Goal: Information Seeking & Learning: Find specific fact

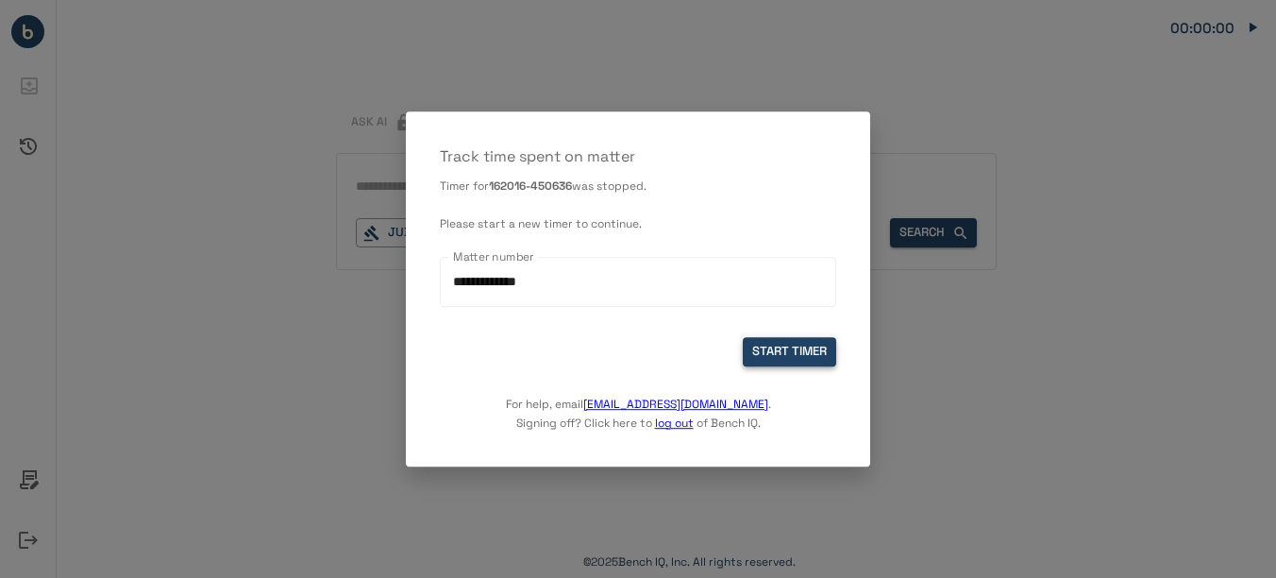
click at [782, 363] on button "START TIMER" at bounding box center [789, 351] width 93 height 29
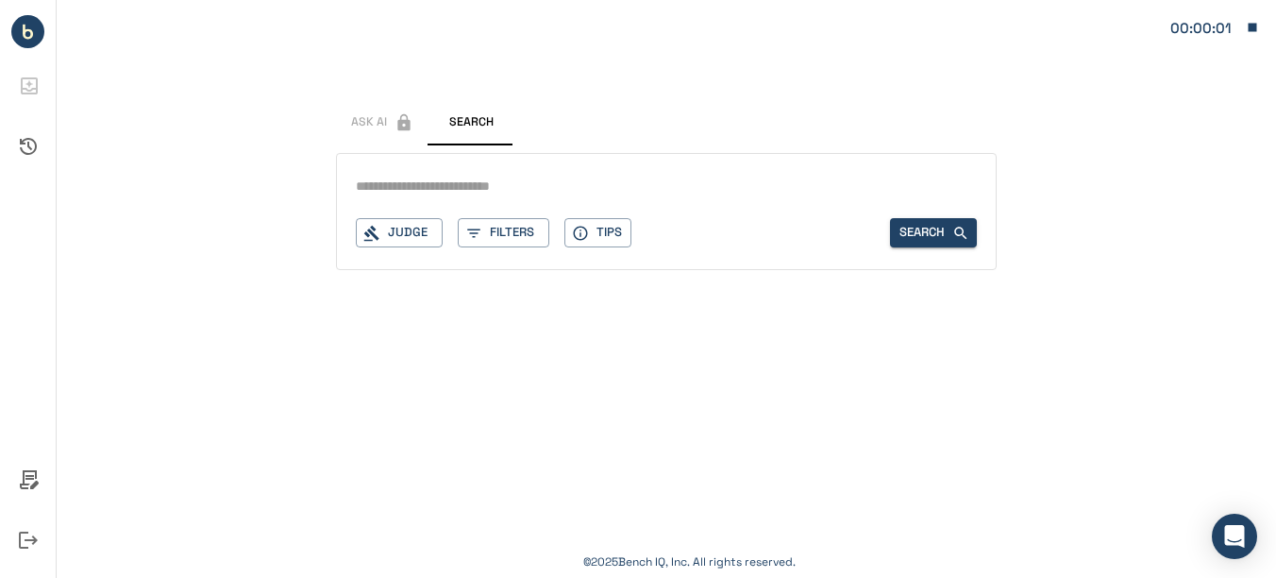
click at [492, 183] on input "text" at bounding box center [666, 186] width 621 height 27
type input "**********"
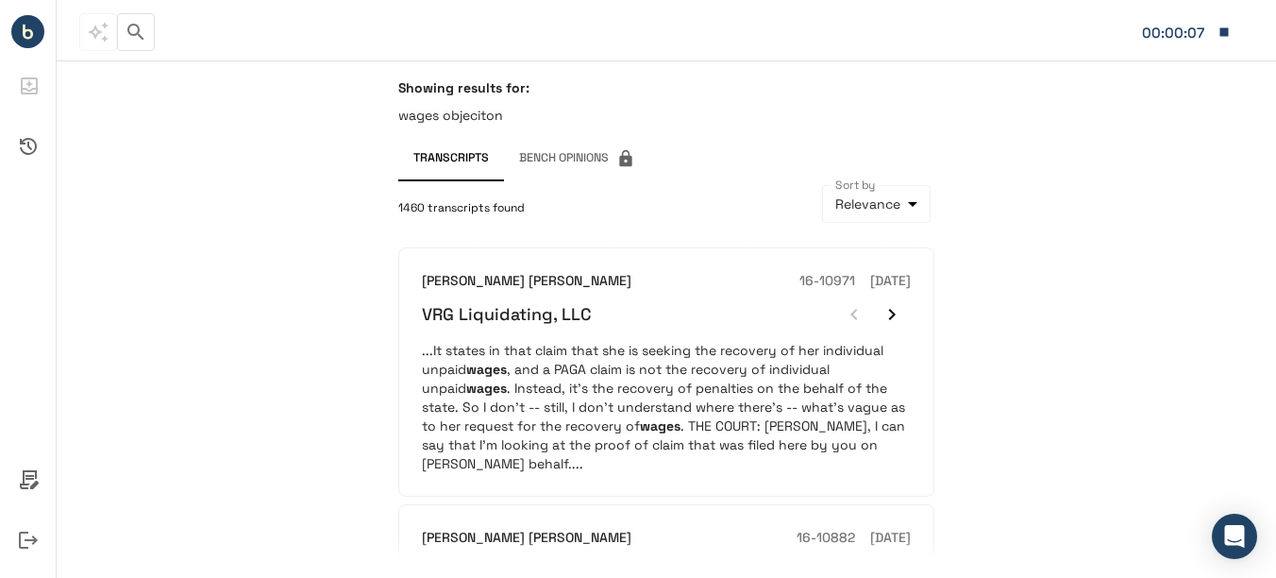
click at [127, 38] on icon "button" at bounding box center [136, 32] width 23 height 23
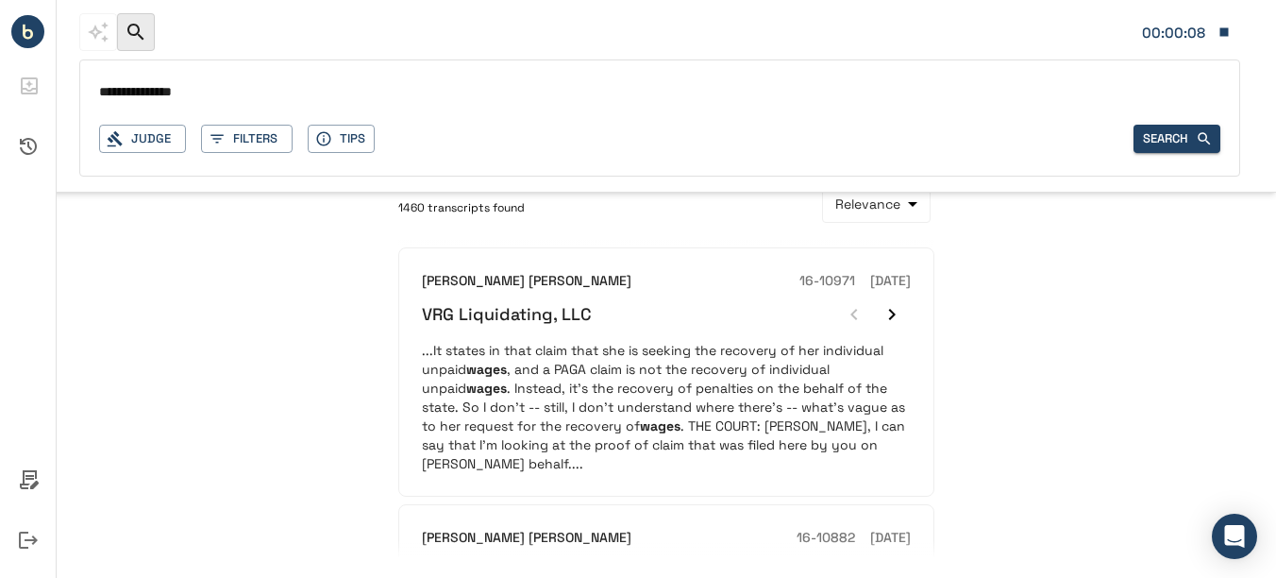
click at [189, 93] on input "**********" at bounding box center [660, 92] width 1122 height 27
type input "**********"
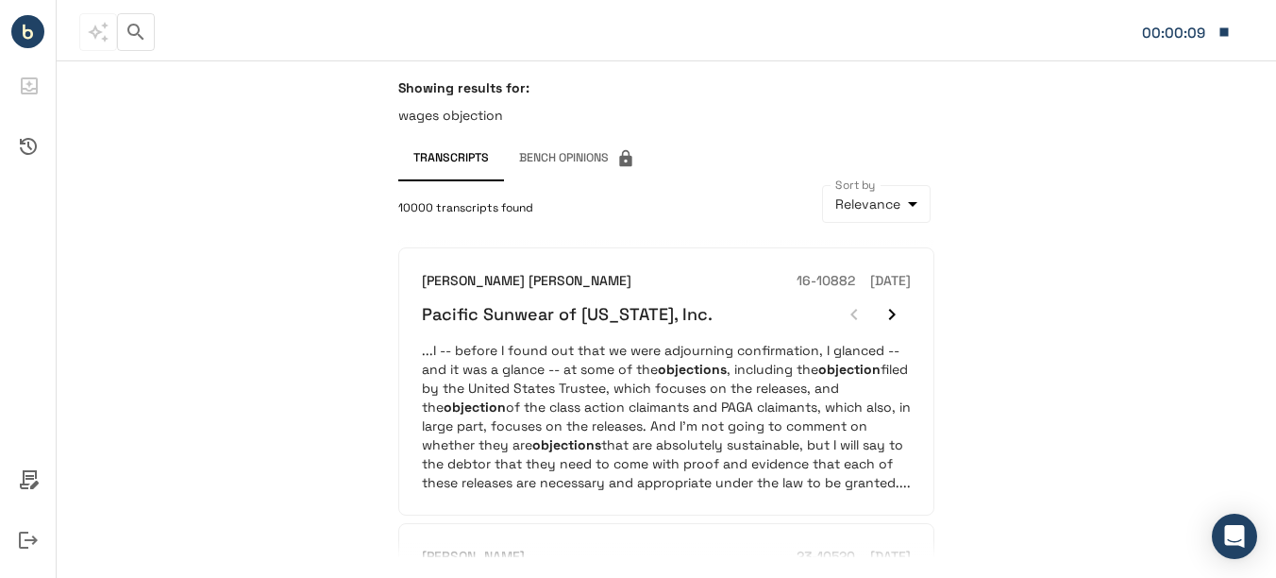
click at [211, 231] on div "Showing results for: wages objection Transcripts Bench Opinions 10000 transcrip…" at bounding box center [667, 318] width 1220 height 517
click at [1090, 337] on div "Showing results for: wages objection Transcripts Bench Opinions 10000 transcrip…" at bounding box center [667, 318] width 1220 height 517
drag, startPoint x: 1276, startPoint y: 77, endPoint x: 1271, endPoint y: 110, distance: 32.4
click at [1271, 110] on div "Showing results for: wages objection Transcripts Bench Opinions 10000 transcrip…" at bounding box center [667, 318] width 1220 height 517
drag, startPoint x: 1271, startPoint y: 110, endPoint x: 1175, endPoint y: 127, distance: 98.0
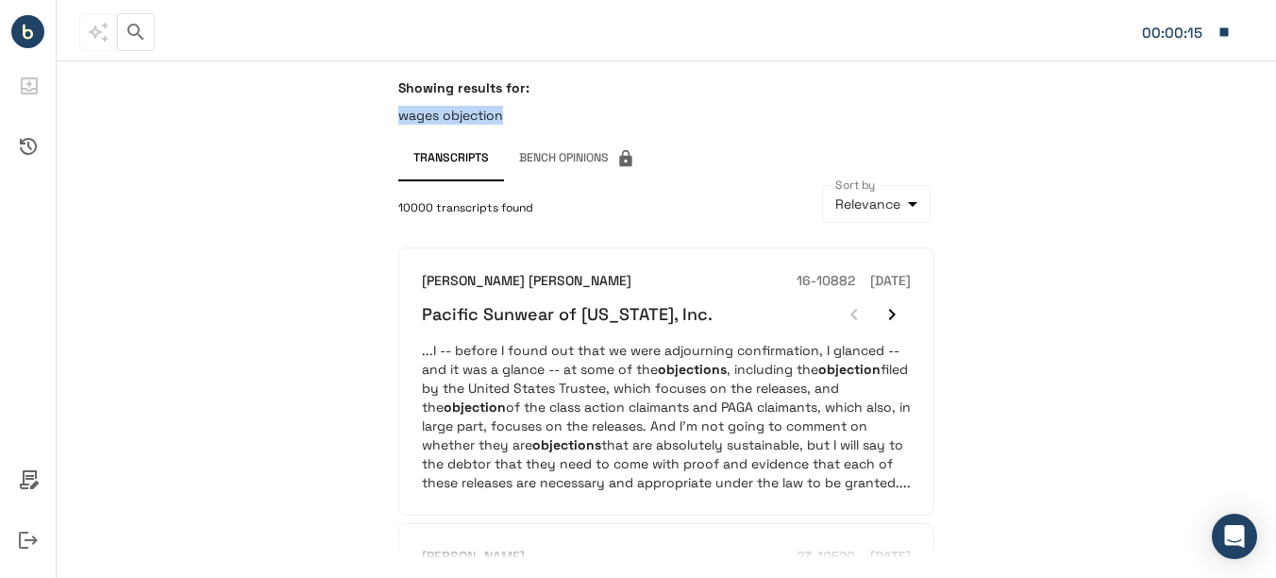
click at [1175, 127] on div "Showing results for: wages objection Transcripts Bench Opinions 10000 transcrip…" at bounding box center [667, 318] width 1220 height 517
click at [540, 105] on div "Showing results for: wages objection" at bounding box center [666, 107] width 536 height 57
click at [458, 114] on p "wages objection" at bounding box center [666, 115] width 536 height 19
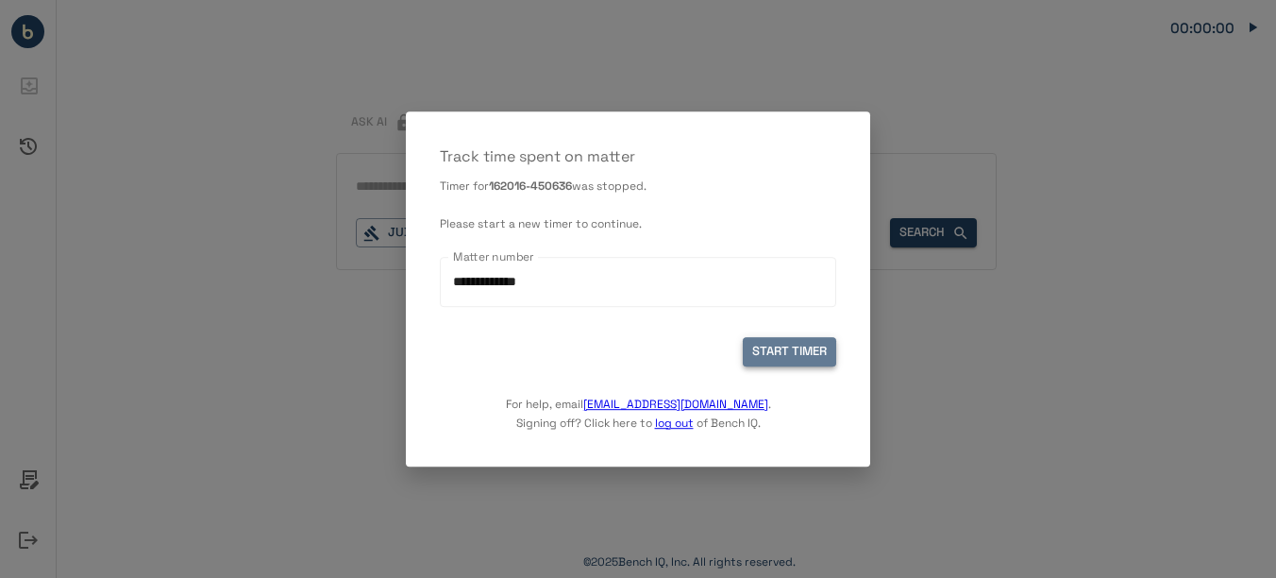
click at [793, 362] on button "START TIMER" at bounding box center [789, 351] width 93 height 29
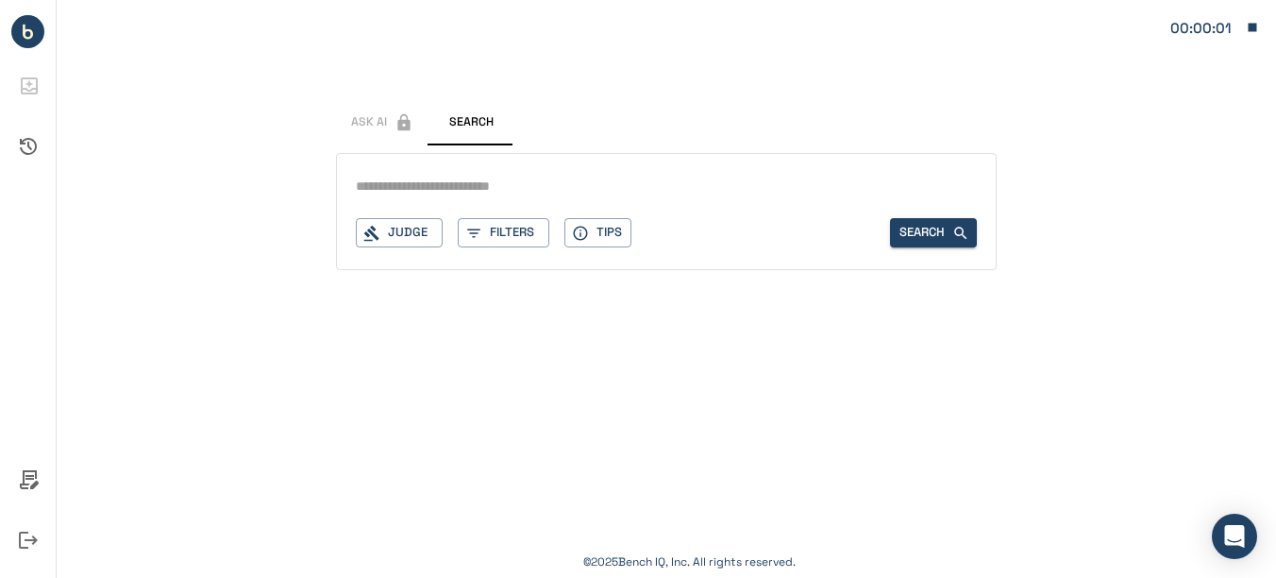
click at [525, 189] on input "text" at bounding box center [666, 186] width 621 height 27
click at [363, 228] on button "Judge" at bounding box center [399, 232] width 87 height 29
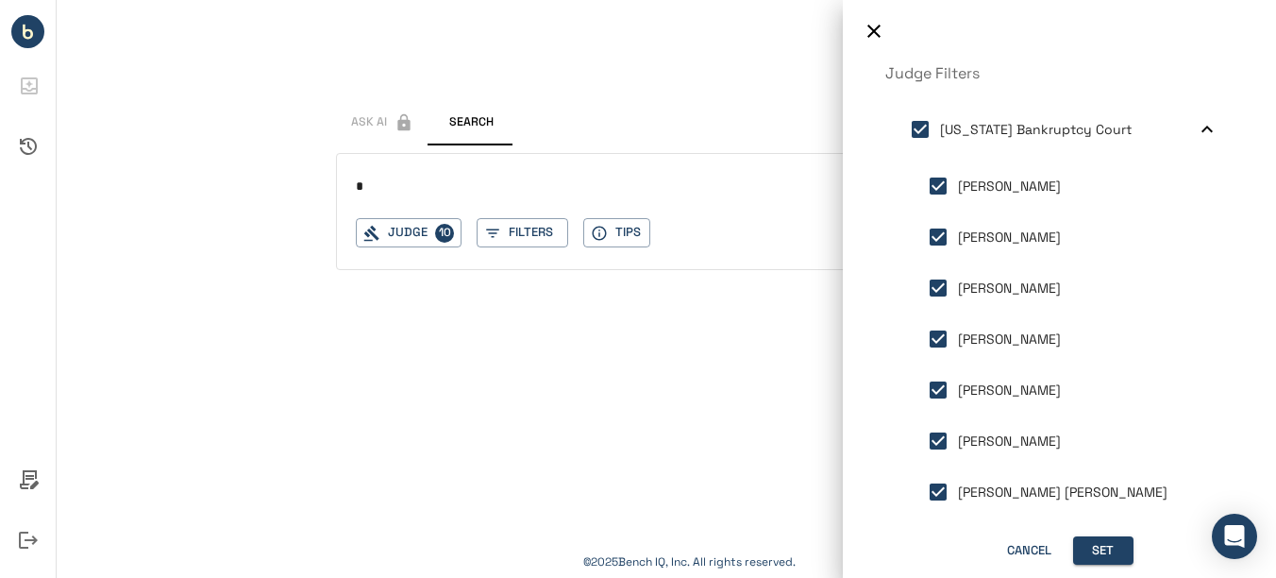
click at [1090, 533] on div "Cancel Set" at bounding box center [1060, 546] width 348 height 39
click at [1090, 544] on button "Set" at bounding box center [1103, 550] width 60 height 29
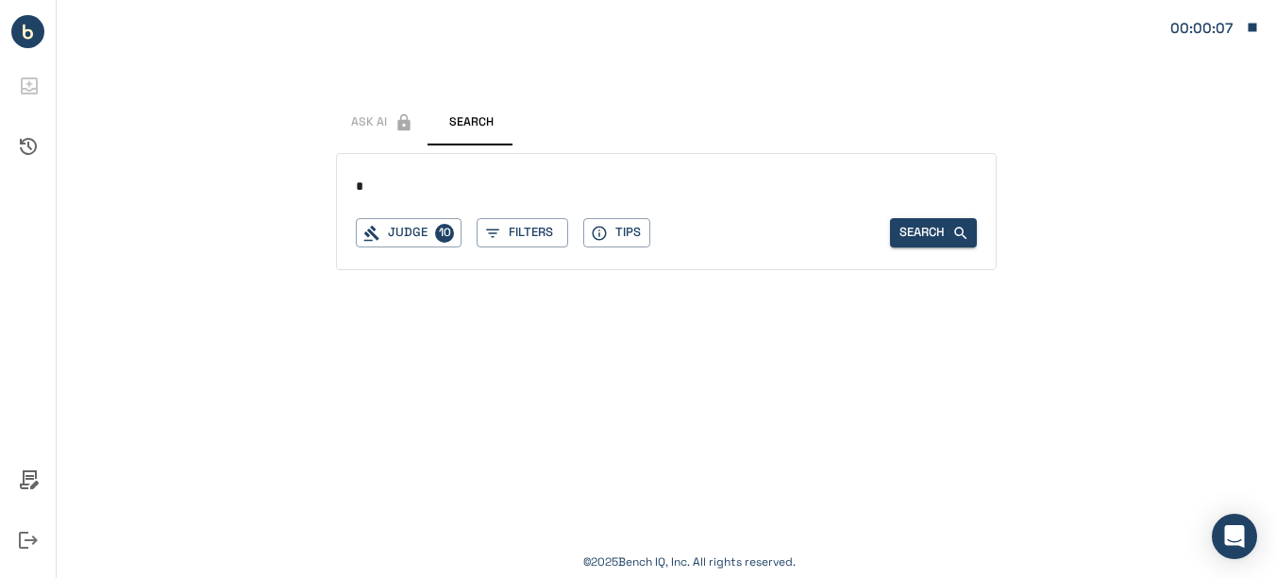
click at [452, 201] on div "* Judge 10 Filters Tips Search" at bounding box center [666, 211] width 661 height 117
click at [452, 188] on input "*" at bounding box center [666, 186] width 621 height 27
type input "**********"
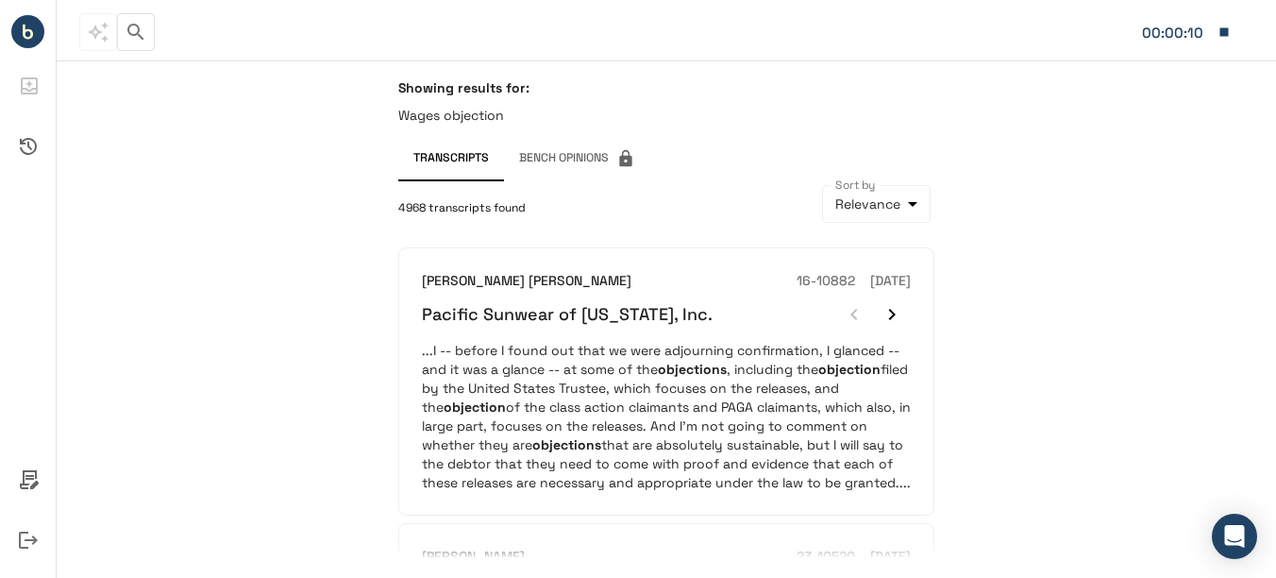
click at [297, 290] on div "Showing results for: Wages objection Transcripts Bench Opinions 4968 transcript…" at bounding box center [667, 318] width 1220 height 517
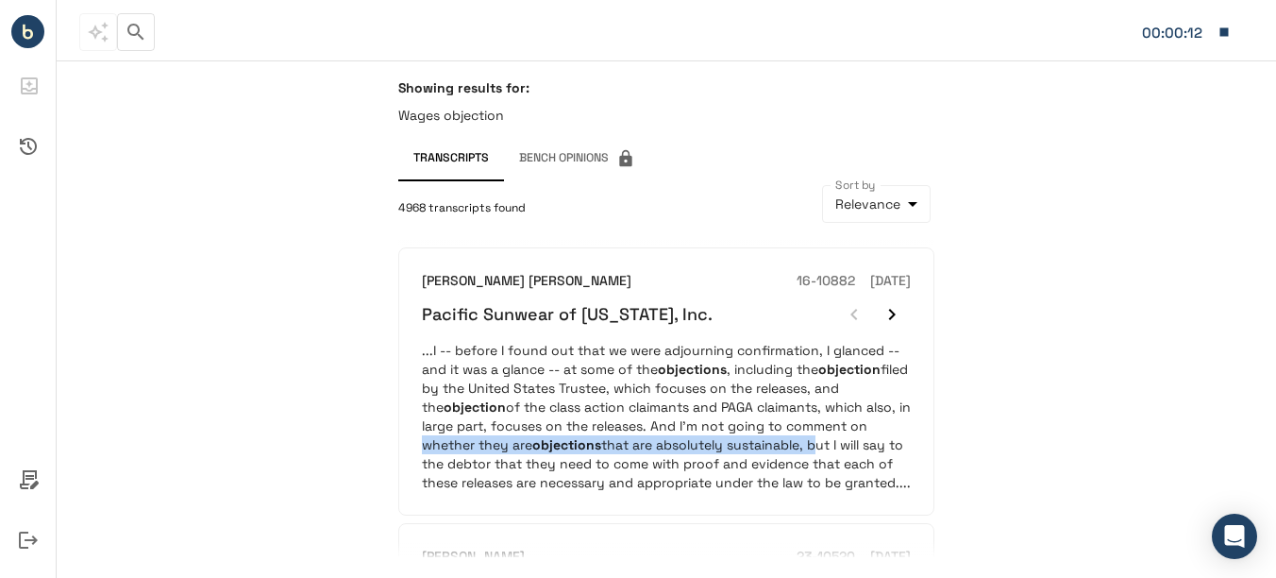
drag, startPoint x: 812, startPoint y: 439, endPoint x: 996, endPoint y: 435, distance: 184.1
click at [996, 435] on div "Showing results for: Wages objection Transcripts Bench Opinions 4968 transcript…" at bounding box center [667, 318] width 1220 height 517
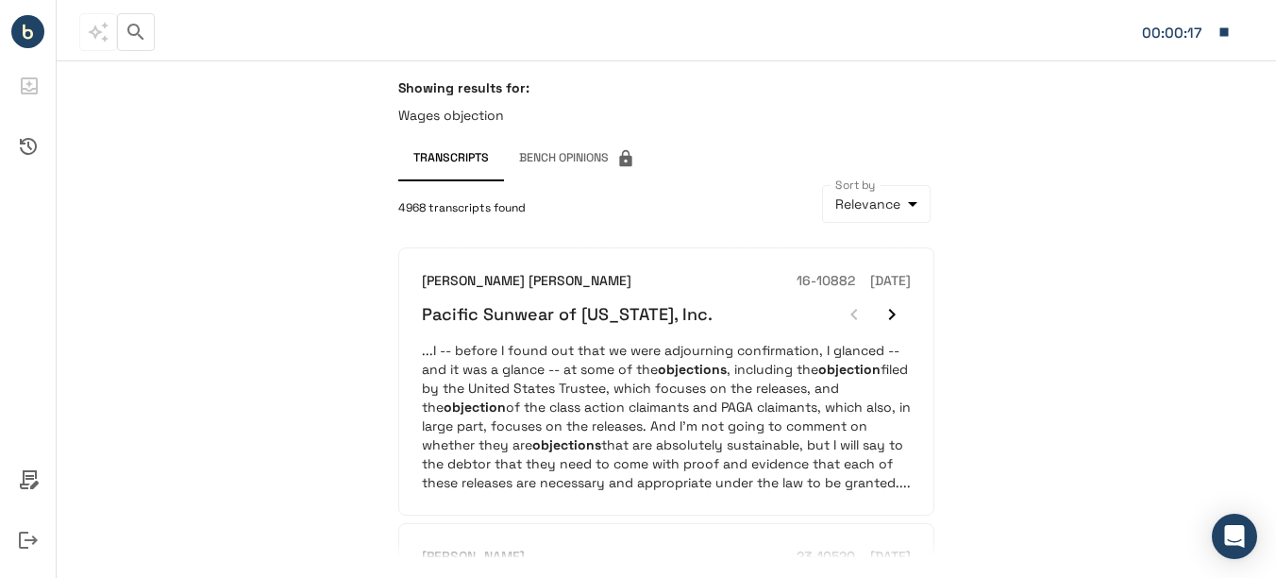
click at [1205, 170] on div "Showing results for: Wages objection Transcripts Bench Opinions 4968 transcript…" at bounding box center [667, 318] width 1220 height 517
click at [898, 214] on body "**********" at bounding box center [638, 289] width 1276 height 578
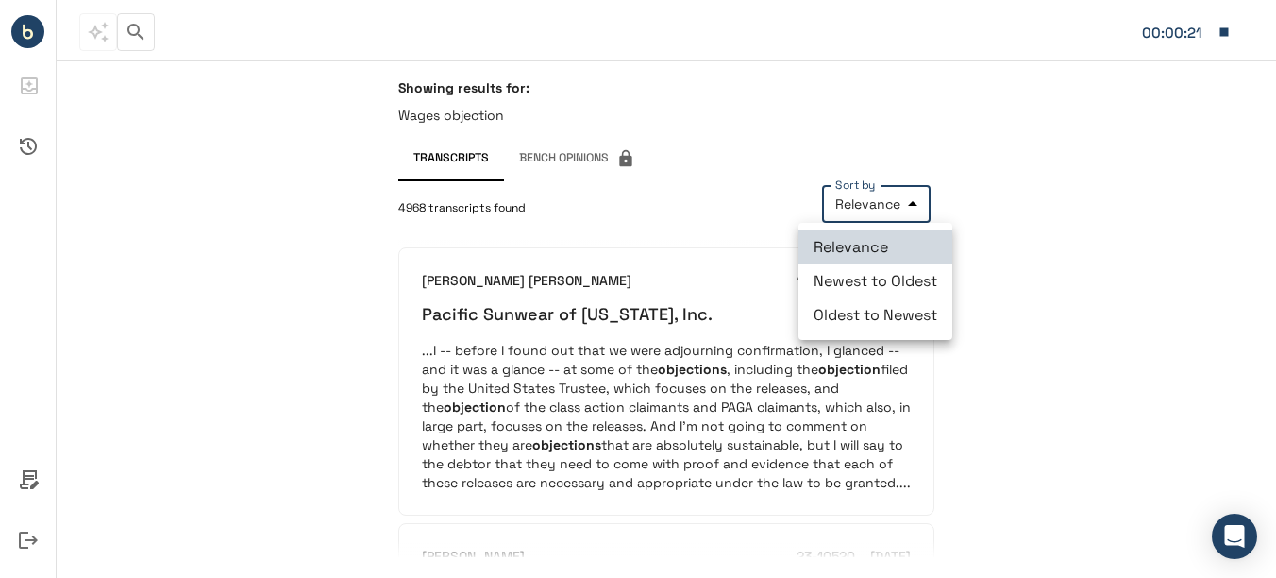
click at [1116, 302] on div at bounding box center [638, 289] width 1276 height 578
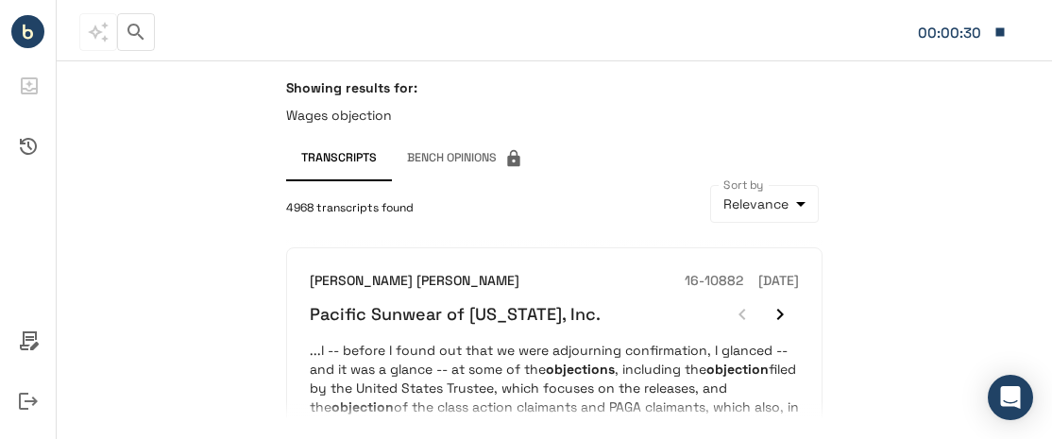
click at [985, 154] on div "Showing results for: Wages objection Transcripts Bench Opinions 4968 transcript…" at bounding box center [554, 249] width 995 height 379
click at [0, 173] on li "Activity History" at bounding box center [28, 146] width 56 height 60
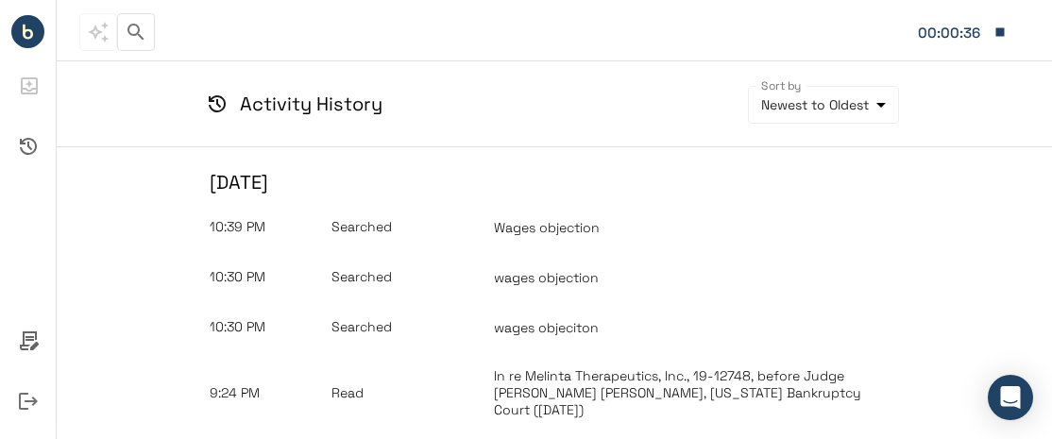
drag, startPoint x: 37, startPoint y: 28, endPoint x: 327, endPoint y: 181, distance: 327.7
click at [327, 181] on div "00:00:36 Judge Filters Tips Search * Judge QUICK Ask Activity History Sort by N…" at bounding box center [526, 219] width 1052 height 439
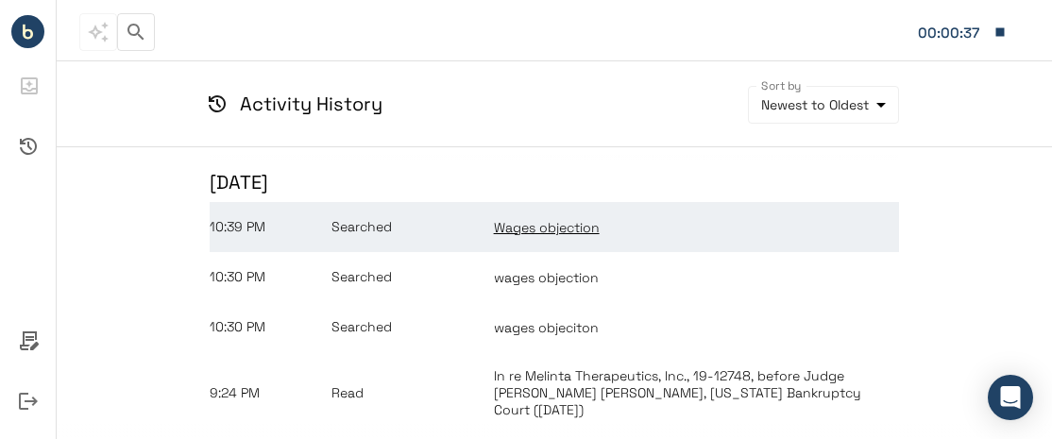
drag, startPoint x: 327, startPoint y: 181, endPoint x: 520, endPoint y: 234, distance: 200.6
click at [520, 234] on span "Wages objection" at bounding box center [547, 227] width 106 height 17
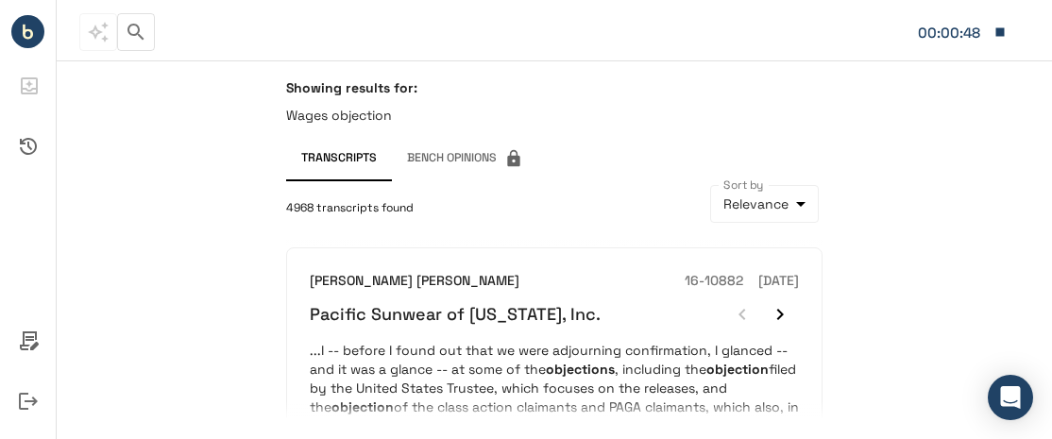
click at [922, 136] on div "Showing results for: Wages objection Transcripts Bench Opinions 4968 transcript…" at bounding box center [554, 249] width 995 height 379
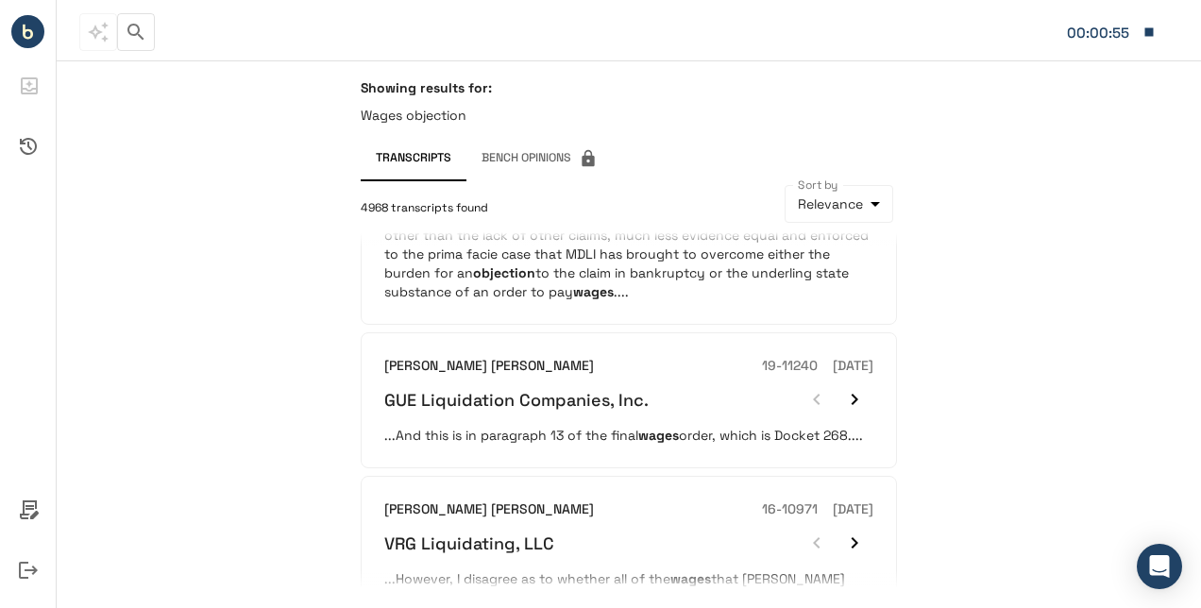
scroll to position [436, 0]
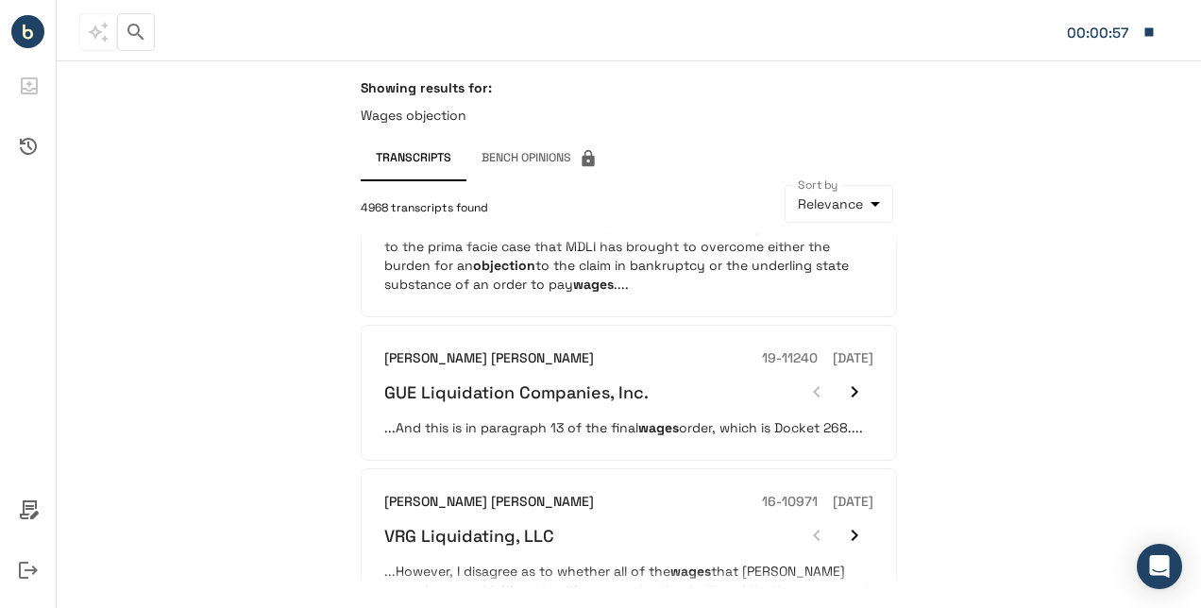
click at [995, 332] on div "Showing results for: Wages objection Transcripts Bench Opinions 4968 transcript…" at bounding box center [629, 334] width 1144 height 548
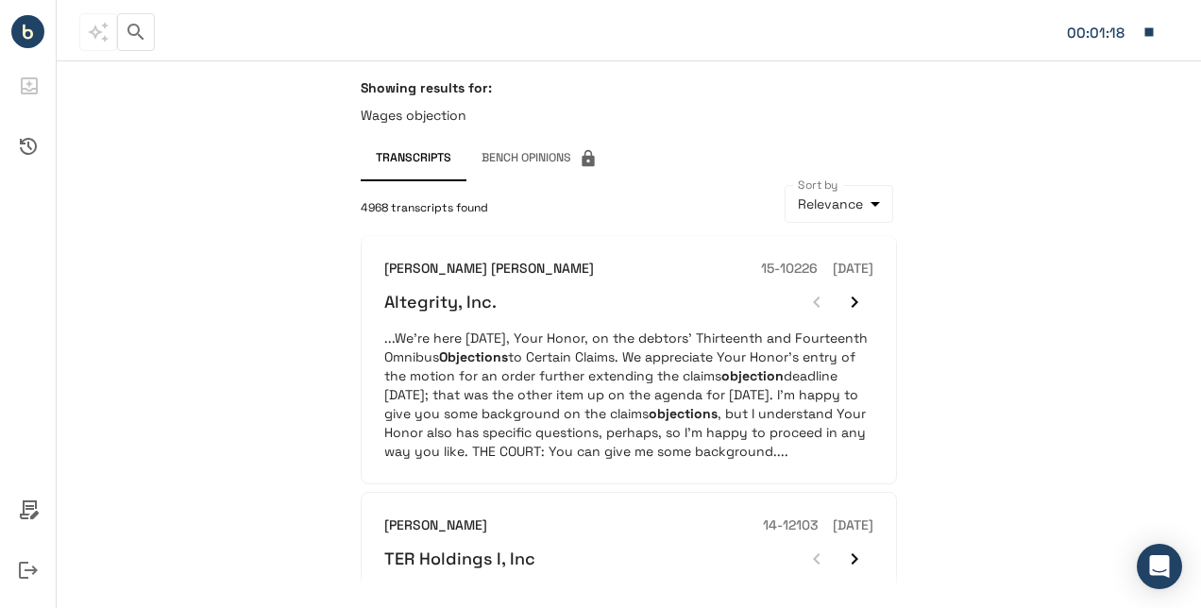
scroll to position [2092, 0]
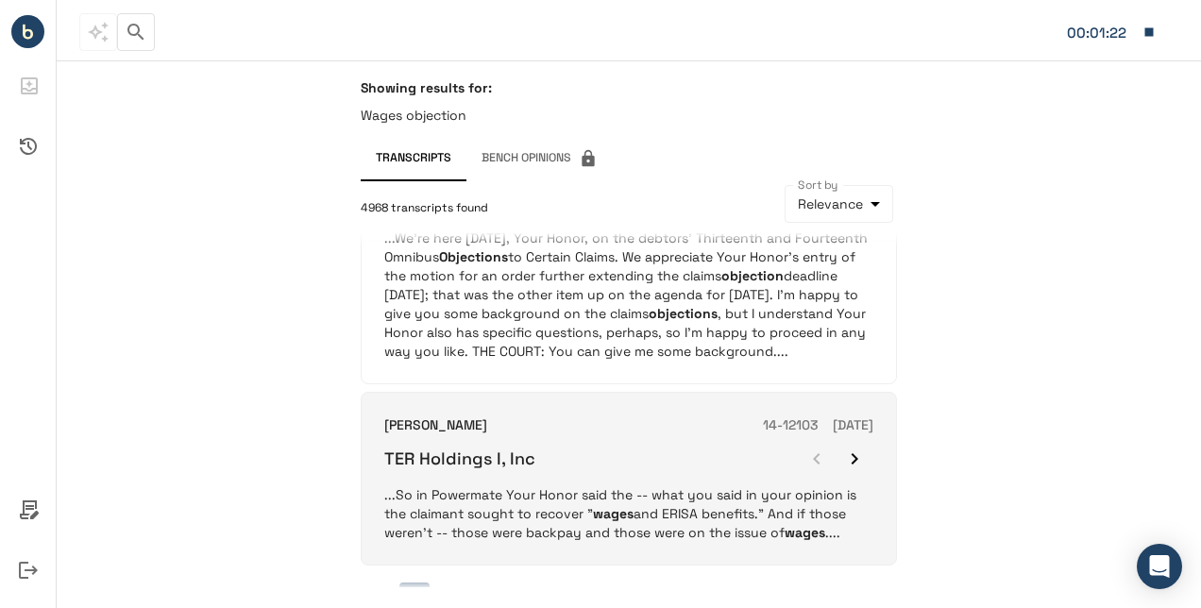
click at [745, 438] on p "...So in Powermate Your Honor said the -- what you said in your opinion is the …" at bounding box center [628, 513] width 489 height 57
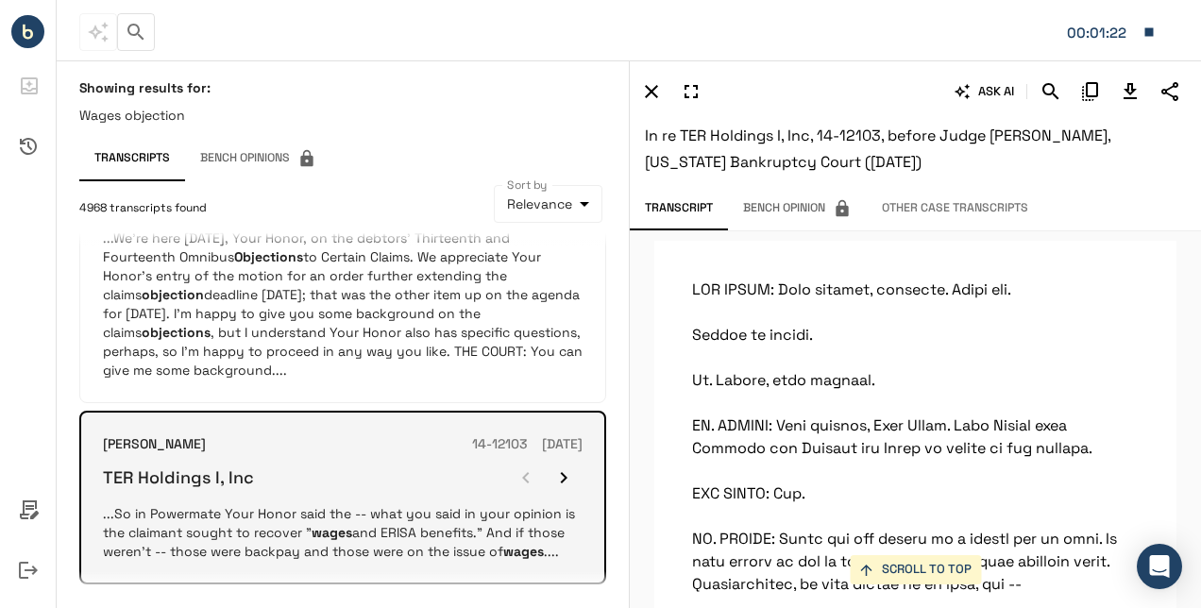
scroll to position [26755, 0]
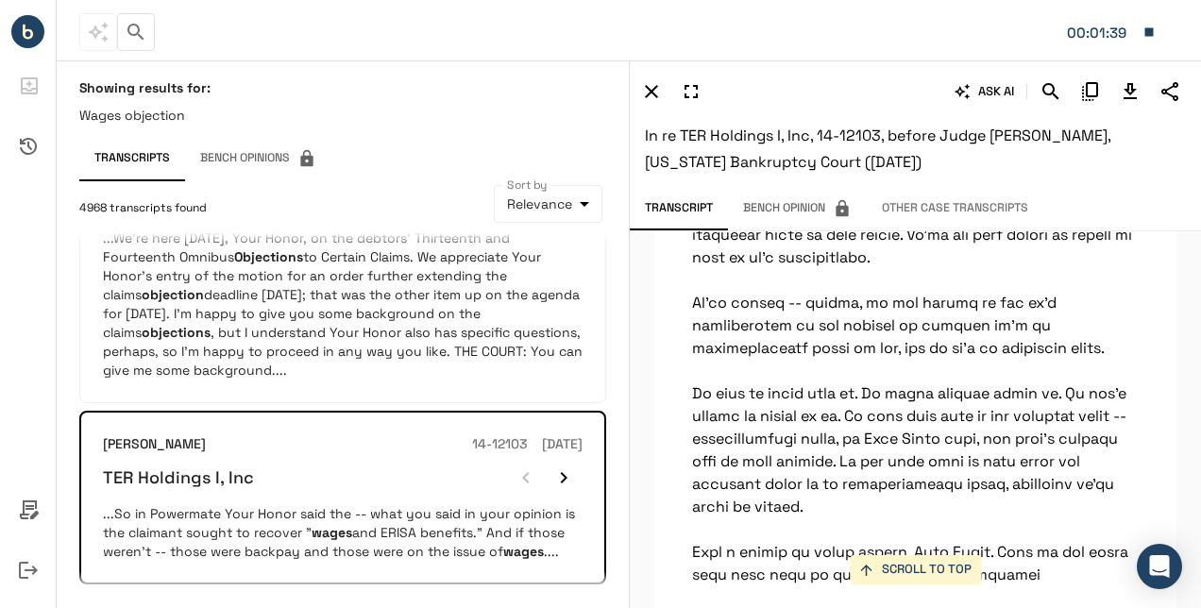
scroll to position [25244, 0]
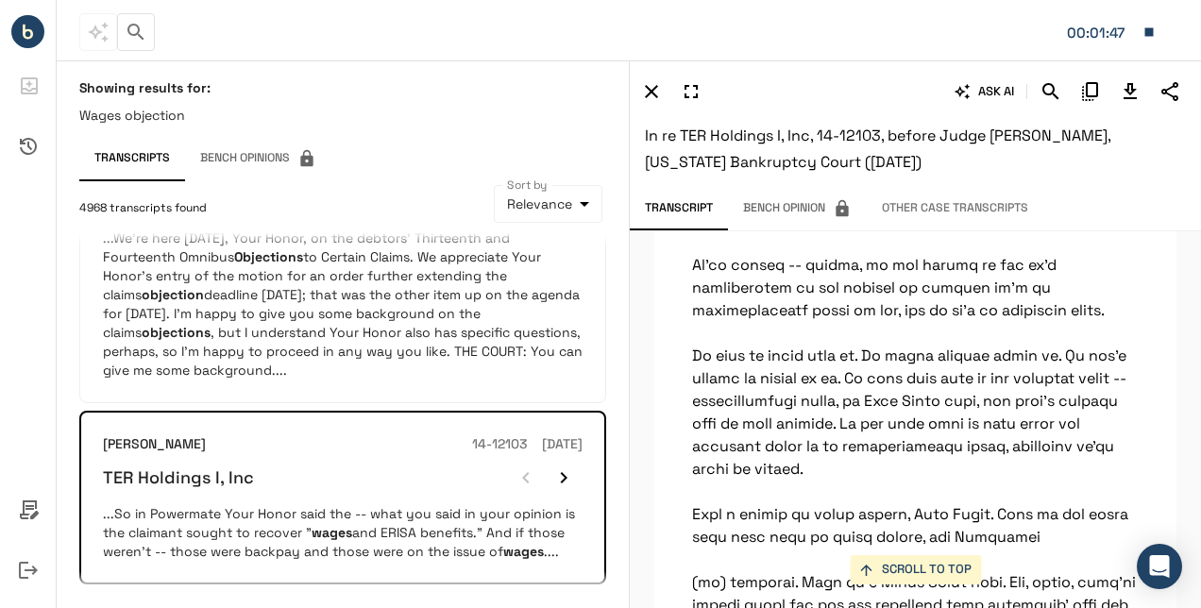
click at [125, 18] on button "button" at bounding box center [136, 32] width 38 height 38
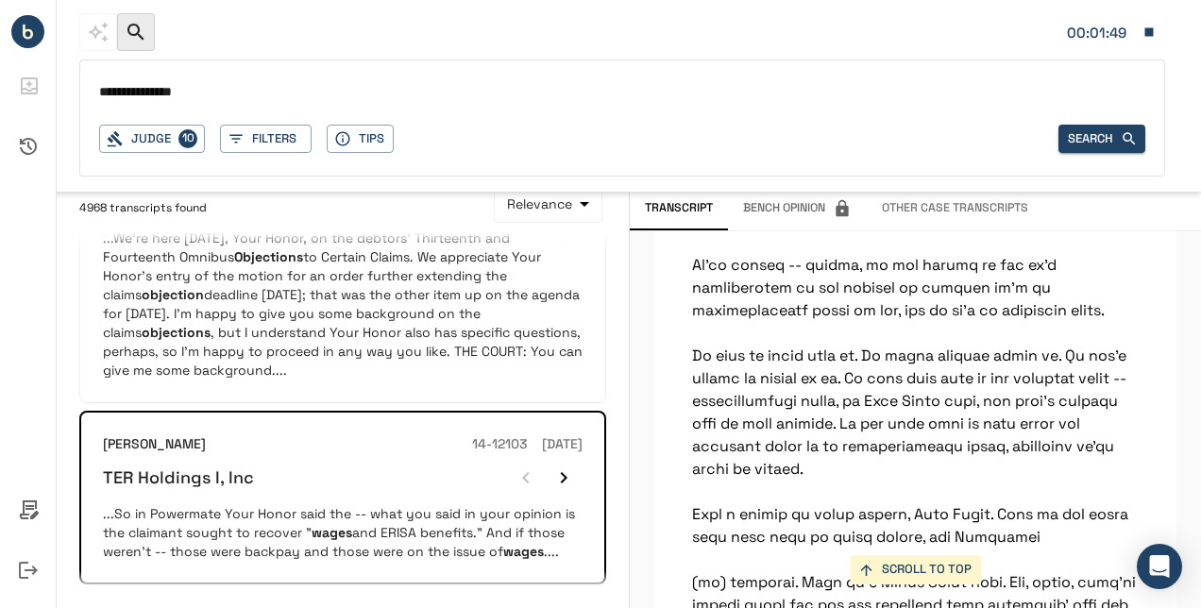
click at [191, 83] on input "**********" at bounding box center [622, 92] width 1046 height 27
drag, startPoint x: 221, startPoint y: 90, endPoint x: -4, endPoint y: 100, distance: 224.9
click at [0, 100] on html "**********" at bounding box center [600, 304] width 1201 height 608
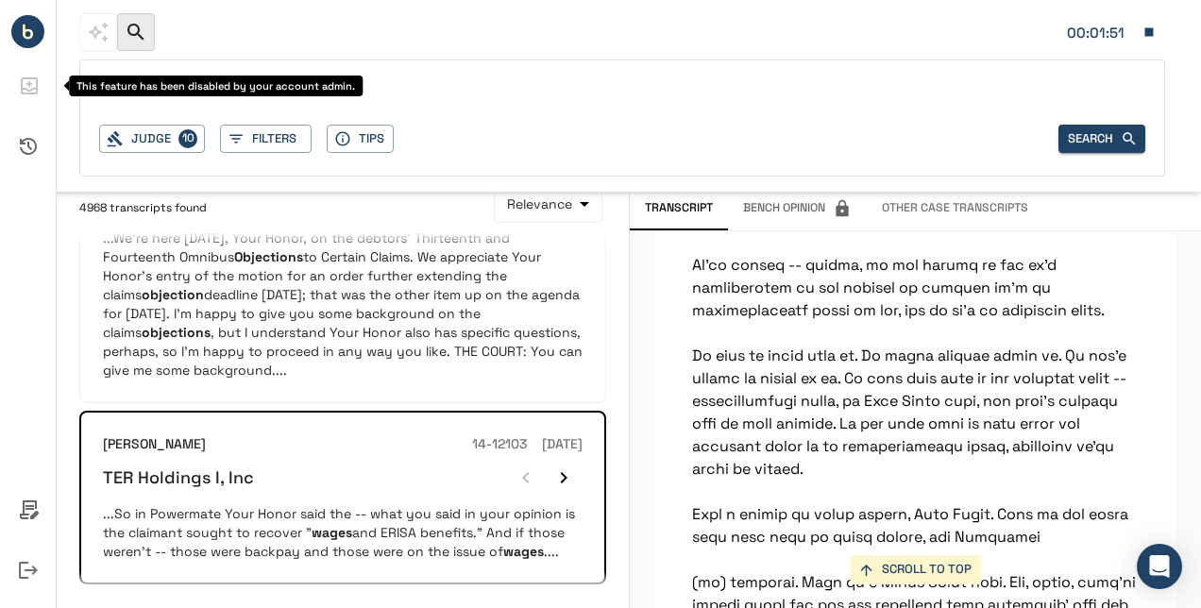
type input "**********"
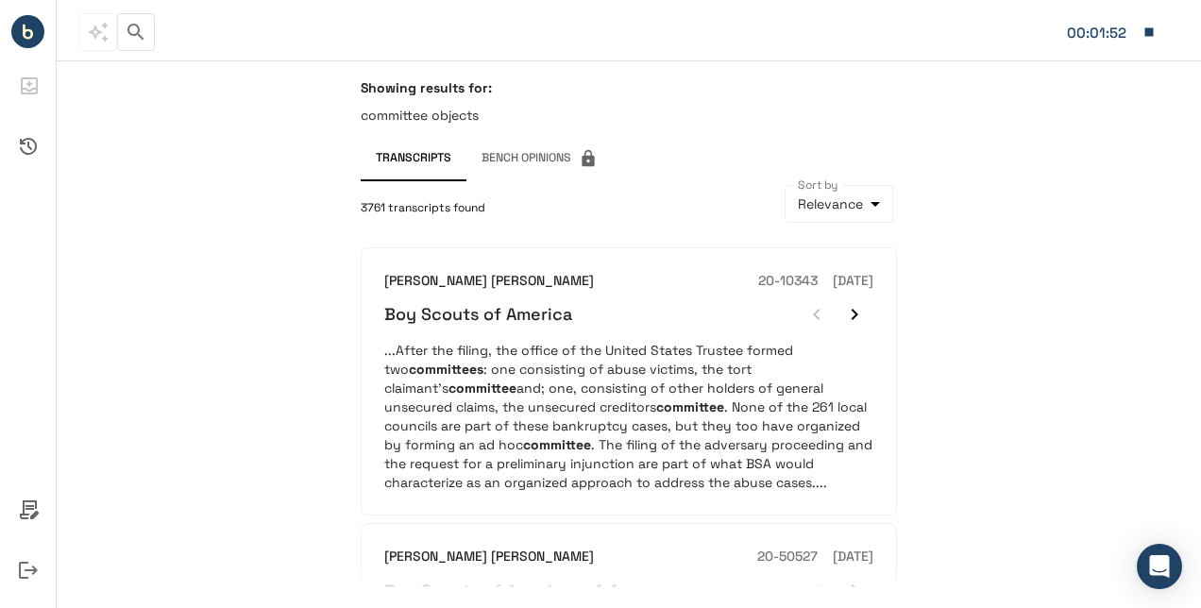
click at [255, 213] on div "Showing results for: committee objects Transcripts Bench Opinions 3761 transcri…" at bounding box center [629, 334] width 1144 height 548
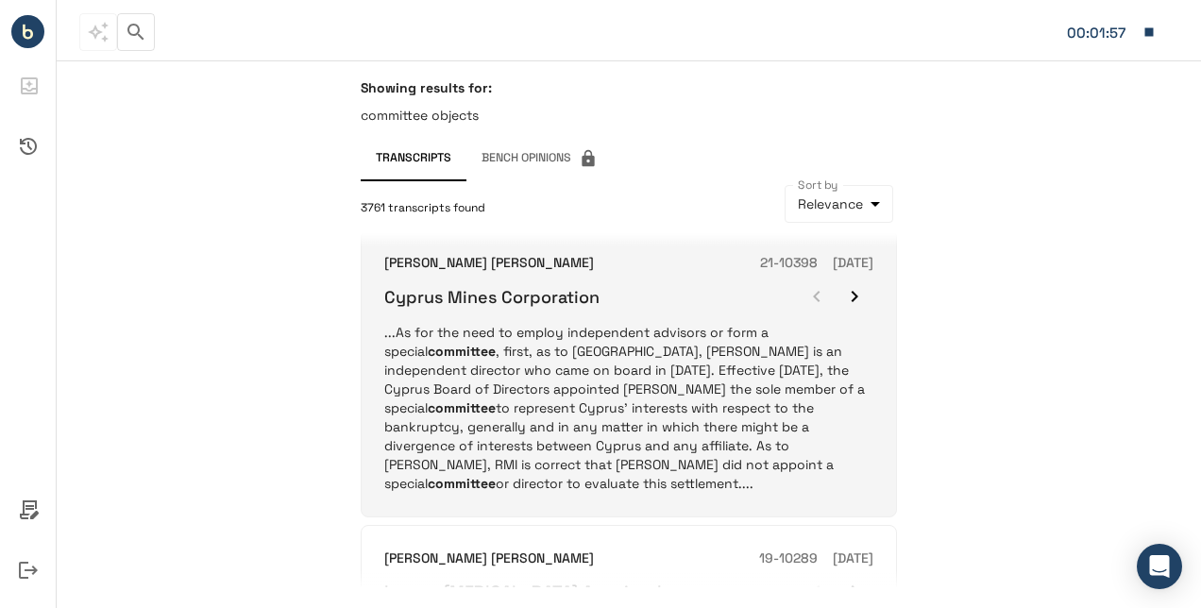
scroll to position [570, 0]
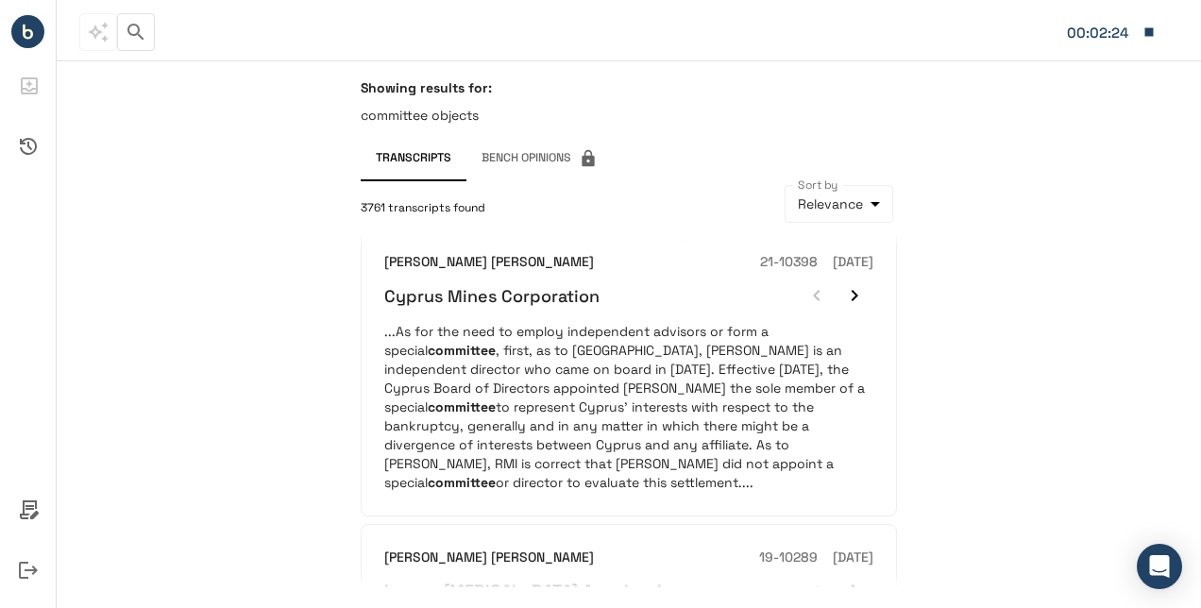
click at [1003, 359] on div "Showing results for: committee objects Transcripts Bench Opinions 3761 transcri…" at bounding box center [629, 334] width 1144 height 548
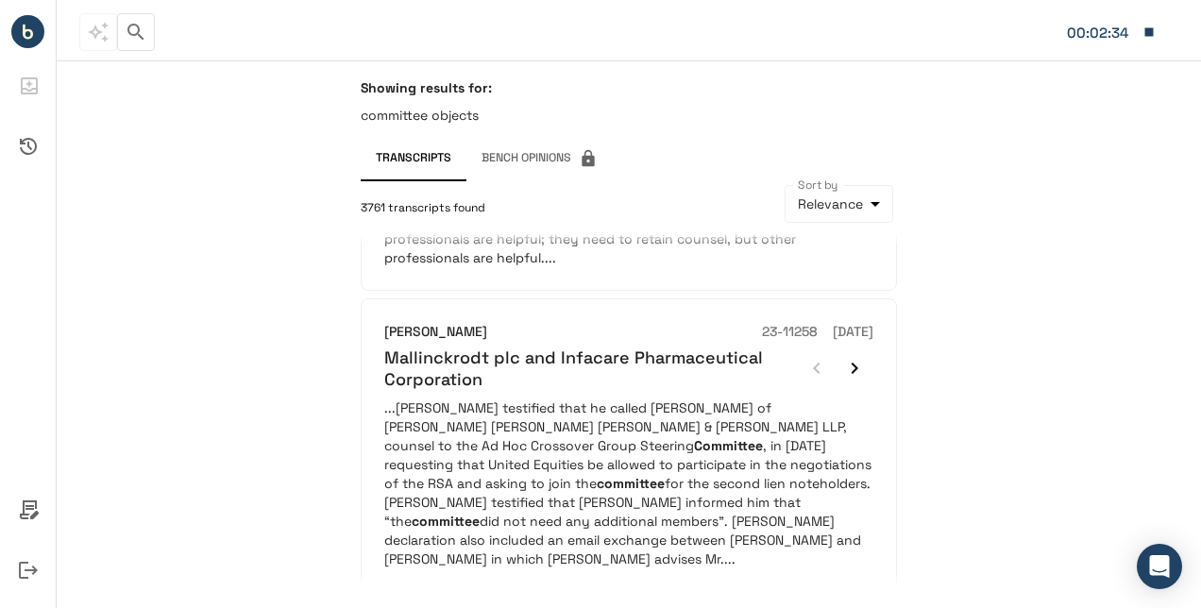
scroll to position [2457, 0]
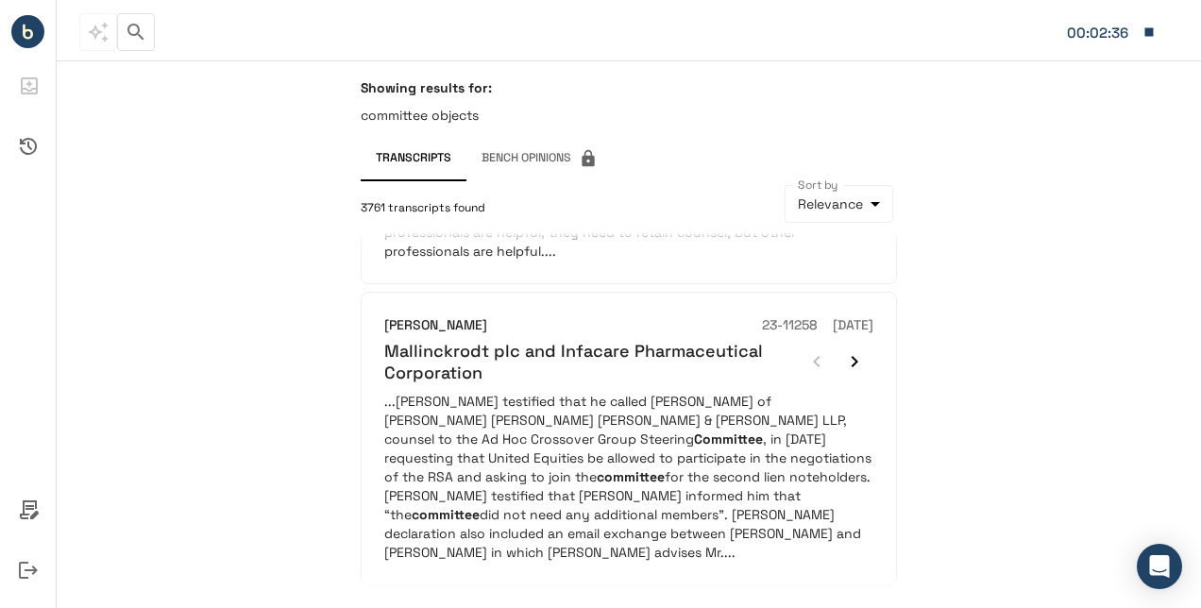
click at [446, 438] on button "2" at bounding box center [450, 617] width 30 height 30
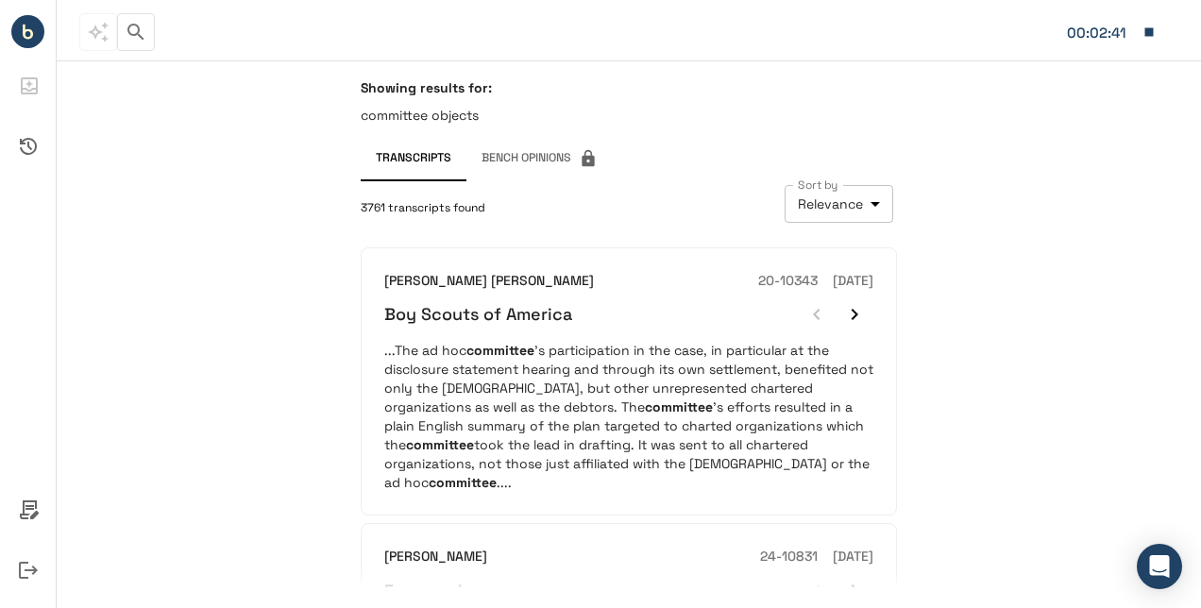
click at [848, 194] on body "**********" at bounding box center [600, 304] width 1201 height 608
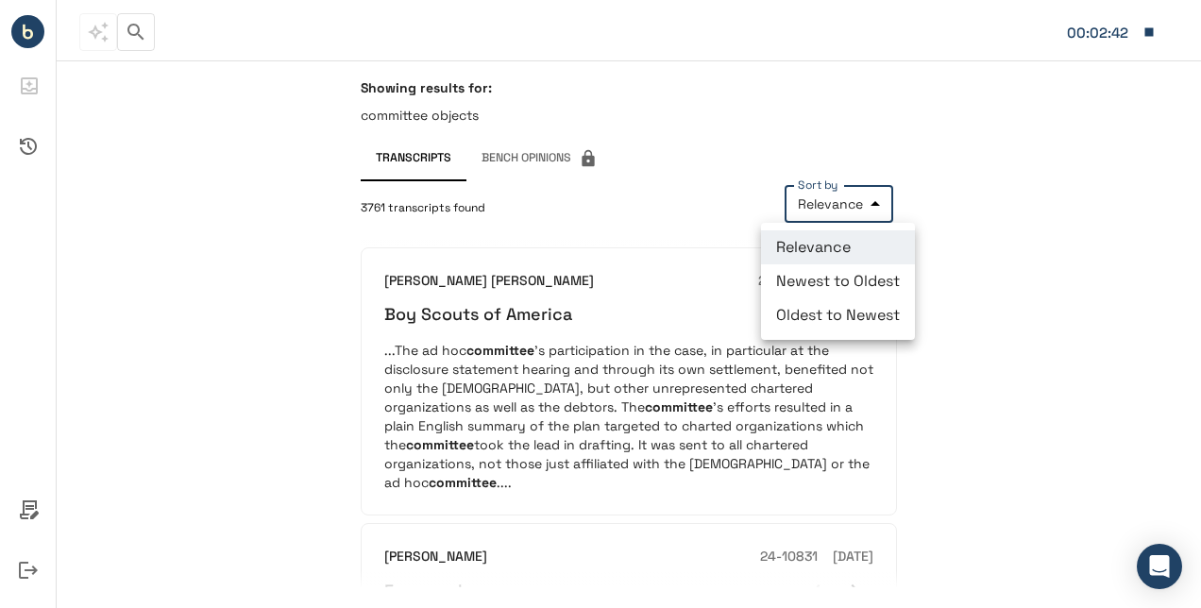
click at [848, 194] on div at bounding box center [600, 304] width 1201 height 608
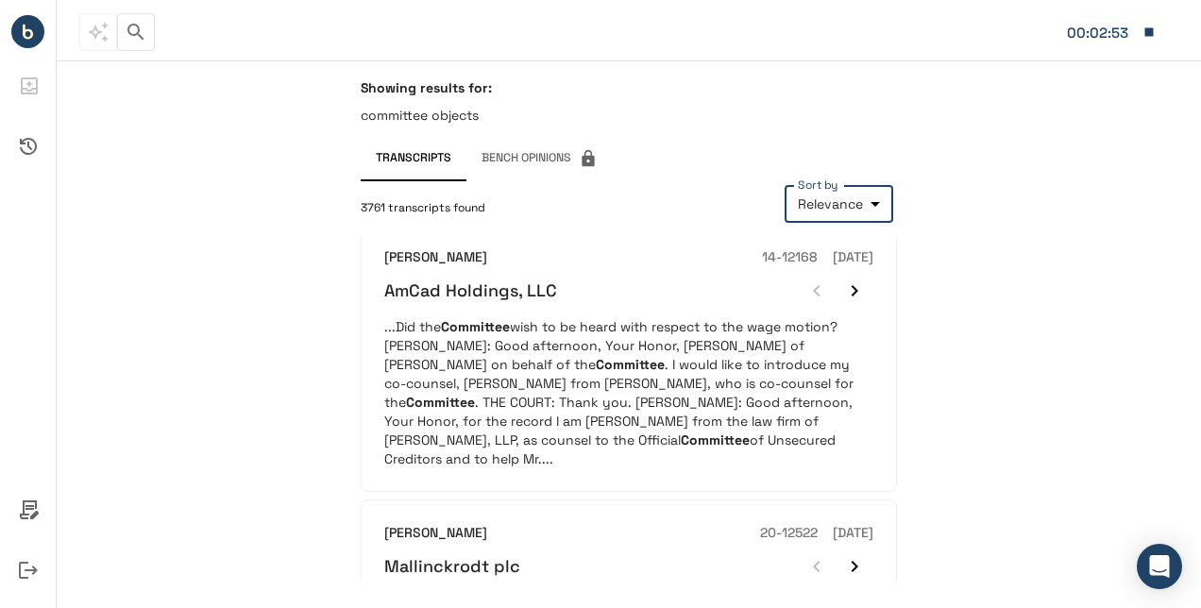
scroll to position [1322, 0]
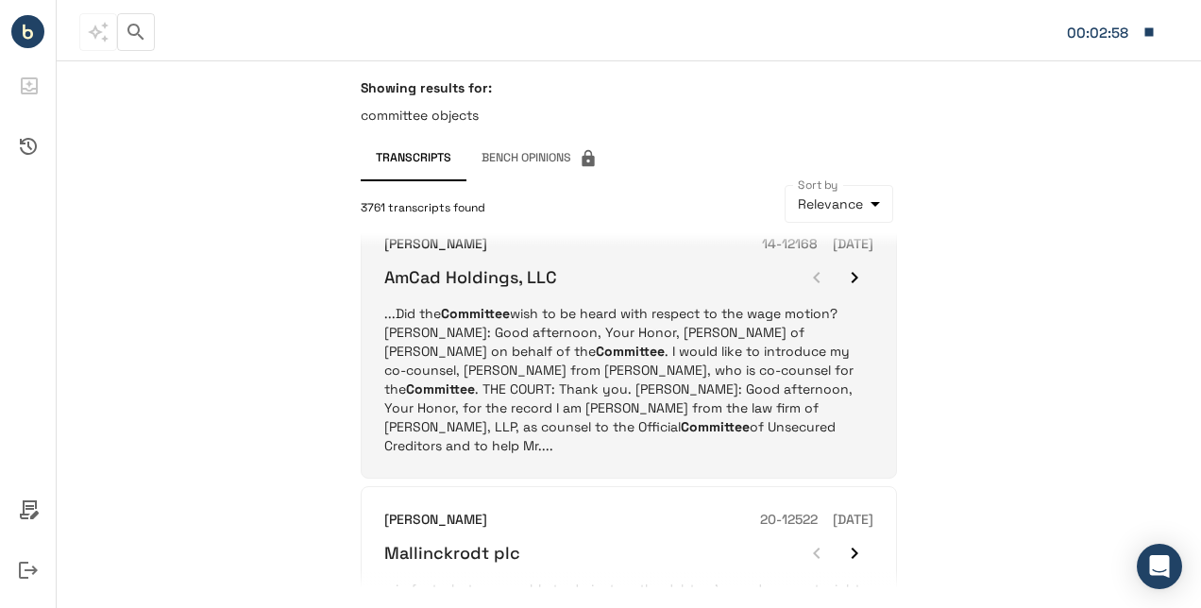
click at [634, 325] on p "...Did the Committee wish to be heard with respect to the wage motion? MR. WAXM…" at bounding box center [628, 379] width 489 height 151
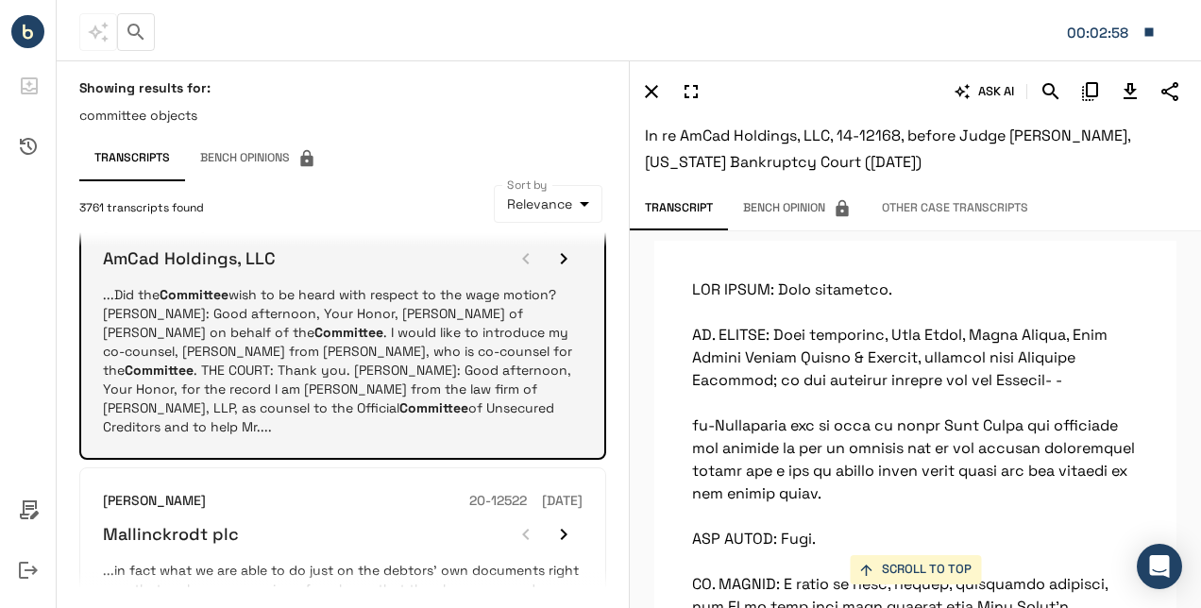
scroll to position [4300, 0]
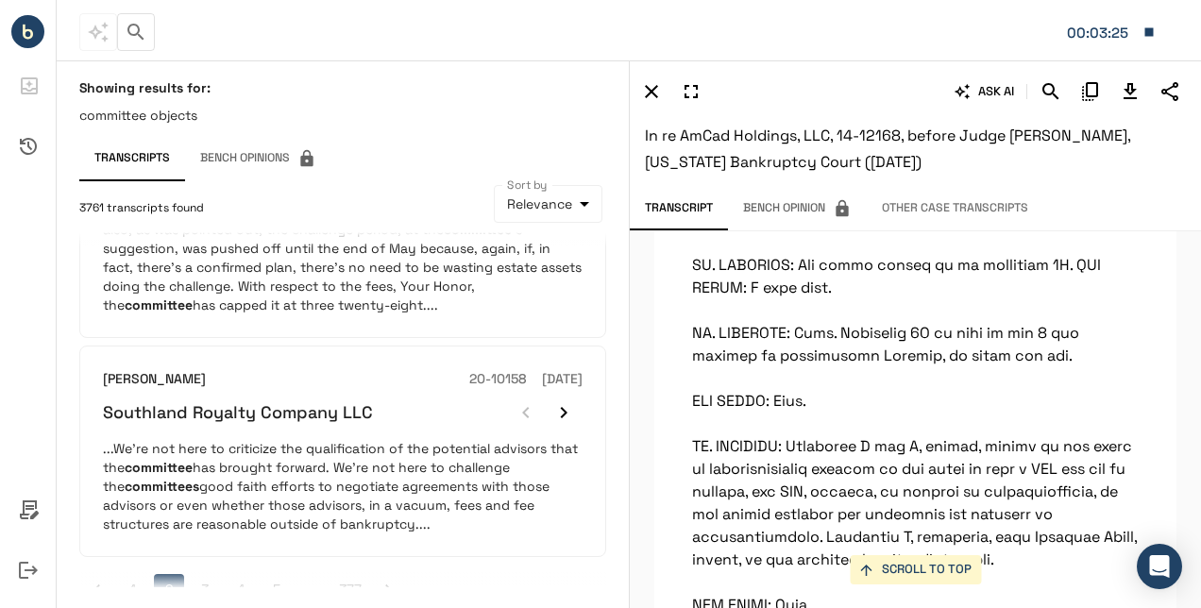
scroll to position [2300, 0]
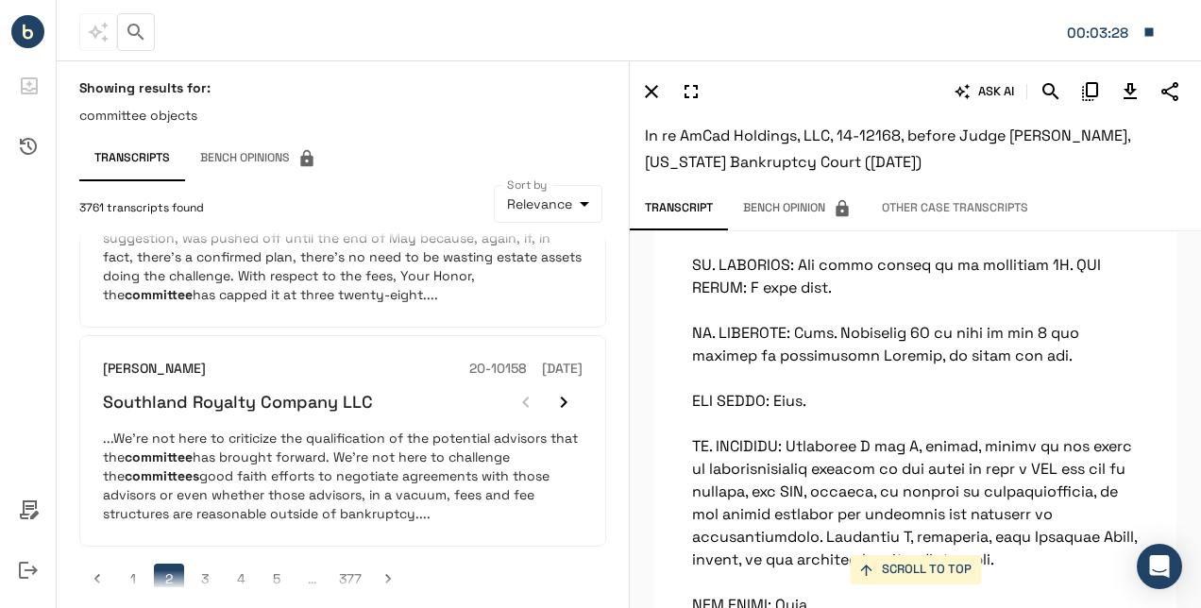
click at [206, 438] on button "3" at bounding box center [205, 579] width 30 height 30
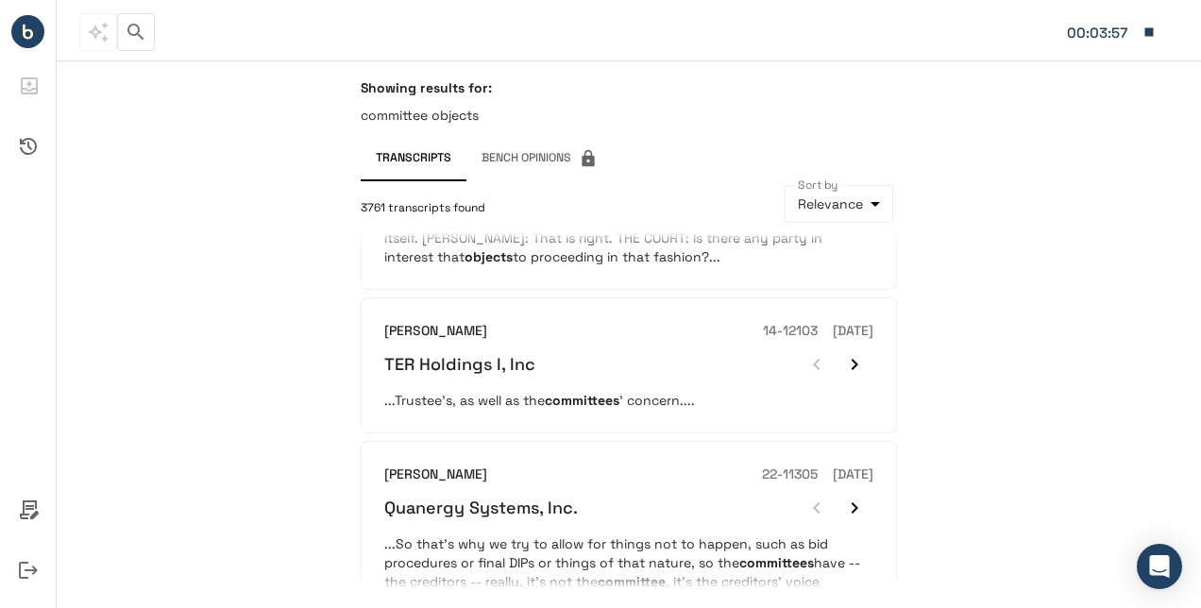
scroll to position [2206, 0]
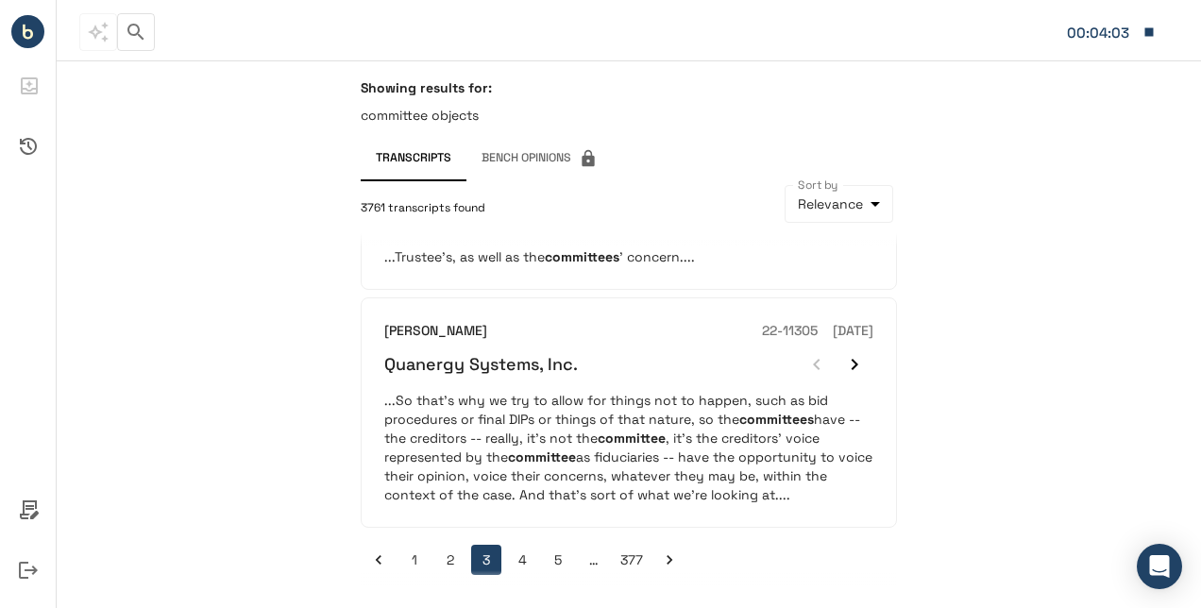
click at [523, 438] on button "4" at bounding box center [522, 560] width 30 height 30
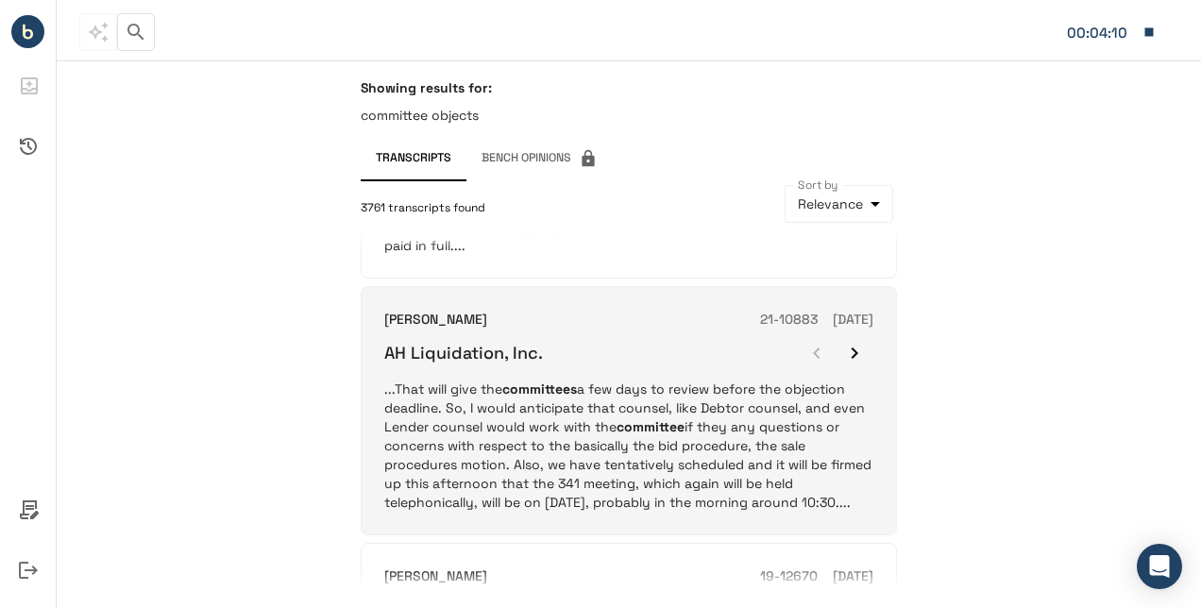
scroll to position [1071, 0]
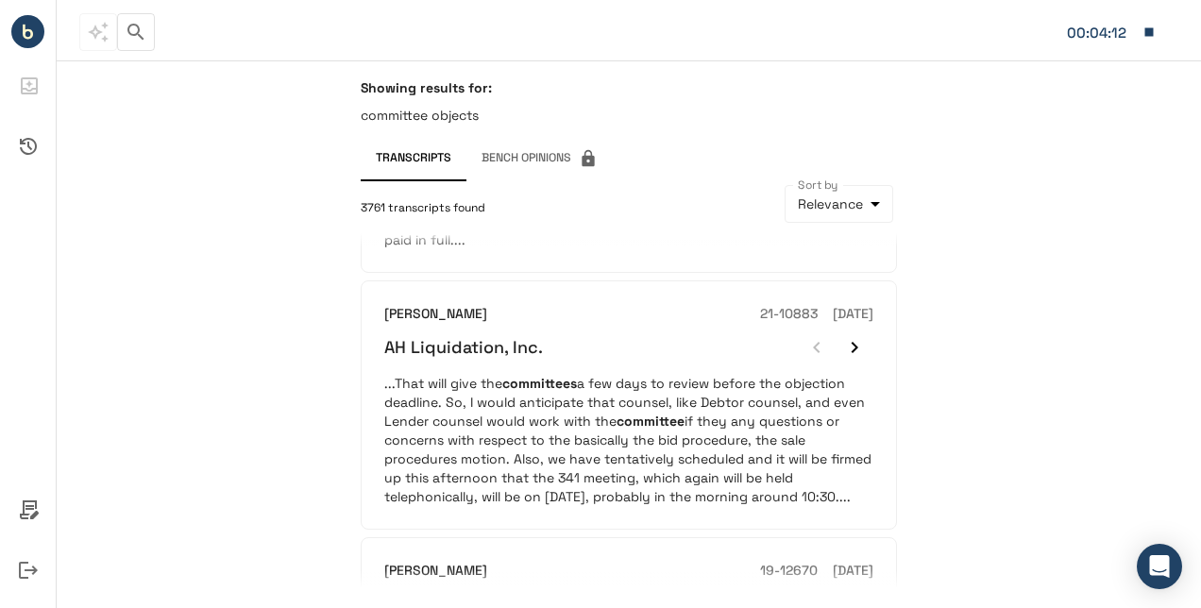
click at [444, 149] on button "Transcripts" at bounding box center [414, 158] width 106 height 45
click at [25, 438] on icon "Policies" at bounding box center [29, 509] width 19 height 19
click at [25, 438] on div at bounding box center [600, 304] width 1201 height 608
click at [28, 40] on circle "Bench IQ" at bounding box center [27, 31] width 33 height 33
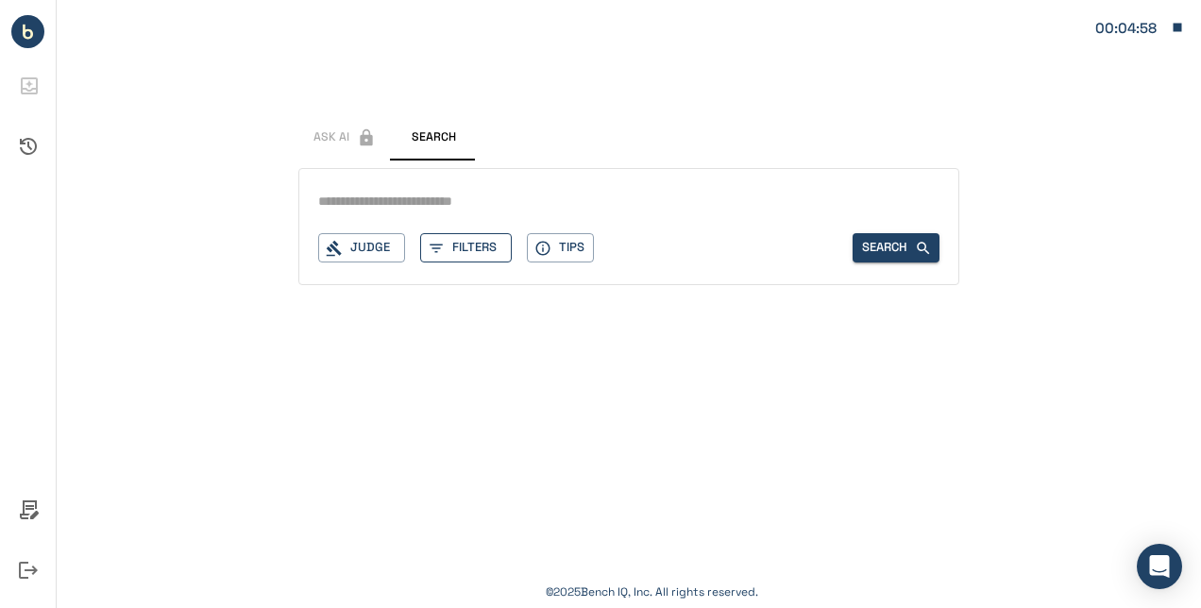
click at [456, 249] on button "Filters" at bounding box center [466, 247] width 92 height 29
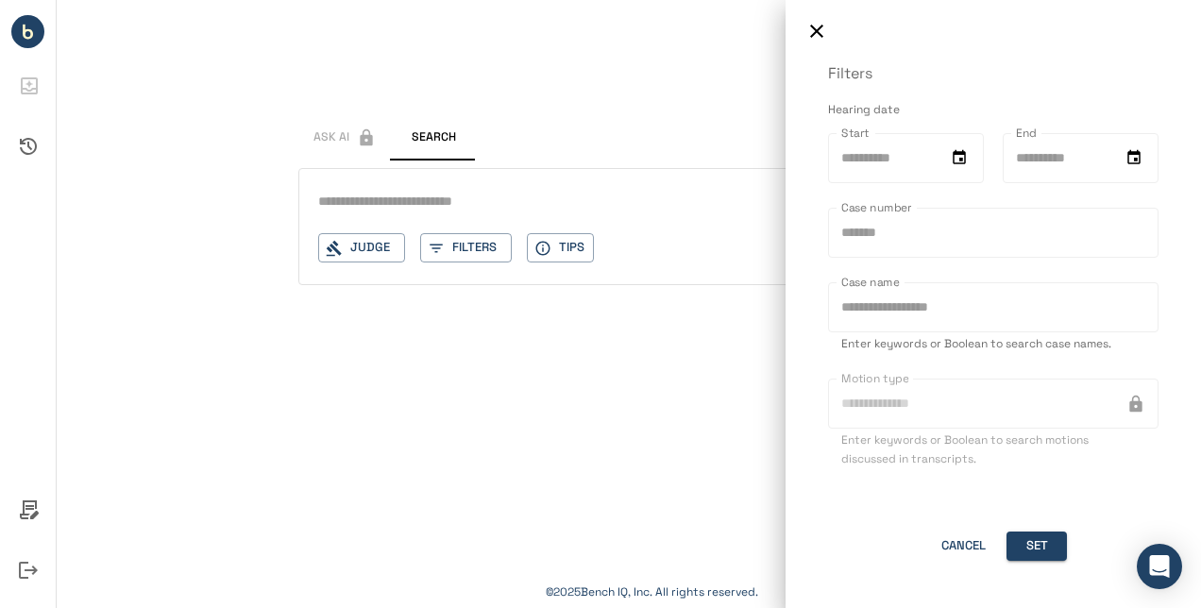
click at [809, 36] on icon "button" at bounding box center [816, 31] width 23 height 23
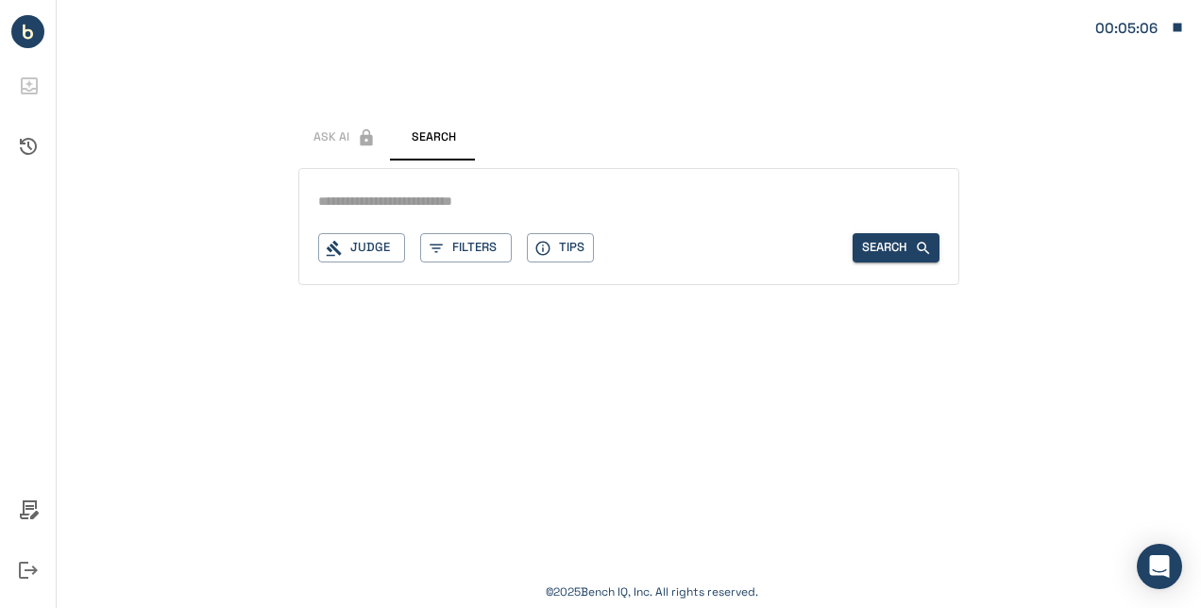
click at [353, 196] on input "text" at bounding box center [628, 201] width 621 height 27
click at [448, 238] on button "Filters" at bounding box center [466, 247] width 92 height 29
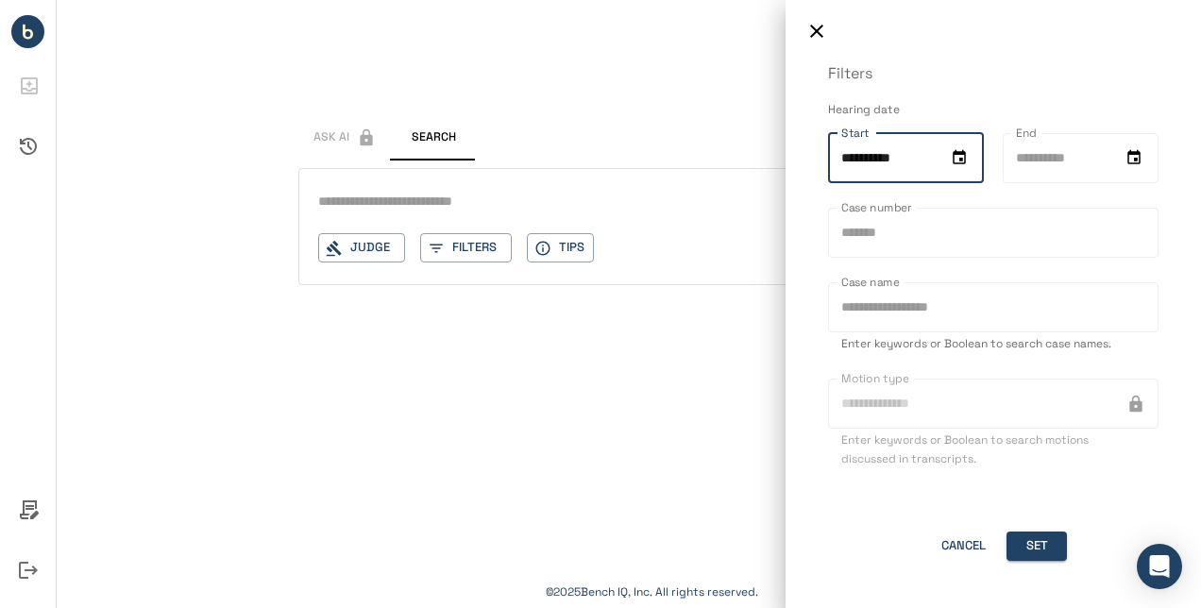
type input "**********"
click at [874, 158] on input "**********" at bounding box center [884, 158] width 112 height 50
click at [882, 232] on input "Case number" at bounding box center [993, 233] width 330 height 50
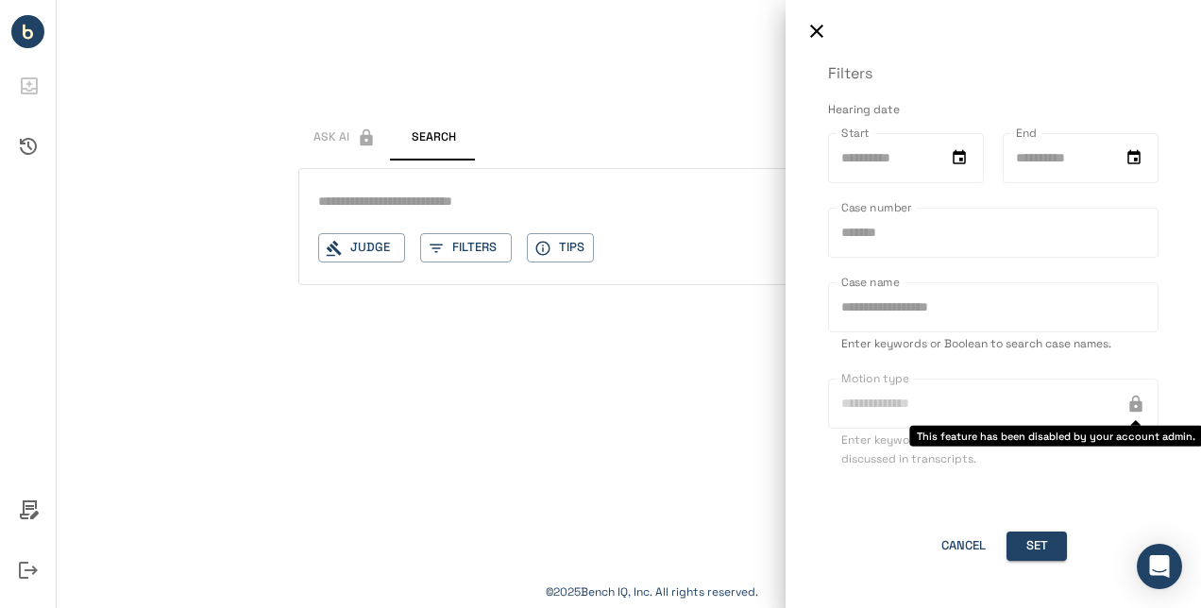
click at [1051, 398] on icon "This feature has been disabled by your account admin." at bounding box center [1135, 404] width 19 height 19
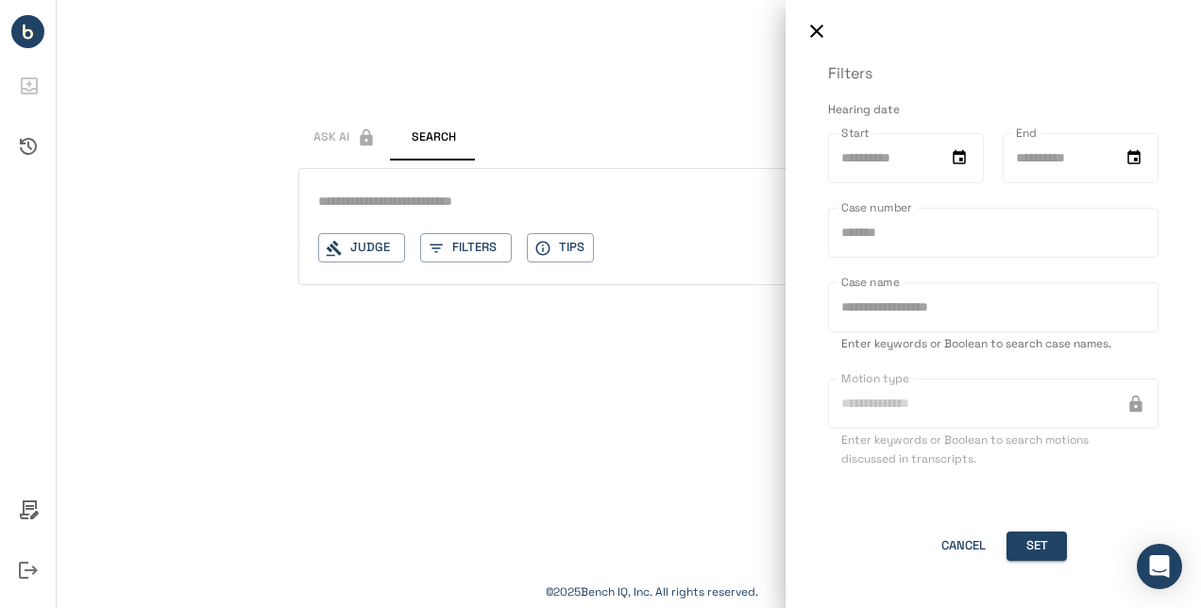
click at [880, 215] on input "Case number" at bounding box center [993, 233] width 330 height 50
click at [906, 314] on input "Case name" at bounding box center [993, 307] width 330 height 50
click at [948, 438] on button "Cancel" at bounding box center [963, 546] width 60 height 29
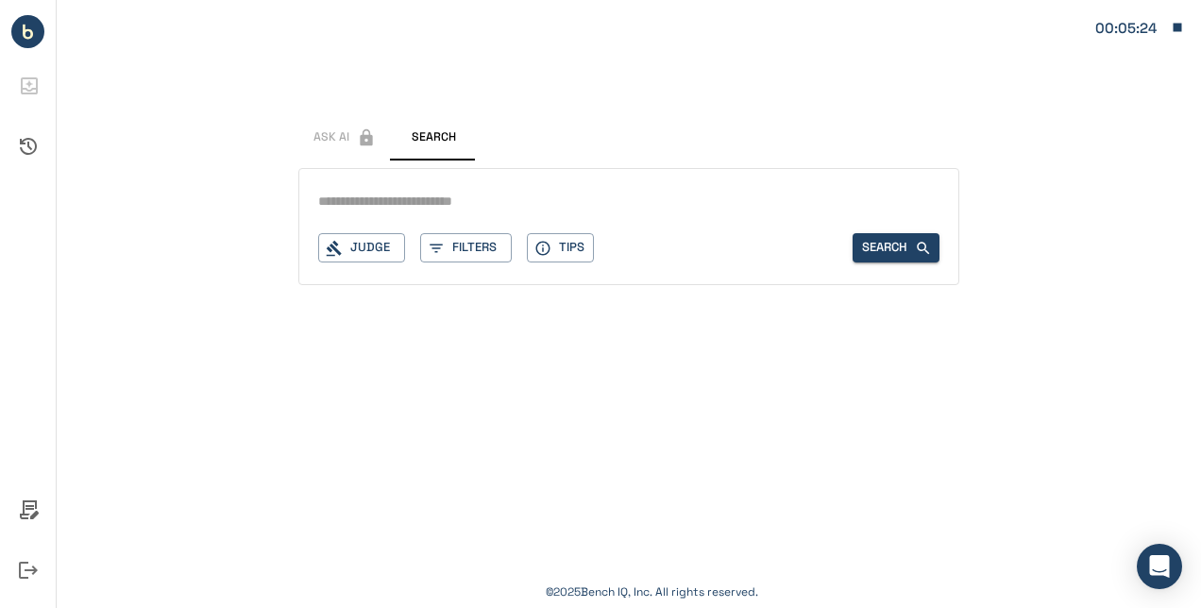
click at [403, 210] on input "text" at bounding box center [628, 201] width 621 height 27
click at [458, 245] on button "Filters" at bounding box center [466, 247] width 92 height 29
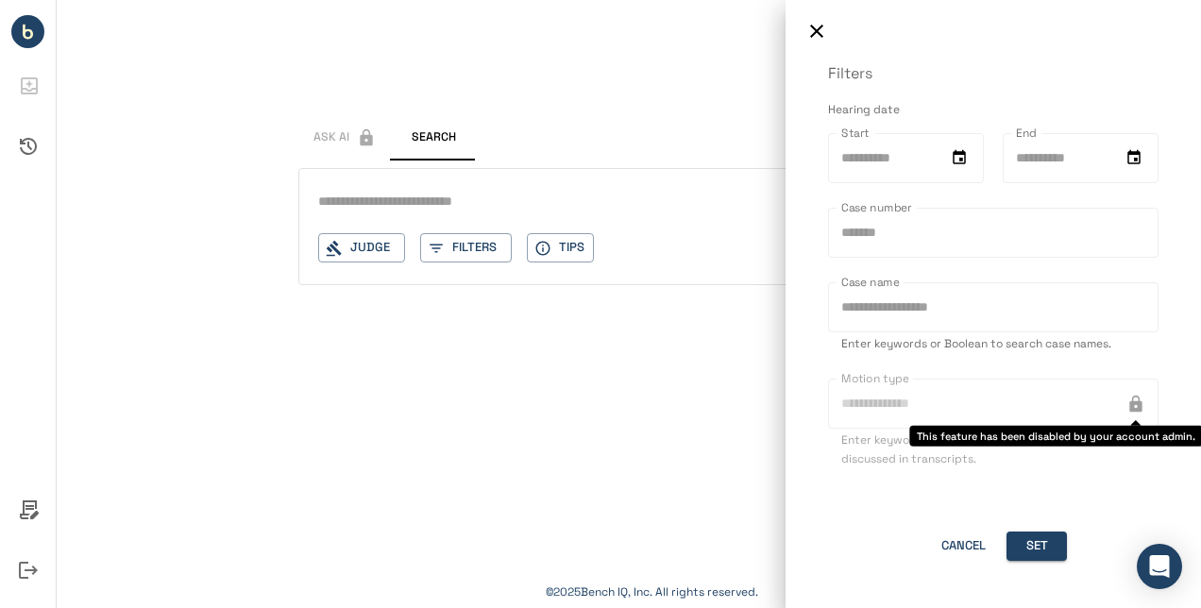
click at [1051, 395] on icon "This feature has been disabled by your account admin." at bounding box center [1135, 404] width 19 height 19
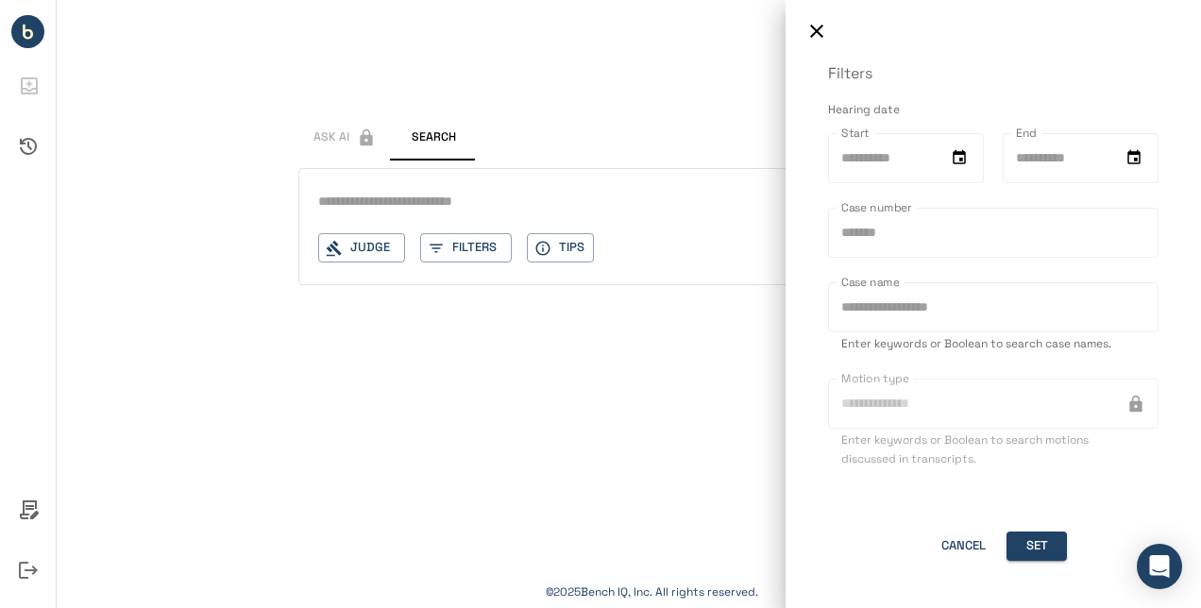
click at [544, 138] on div at bounding box center [600, 304] width 1201 height 608
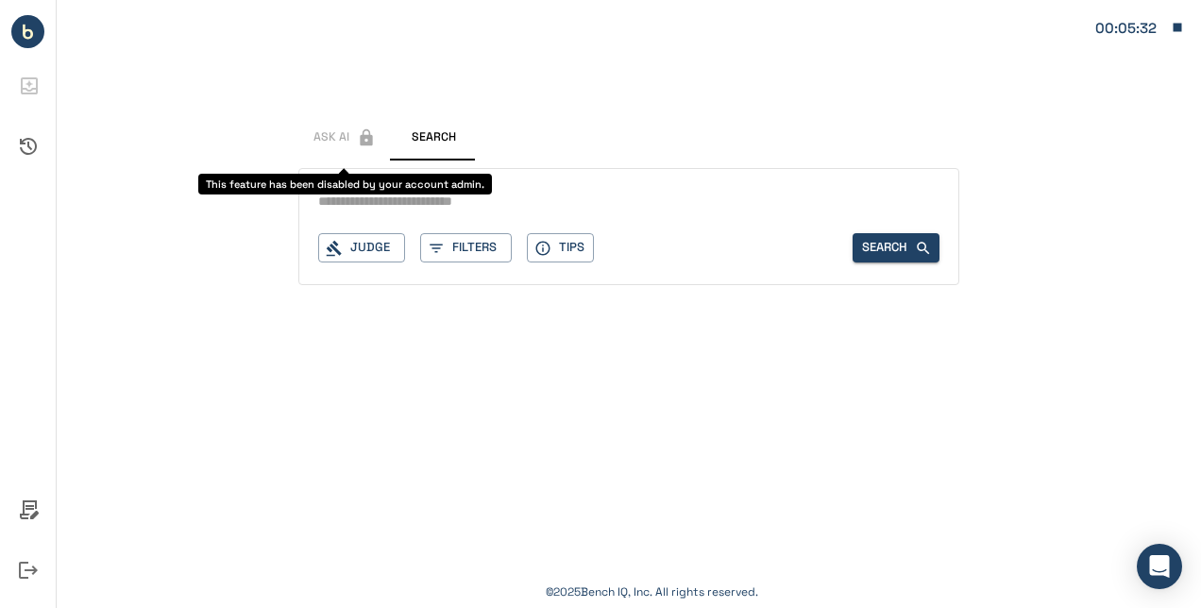
click at [313, 134] on span "Ask AI" at bounding box center [344, 137] width 93 height 45
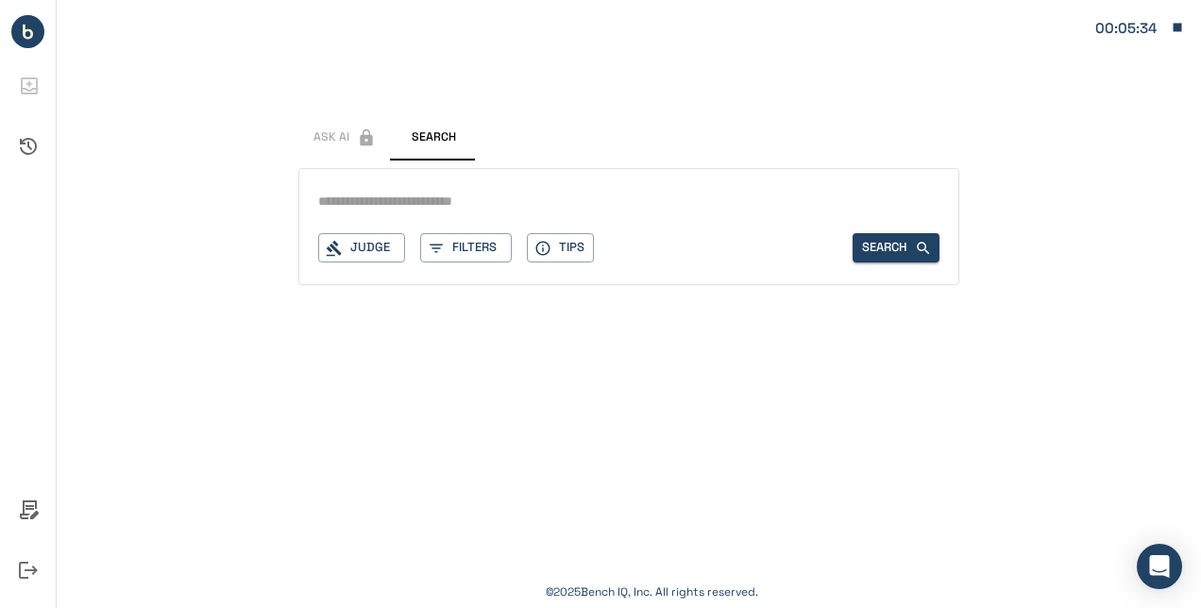
click at [459, 198] on input "text" at bounding box center [628, 201] width 621 height 27
type input "*******"
click at [355, 247] on button "Judge" at bounding box center [361, 247] width 87 height 29
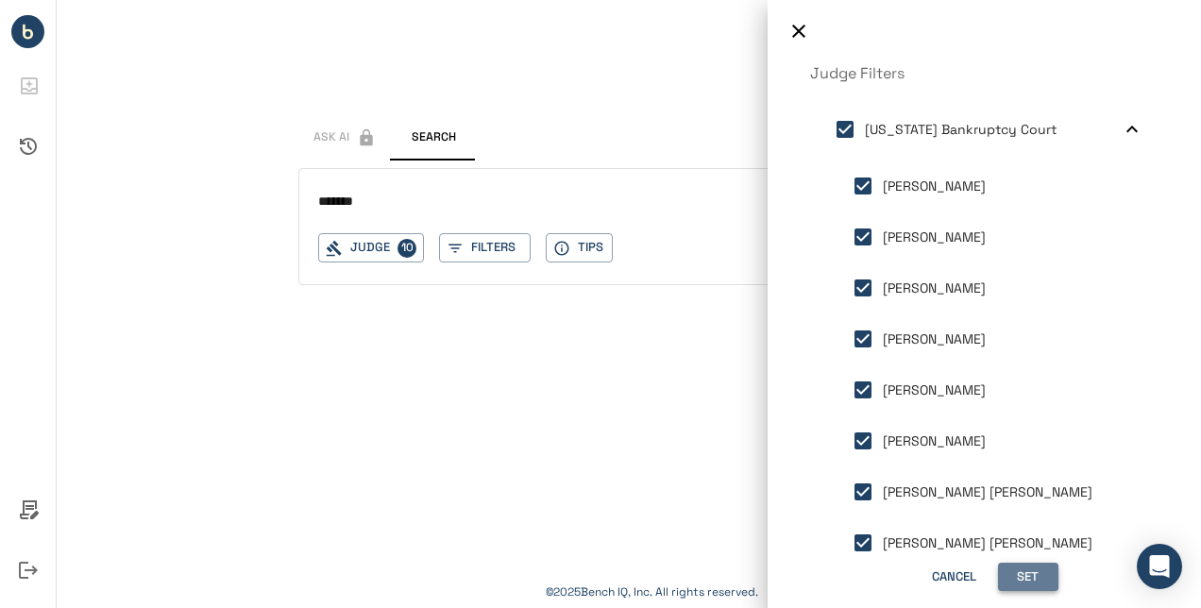
click at [998, 438] on button "Set" at bounding box center [1028, 577] width 60 height 29
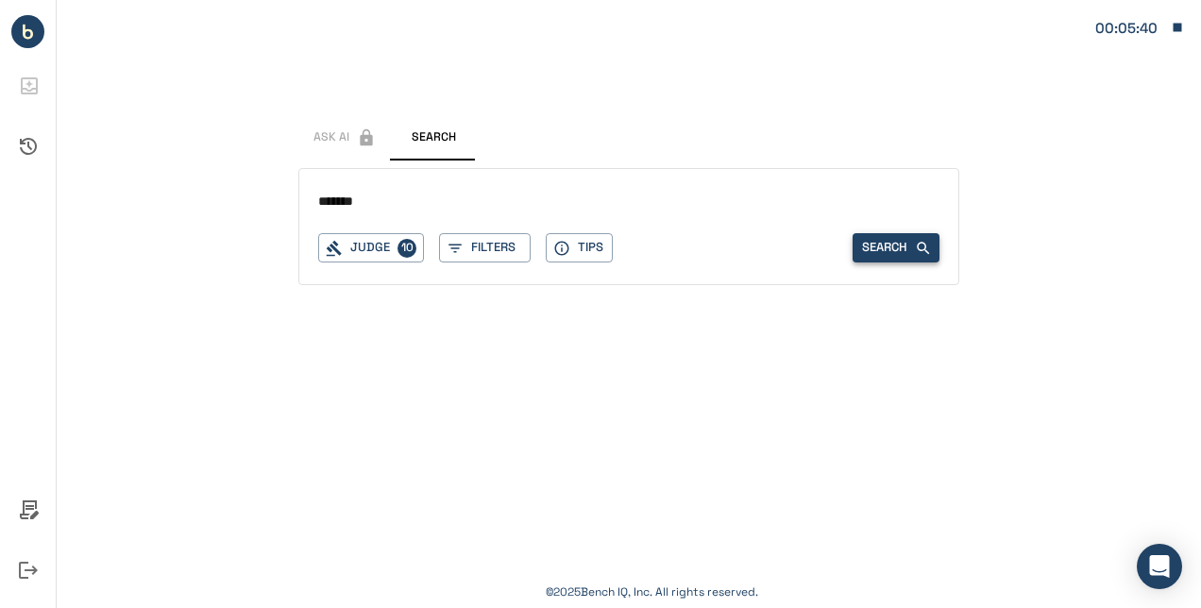
click at [904, 252] on button "Search" at bounding box center [896, 247] width 87 height 29
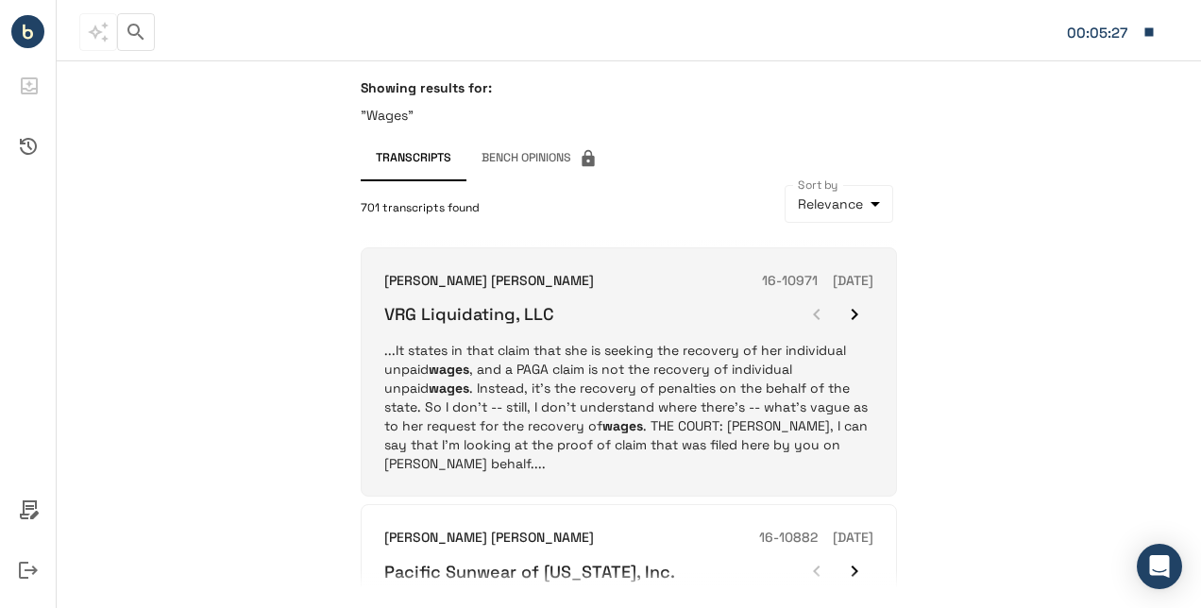
click at [672, 385] on p "...It states in that claim that she is seeking the recovery of her individual u…" at bounding box center [628, 407] width 489 height 132
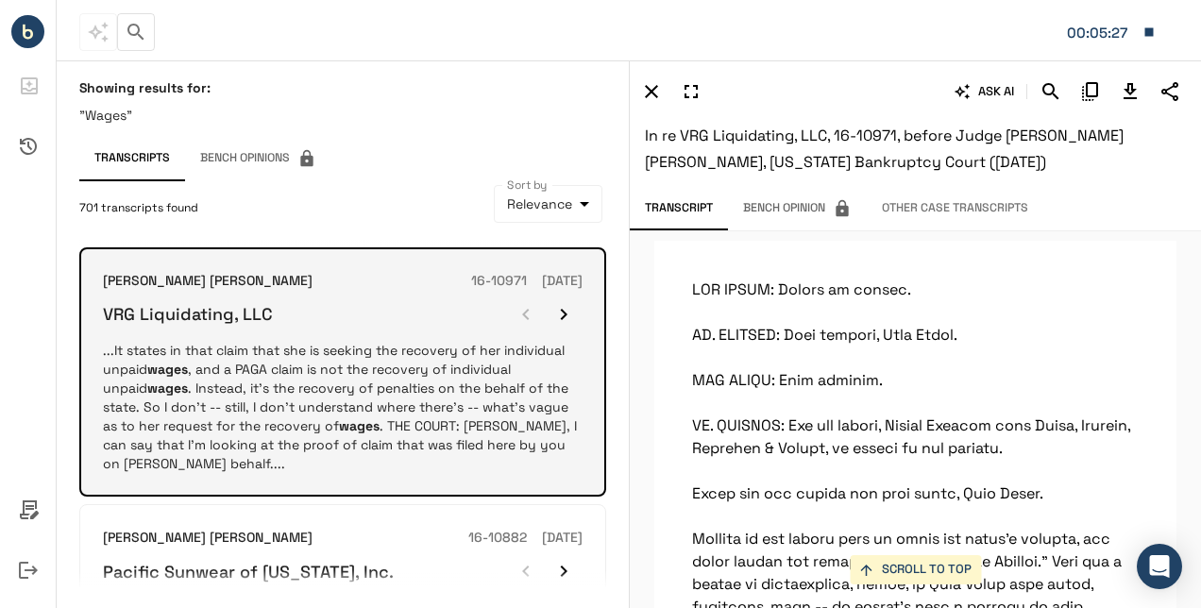
scroll to position [25237, 0]
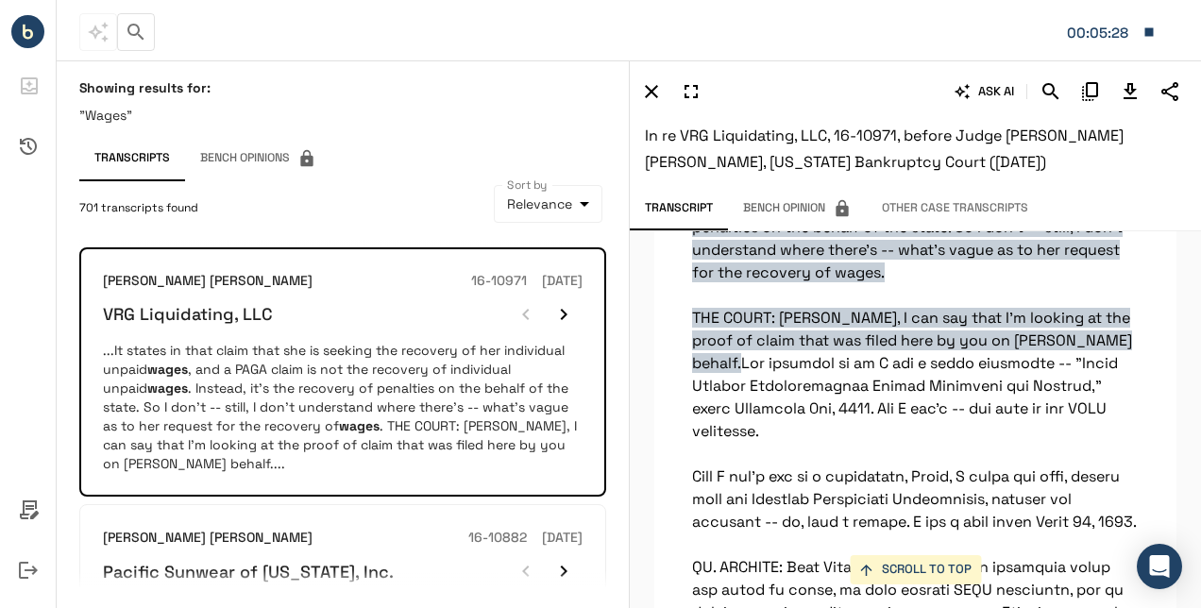
click at [782, 368] on span "It states in that claim that she is seeking the recovery of her individual unpa…" at bounding box center [912, 250] width 440 height 246
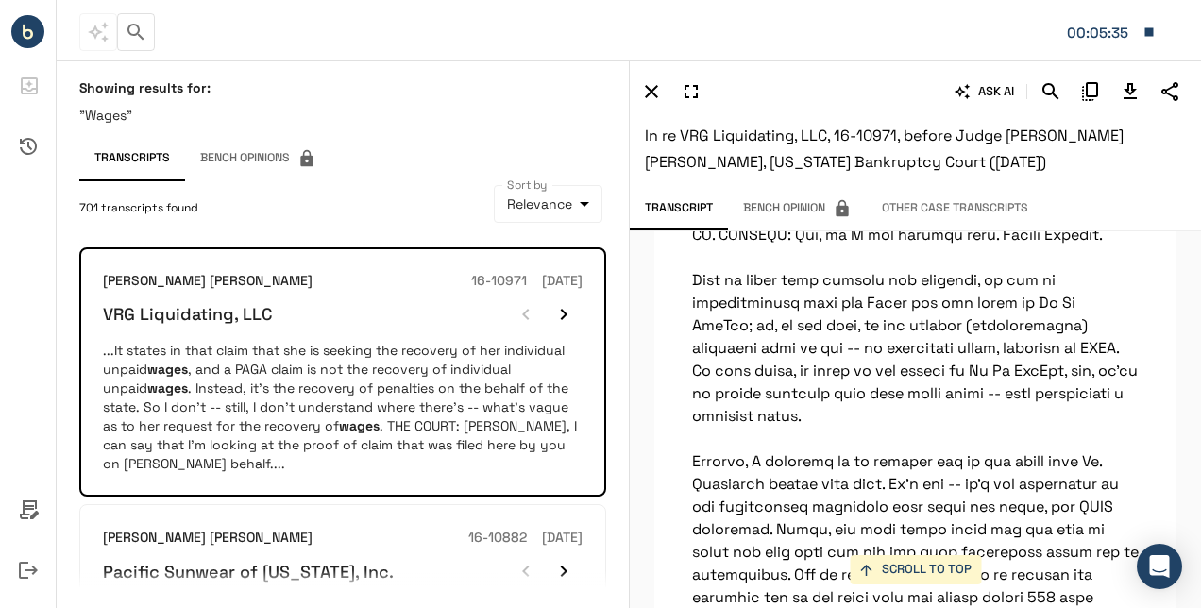
scroll to position [24595, 0]
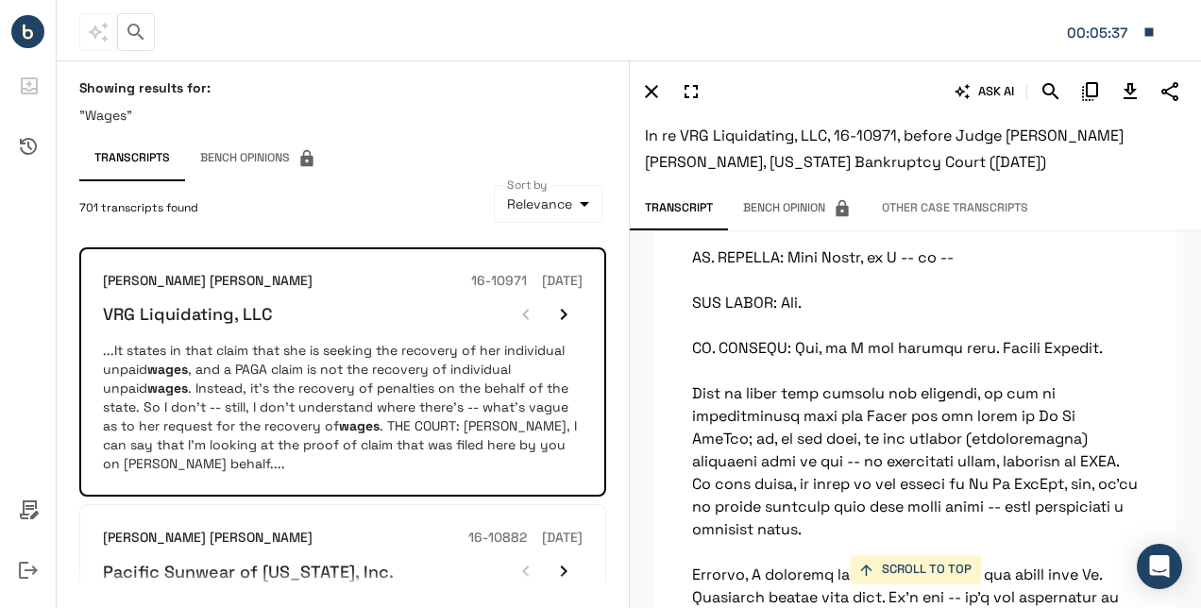
click at [617, 364] on div "Showing results for: "Wages" Transcripts Bench Opinions 701 transcripts found S…" at bounding box center [343, 333] width 572 height 538
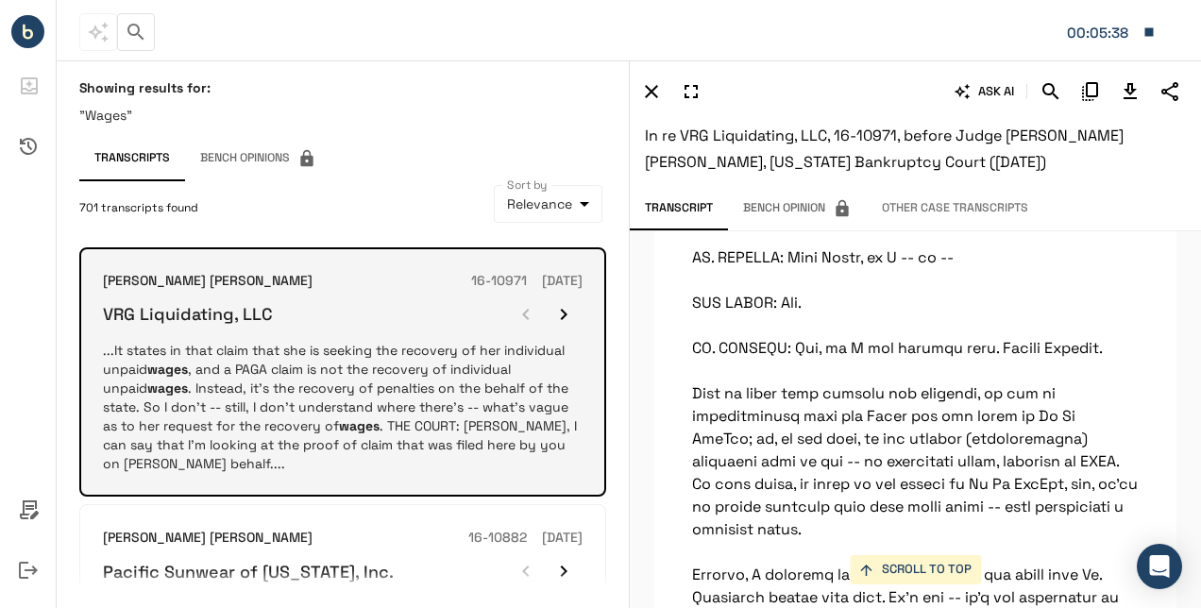
click at [380, 401] on p "...It states in that claim that she is seeking the recovery of her individual u…" at bounding box center [343, 407] width 480 height 132
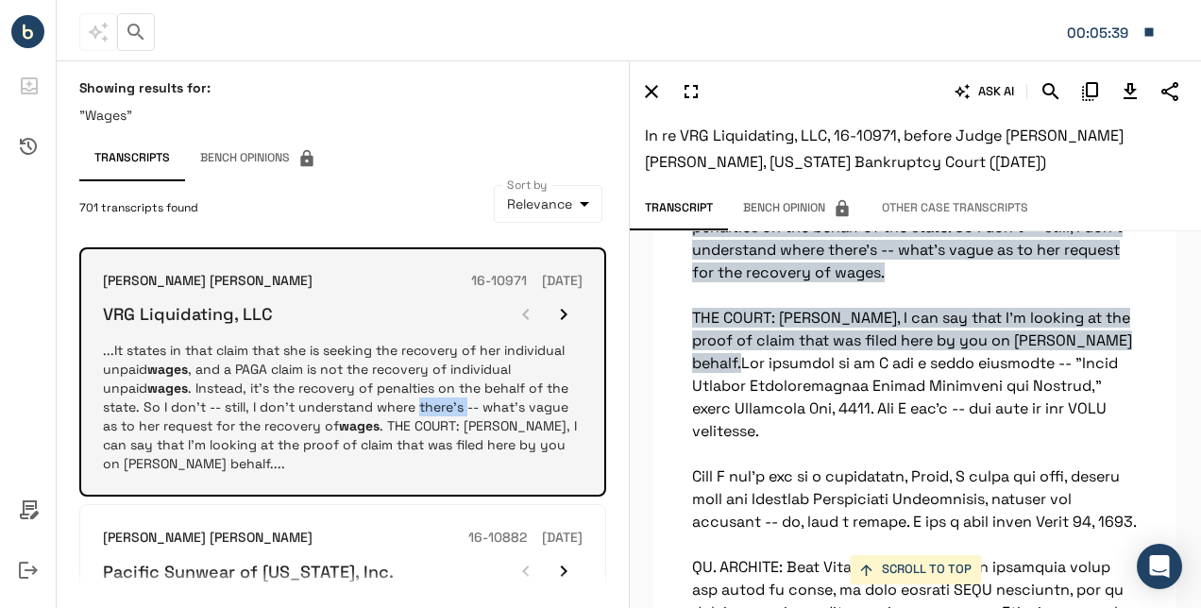
click at [380, 401] on p "...It states in that claim that she is seeking the recovery of her individual u…" at bounding box center [343, 407] width 480 height 132
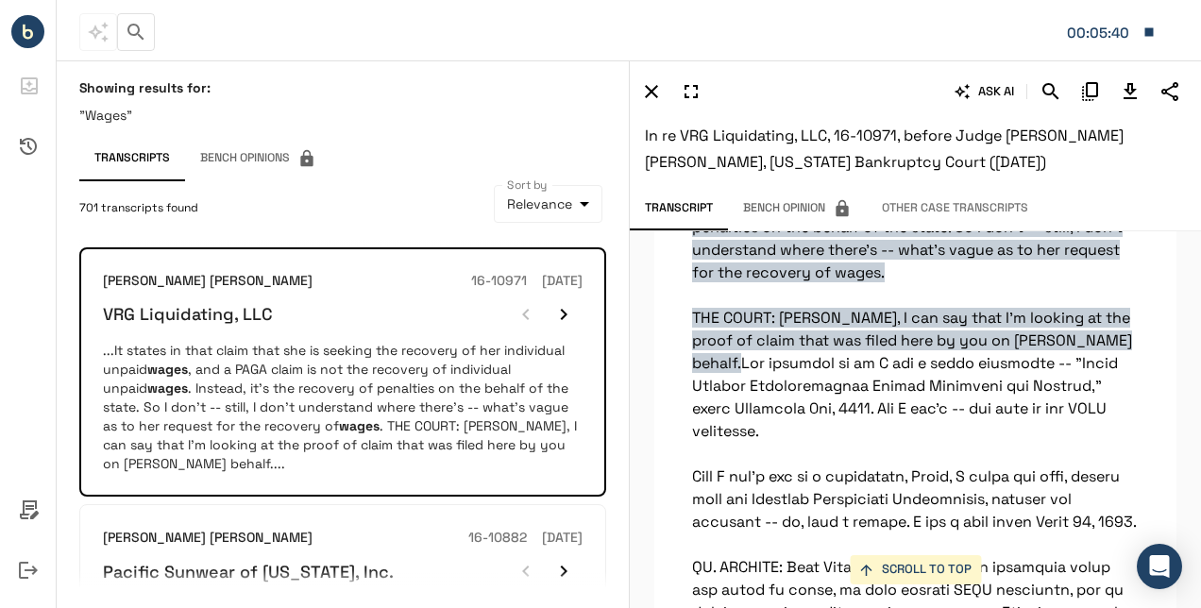
click at [66, 378] on div "Showing results for: "Wages" Transcripts Bench Opinions 701 transcripts found S…" at bounding box center [343, 333] width 572 height 538
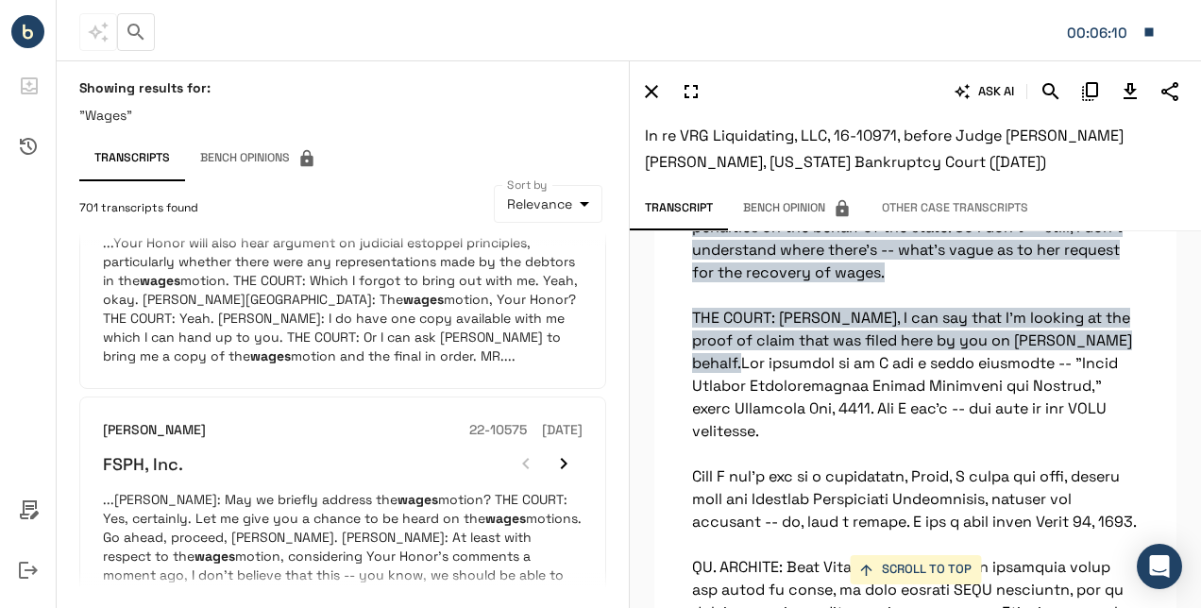
scroll to position [1338, 0]
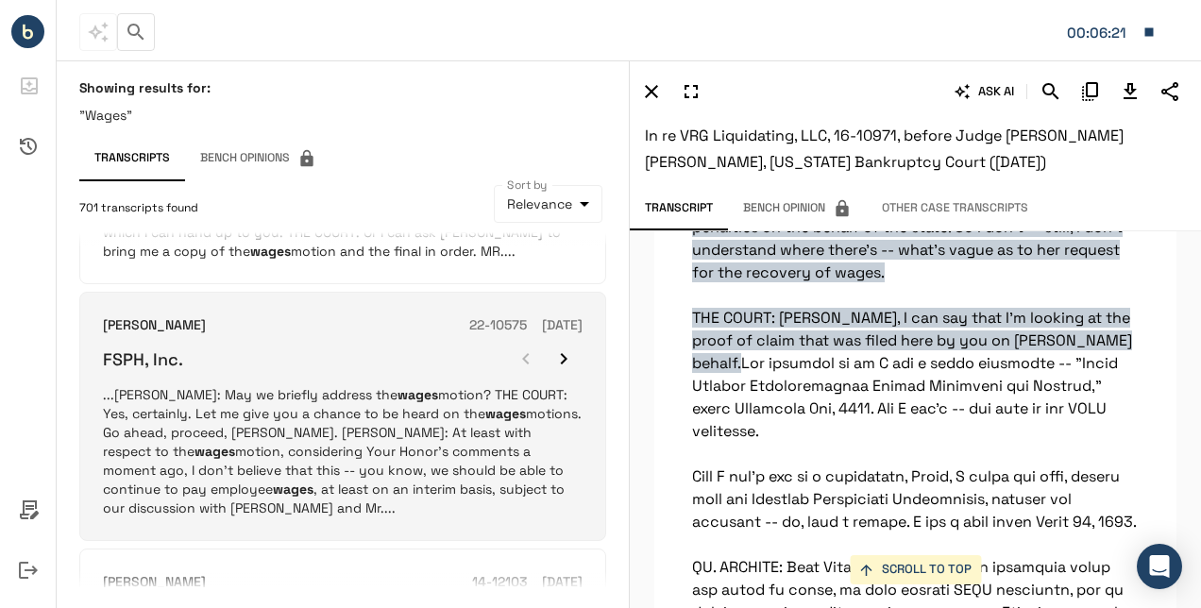
click at [144, 412] on p "...SHRUM: May we briefly address the wages motion? THE COURT: Yes, certainly. L…" at bounding box center [343, 451] width 480 height 132
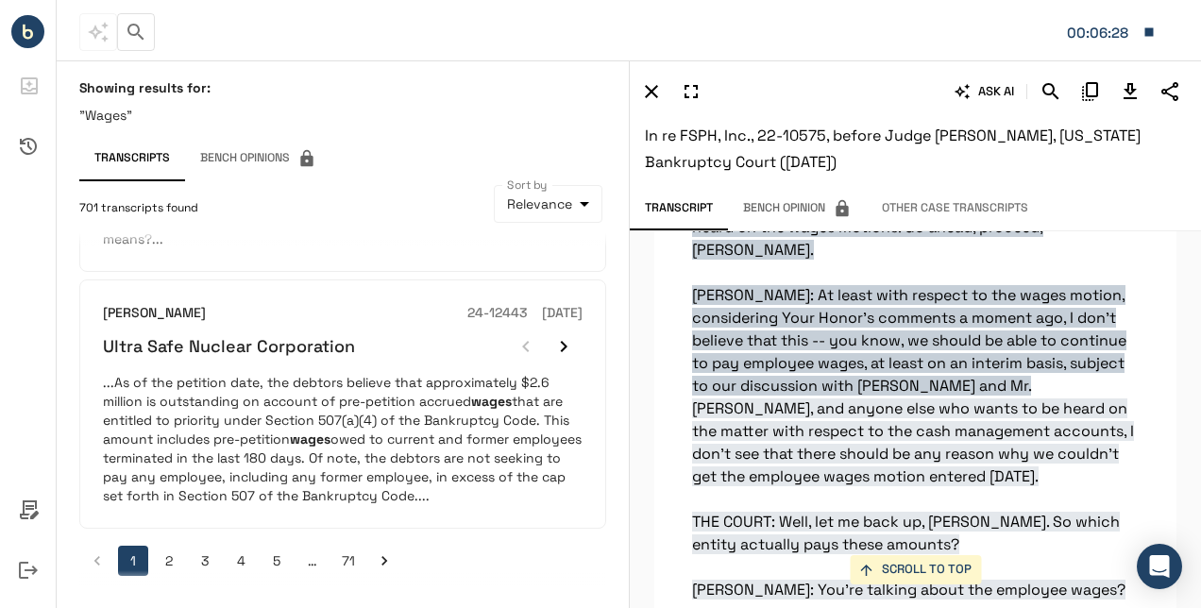
scroll to position [2193, 0]
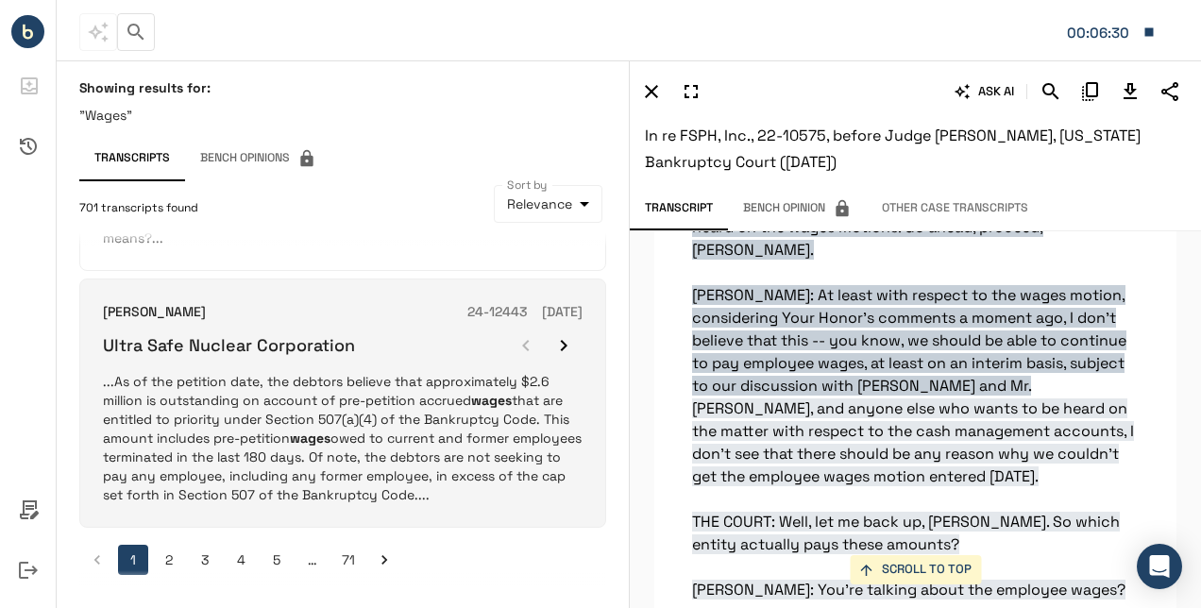
click at [174, 431] on p "...As of the petition date, the debtors believe that approximately $2.6 million…" at bounding box center [343, 438] width 480 height 132
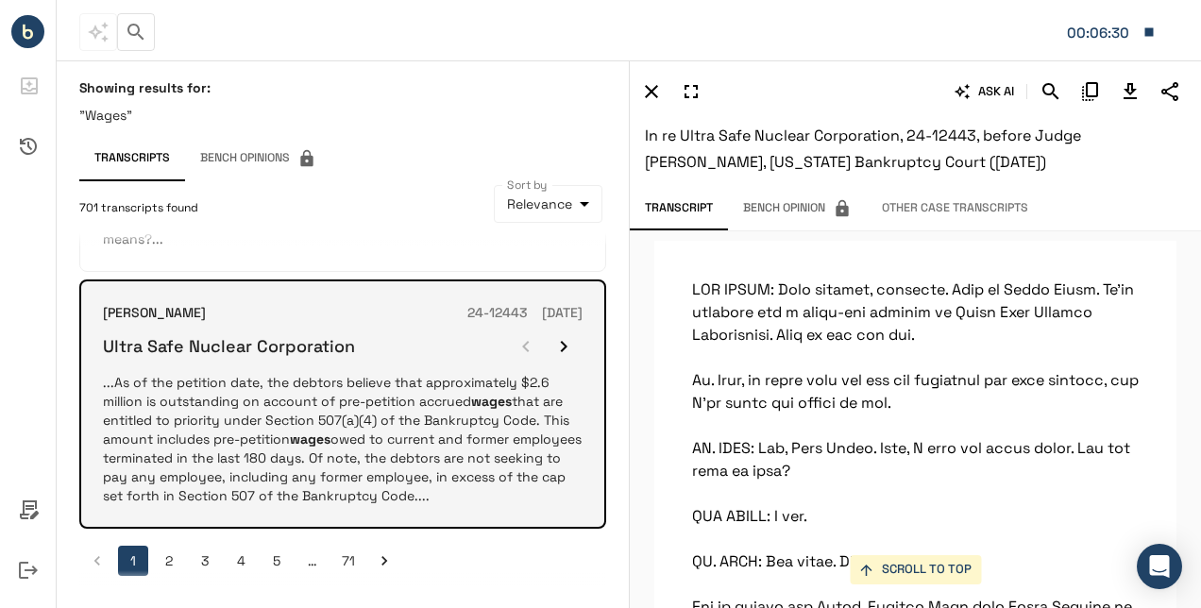
scroll to position [22801, 0]
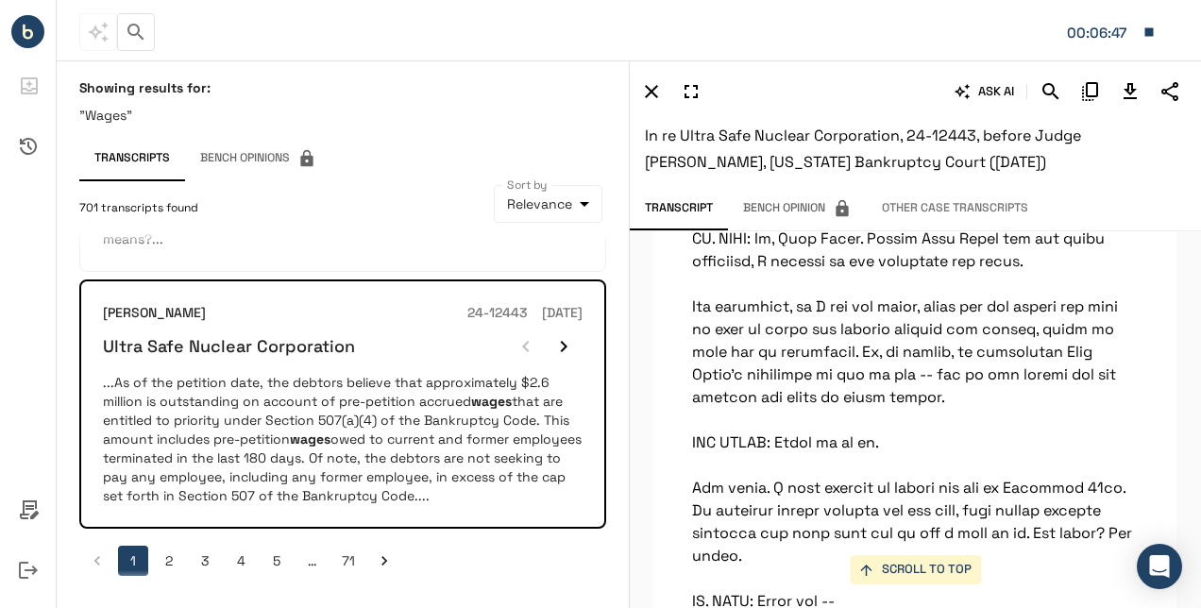
scroll to position [24312, 0]
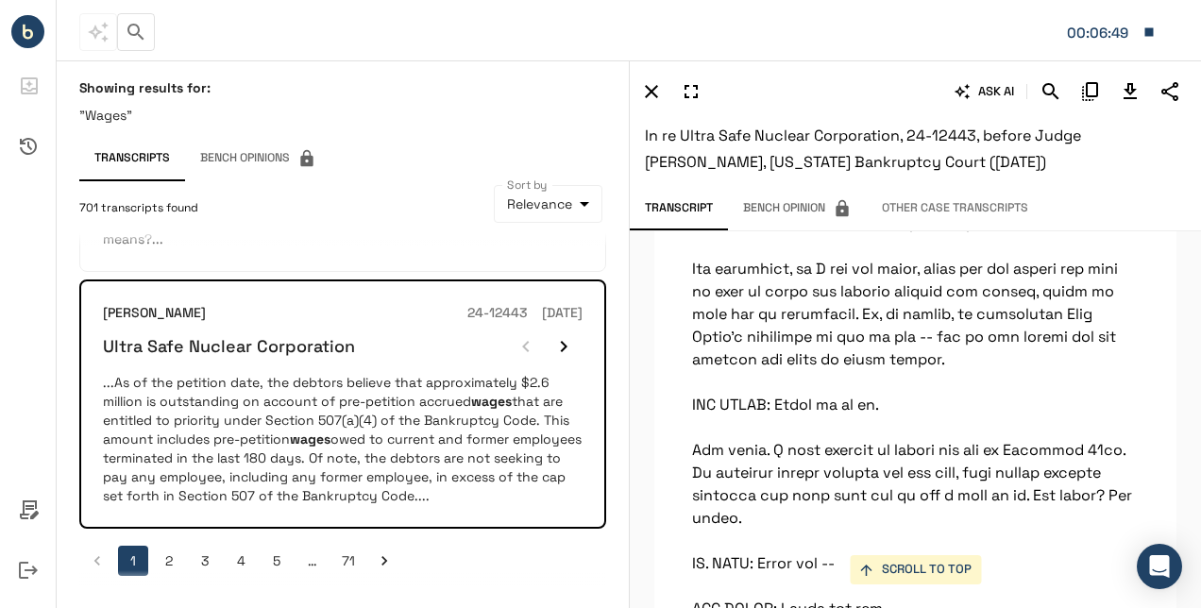
click at [168, 438] on button "2" at bounding box center [169, 561] width 30 height 30
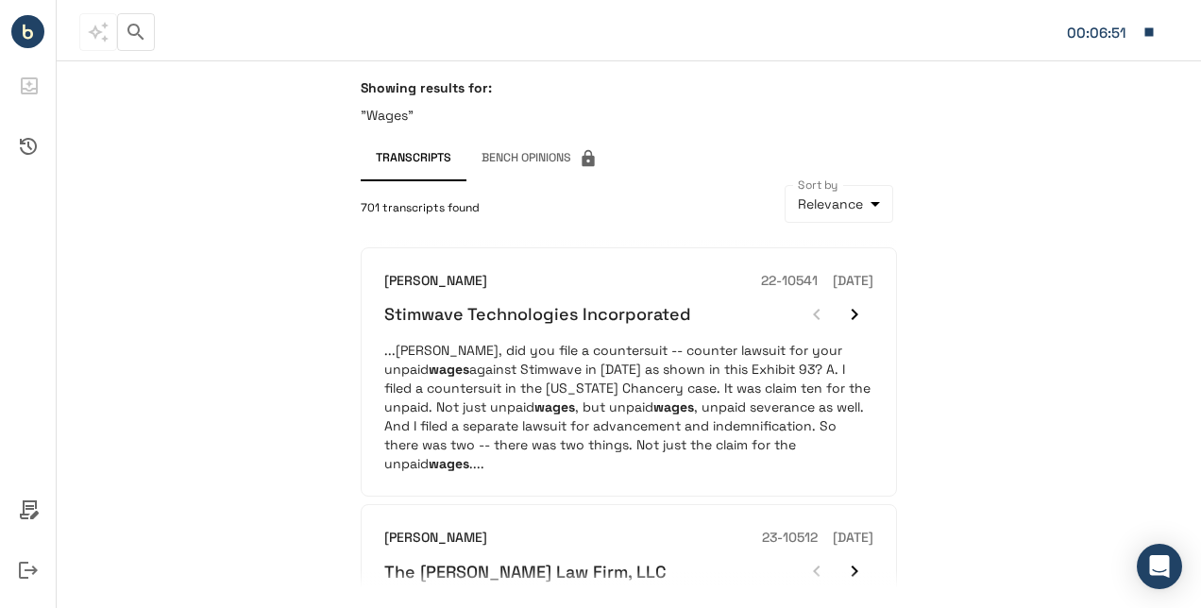
click at [953, 373] on div "Showing results for: "Wages" Transcripts Bench Opinions 701 transcripts found S…" at bounding box center [629, 334] width 1144 height 548
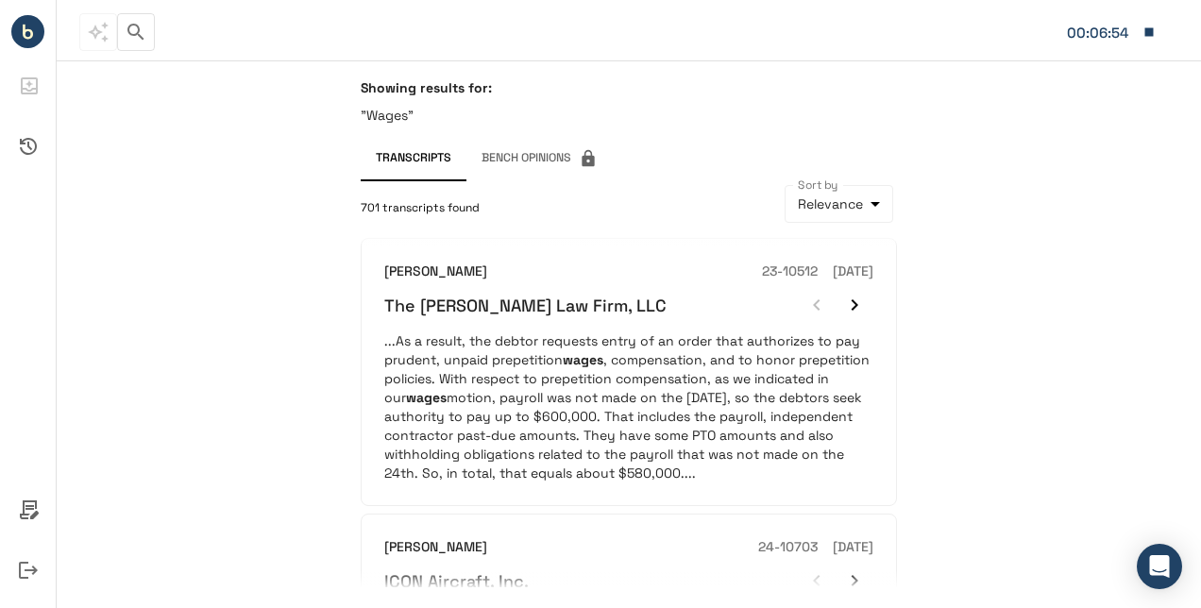
scroll to position [272, 0]
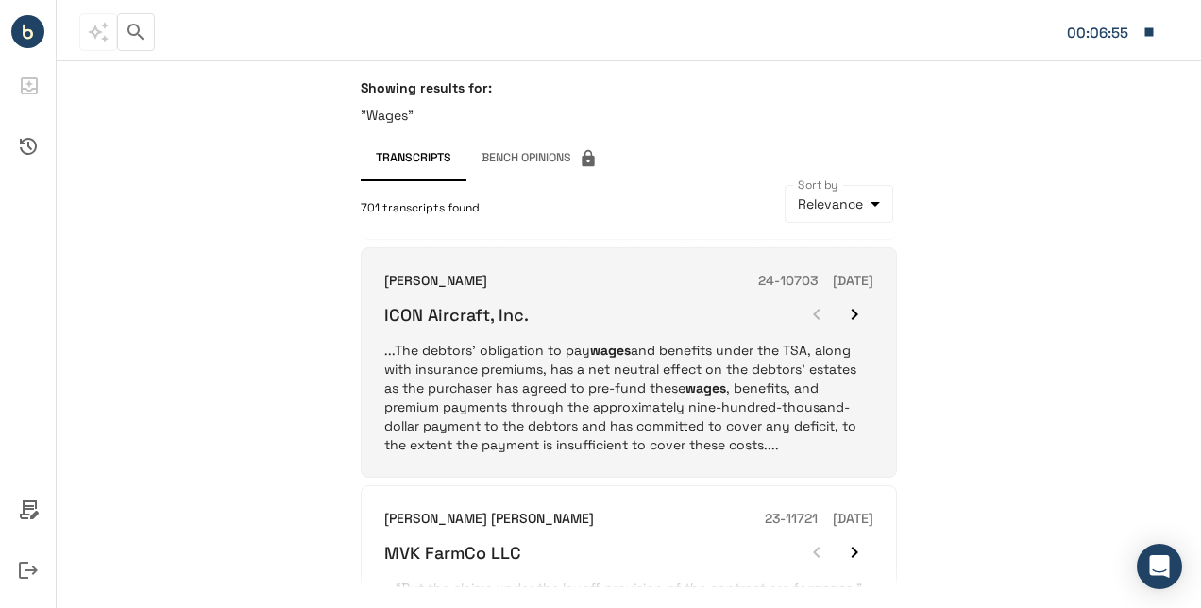
click at [423, 438] on div "Craig T Goldblatt 24-10703 06/28/2024 ICON Aircraft, Inc. ...The debtors' oblig…" at bounding box center [629, 362] width 536 height 230
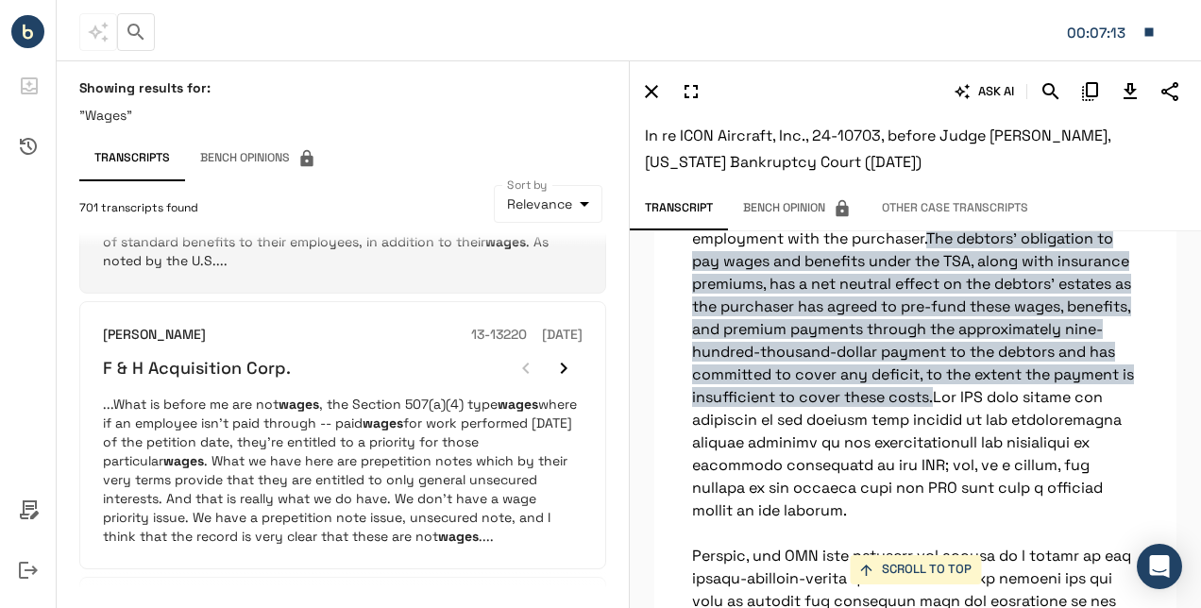
scroll to position [2054, 0]
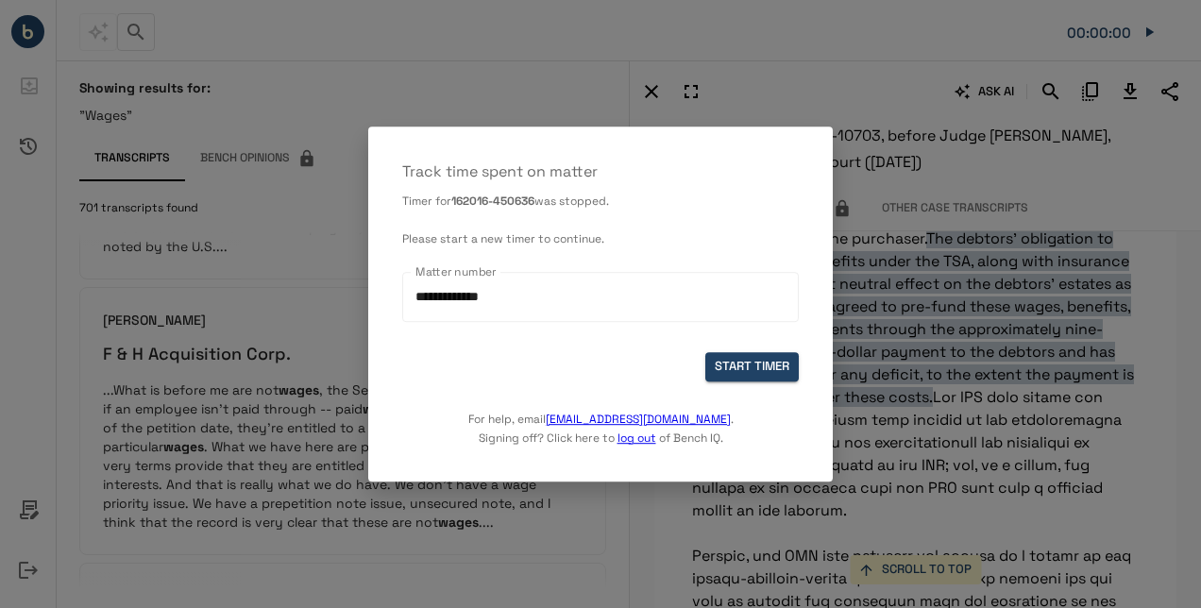
click at [992, 293] on div at bounding box center [600, 304] width 1201 height 608
click at [971, 94] on div at bounding box center [600, 304] width 1201 height 608
click at [738, 360] on button "START TIMER" at bounding box center [751, 366] width 93 height 29
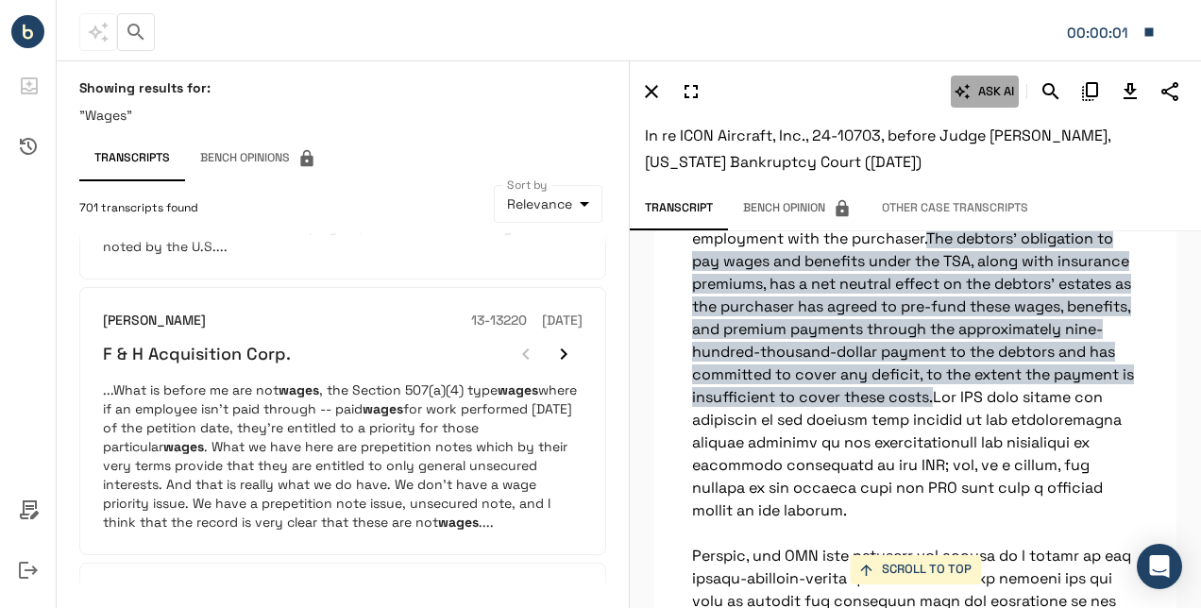
click at [976, 83] on button "ASK AI" at bounding box center [985, 92] width 68 height 32
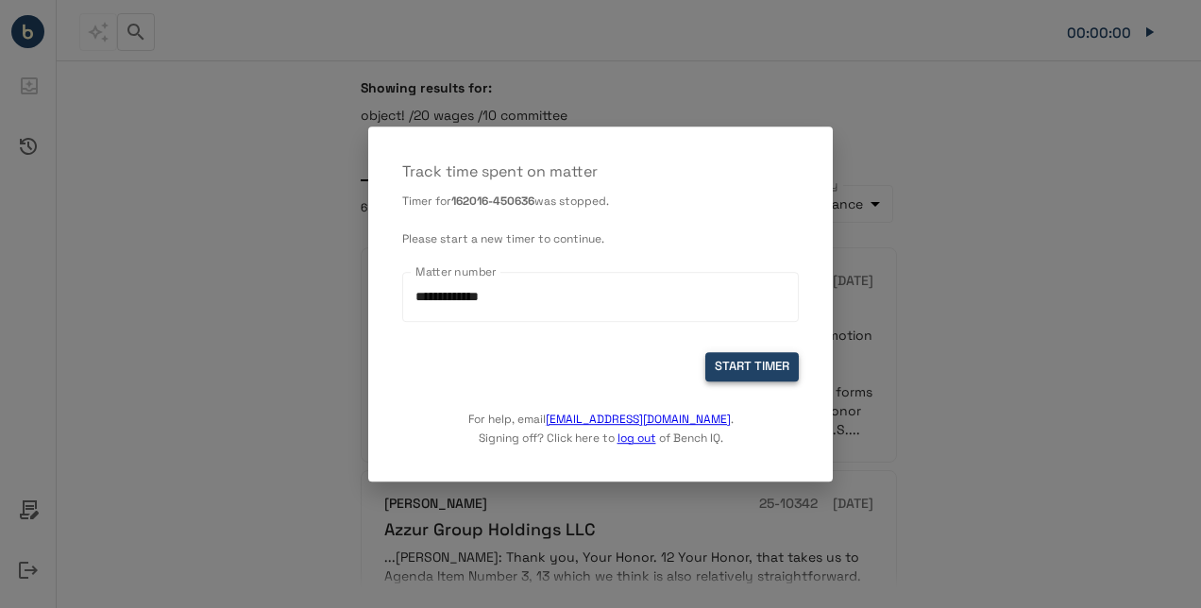
click at [747, 359] on button "START TIMER" at bounding box center [751, 366] width 93 height 29
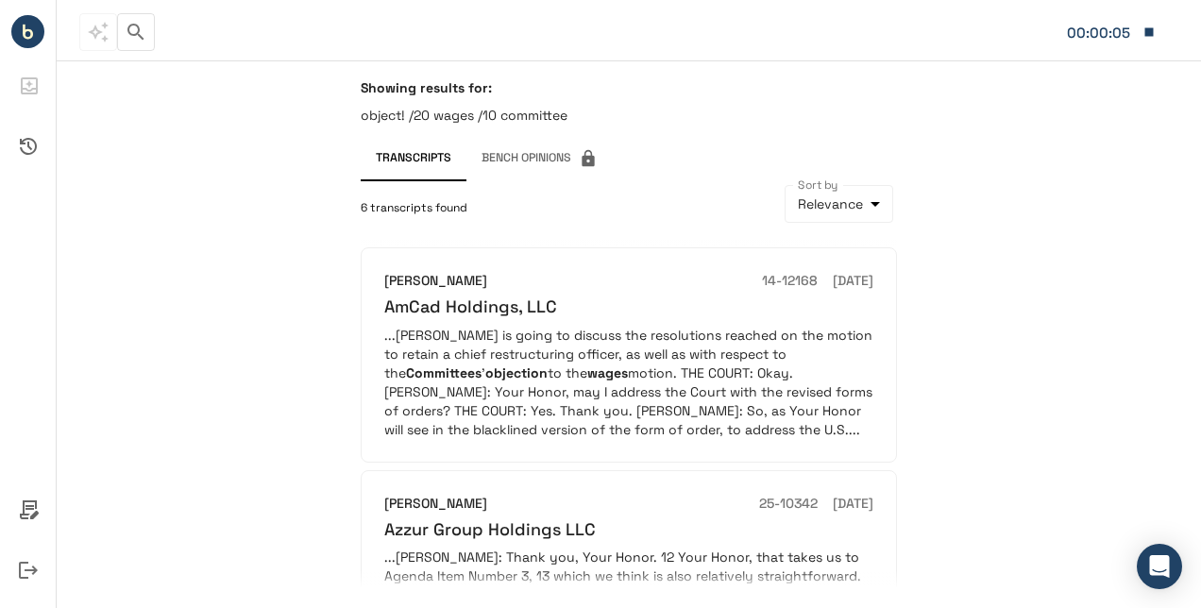
click at [1086, 208] on div "Showing results for: object! /20 wages /10 committee Transcripts Bench Opinions…" at bounding box center [629, 334] width 1144 height 548
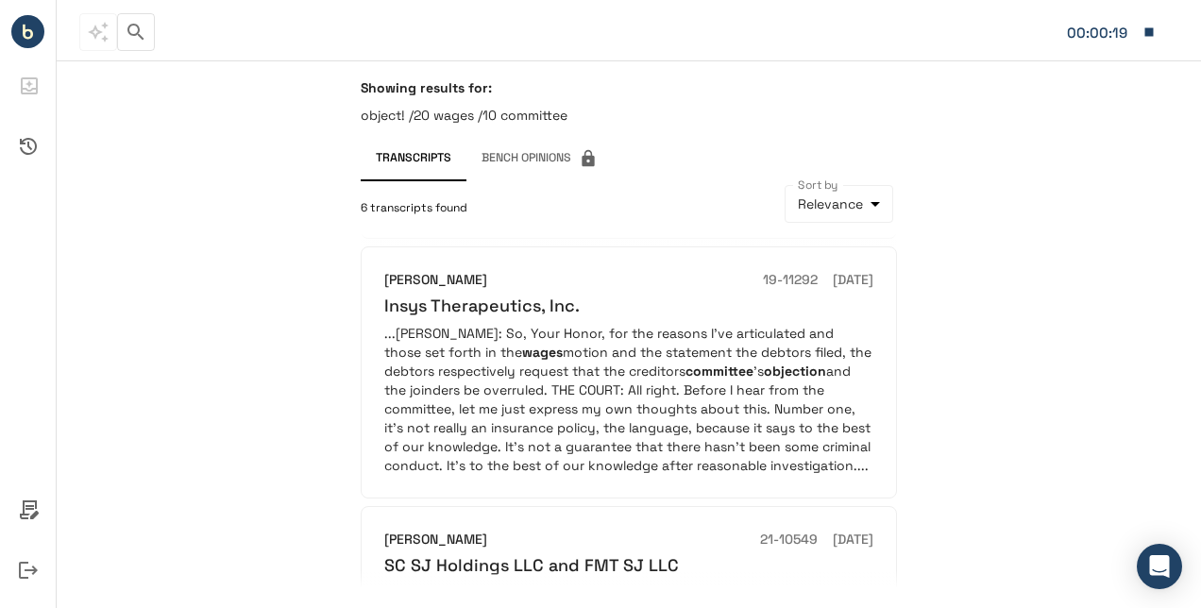
scroll to position [736, 0]
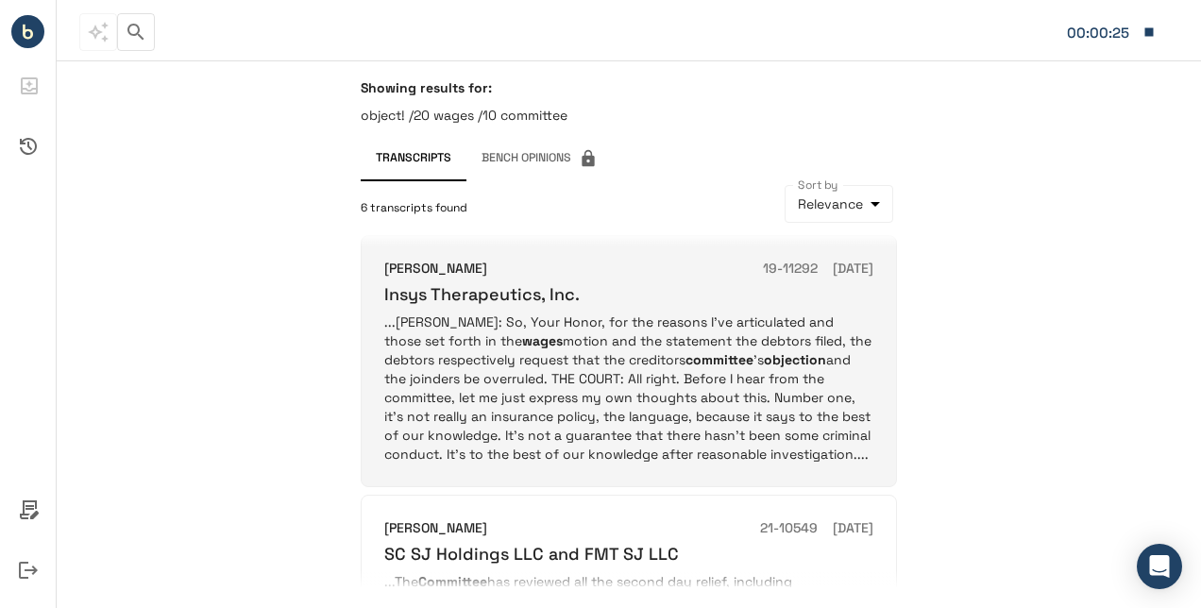
click at [707, 406] on p "...ARTHUR: So, Your Honor, for the reasons I’ve articulated and those set forth…" at bounding box center [628, 388] width 489 height 151
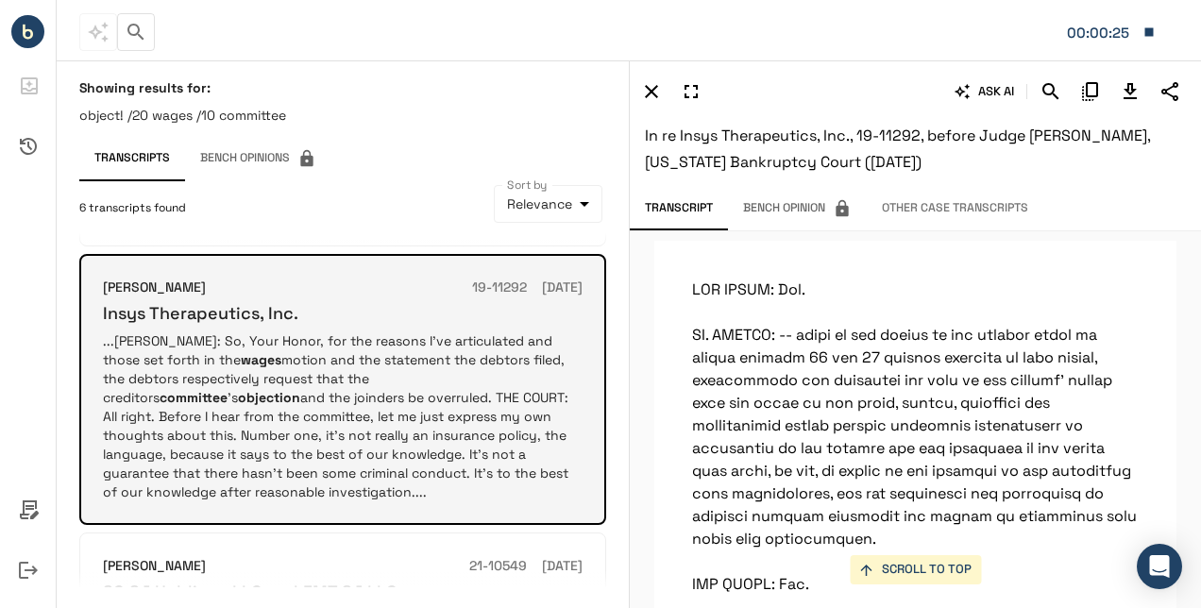
scroll to position [21917, 0]
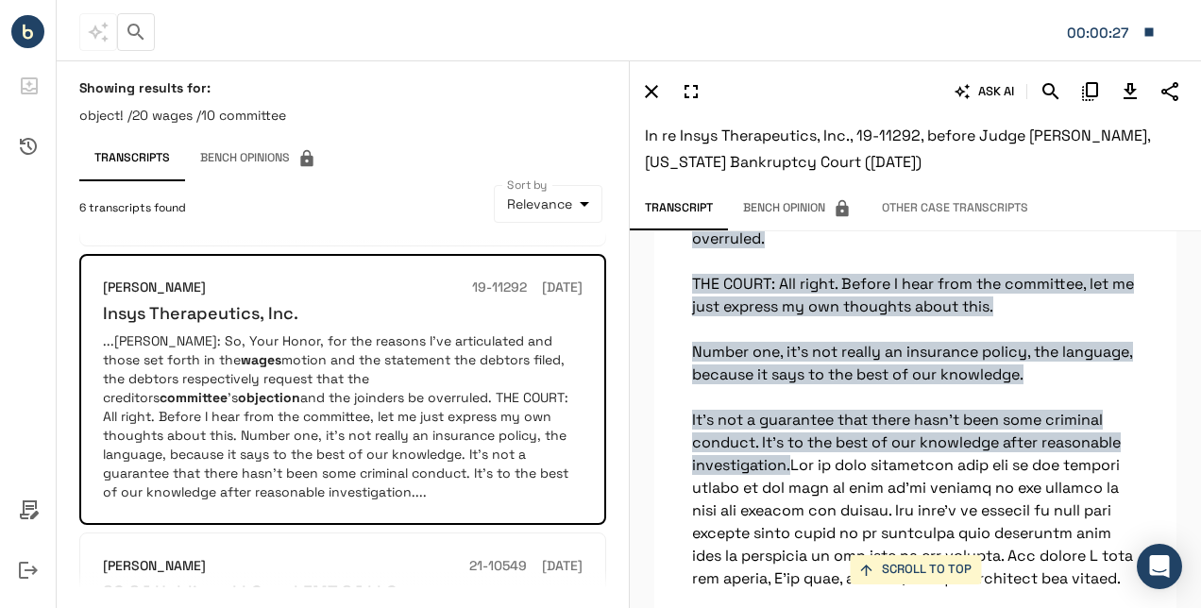
click at [895, 364] on p "ARTHUR: So, Your Honor, for the reasons I’ve articulated and those set forth in…" at bounding box center [915, 57] width 522 height 43468
click at [904, 354] on p "ARTHUR: So, Your Honor, for the reasons I’ve articulated and those set forth in…" at bounding box center [915, 57] width 522 height 43468
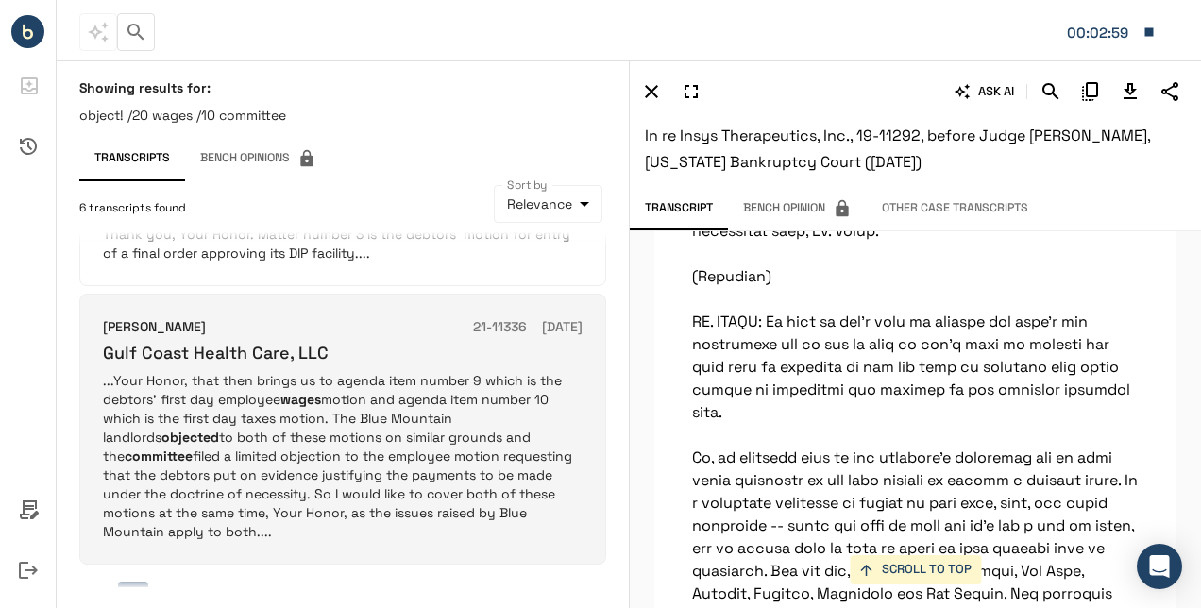
scroll to position [1200, 0]
click at [438, 401] on p "...Your Honor, that then brings us to agenda item number 9 which is the debtors…" at bounding box center [343, 454] width 480 height 170
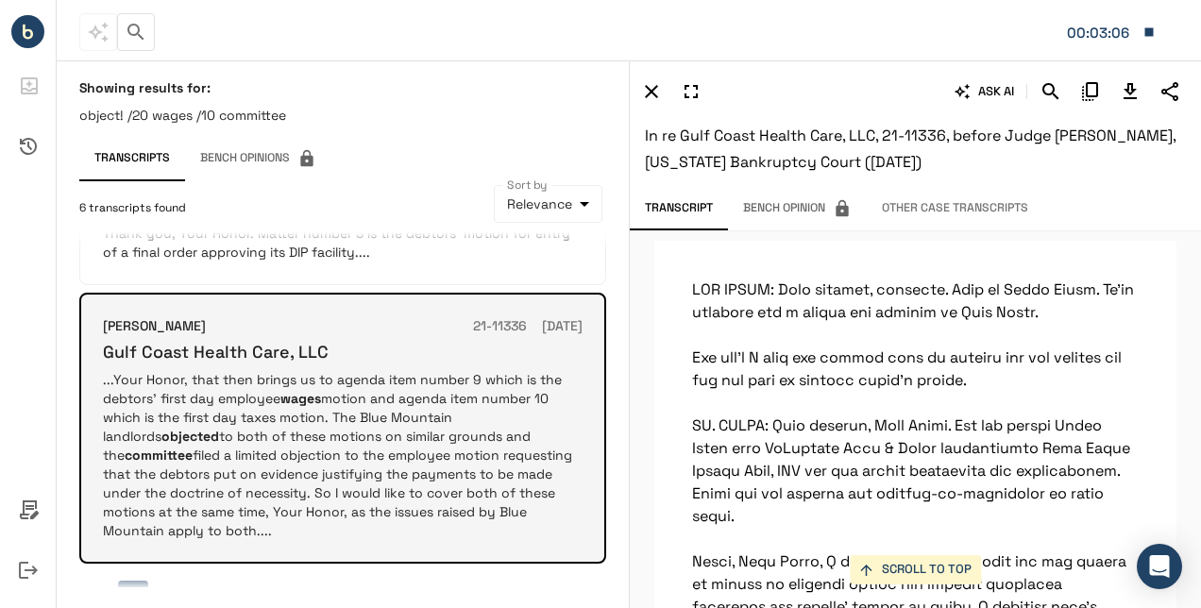
scroll to position [7245, 0]
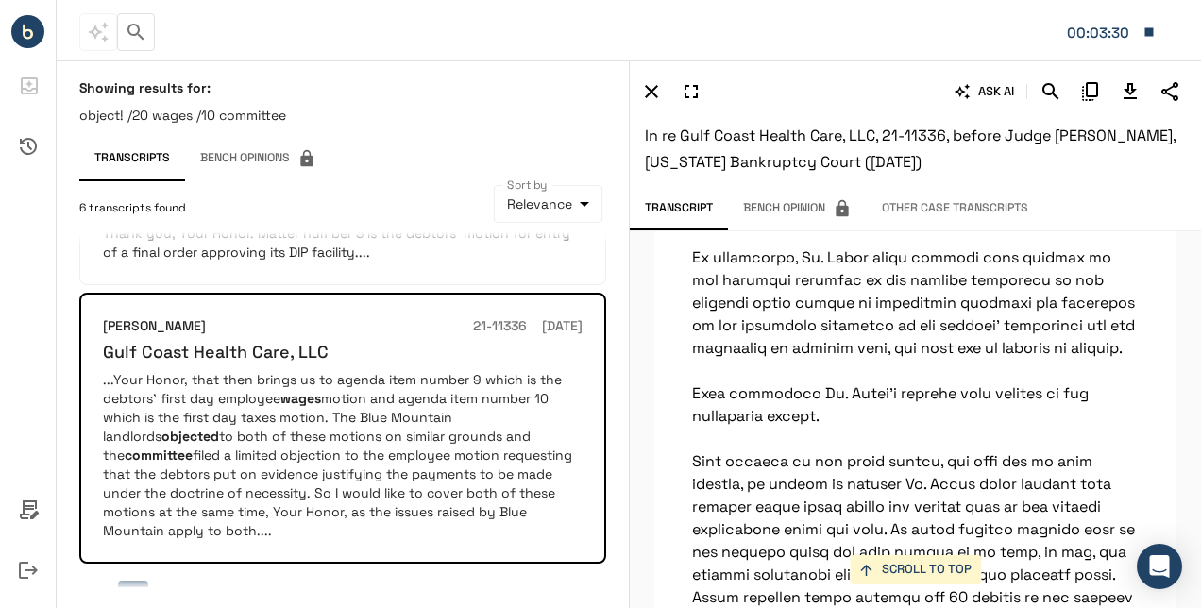
scroll to position [10153, 0]
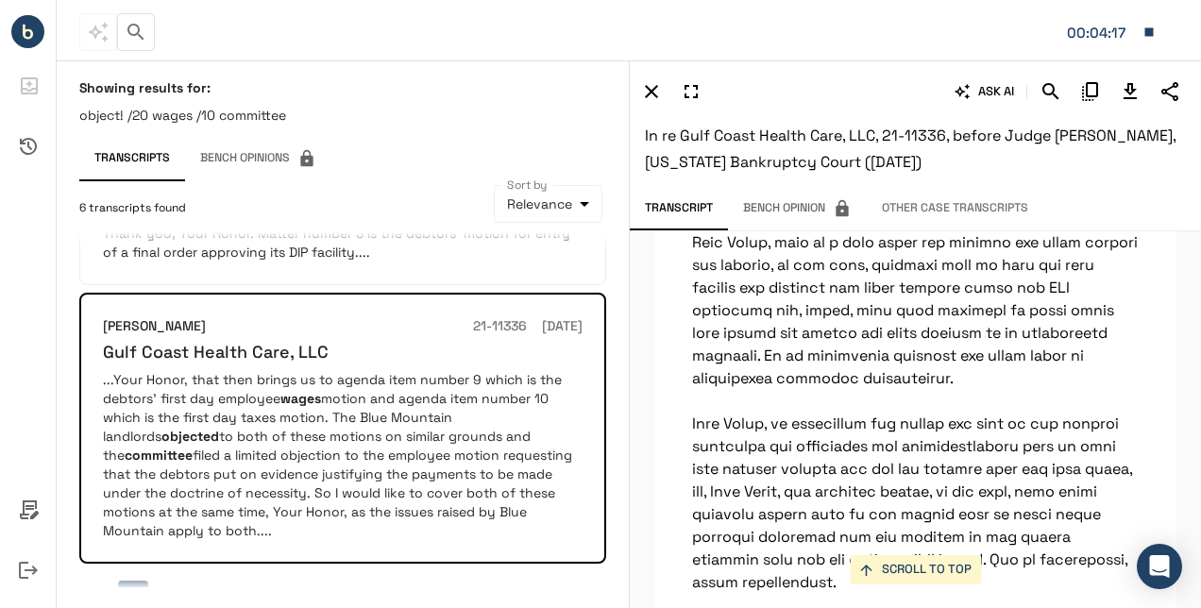
scroll to position [14496, 0]
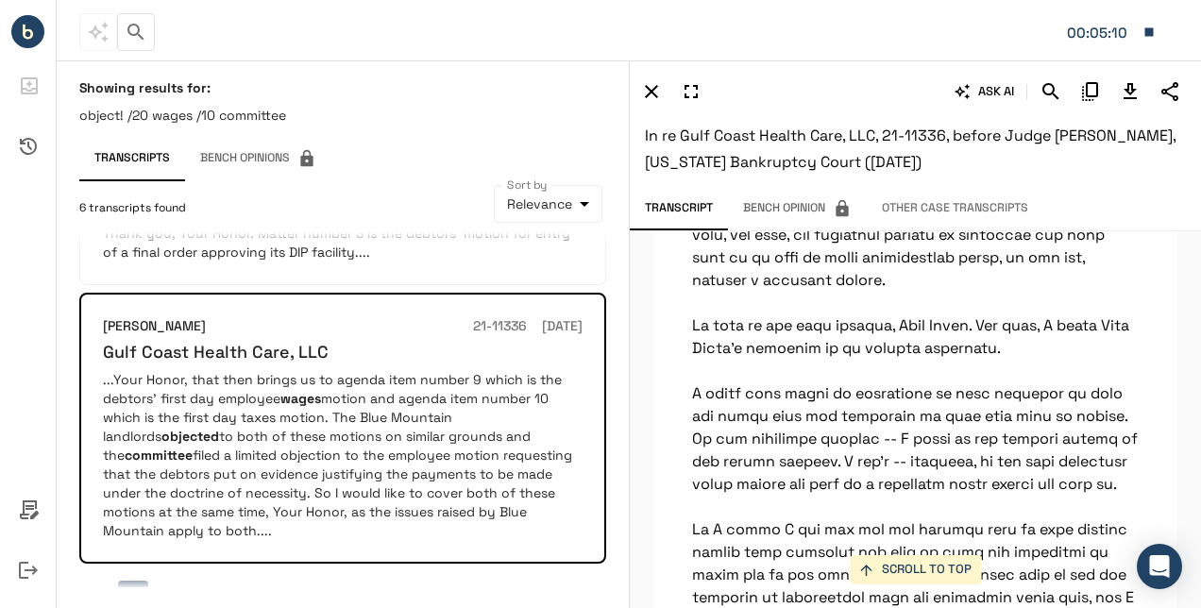
scroll to position [16951, 0]
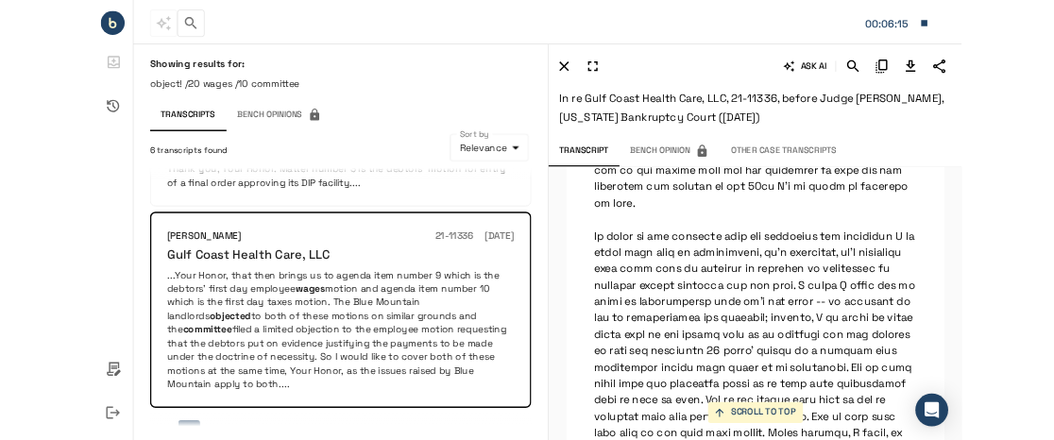
scroll to position [18877, 0]
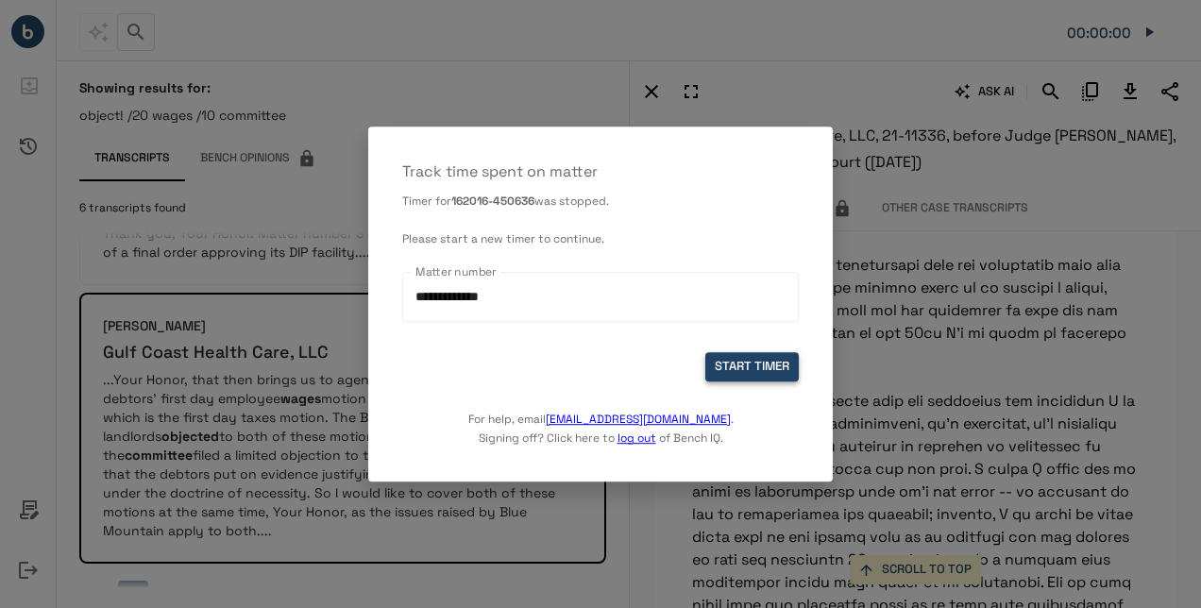
click at [744, 369] on button "START TIMER" at bounding box center [751, 366] width 93 height 29
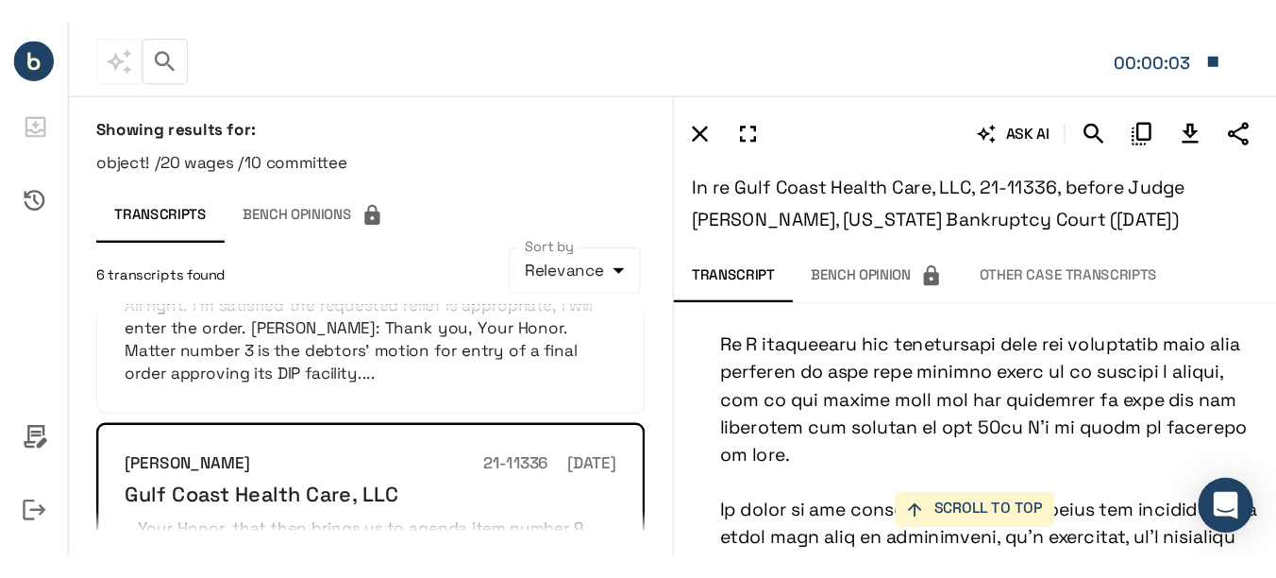
scroll to position [1181, 0]
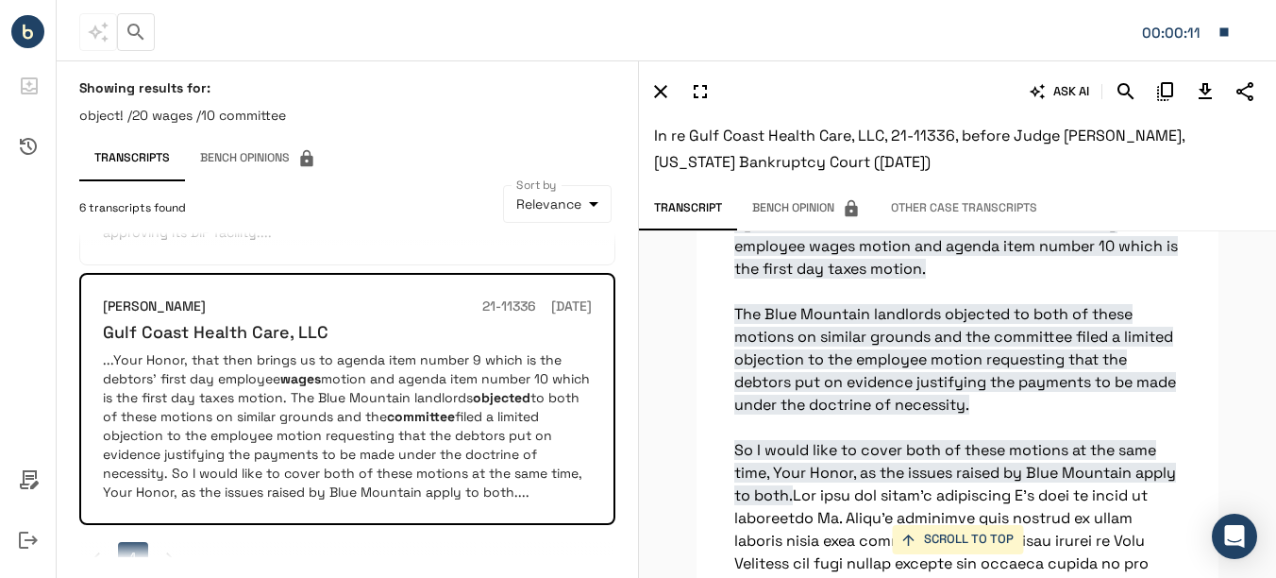
scroll to position [12076, 0]
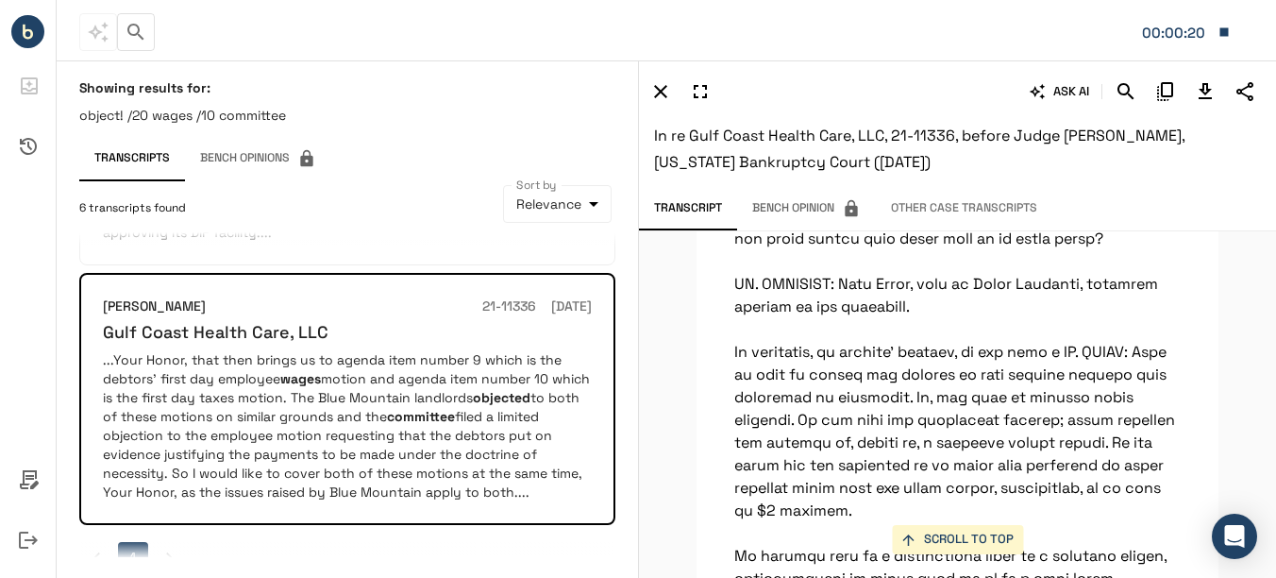
scroll to position [18398, 0]
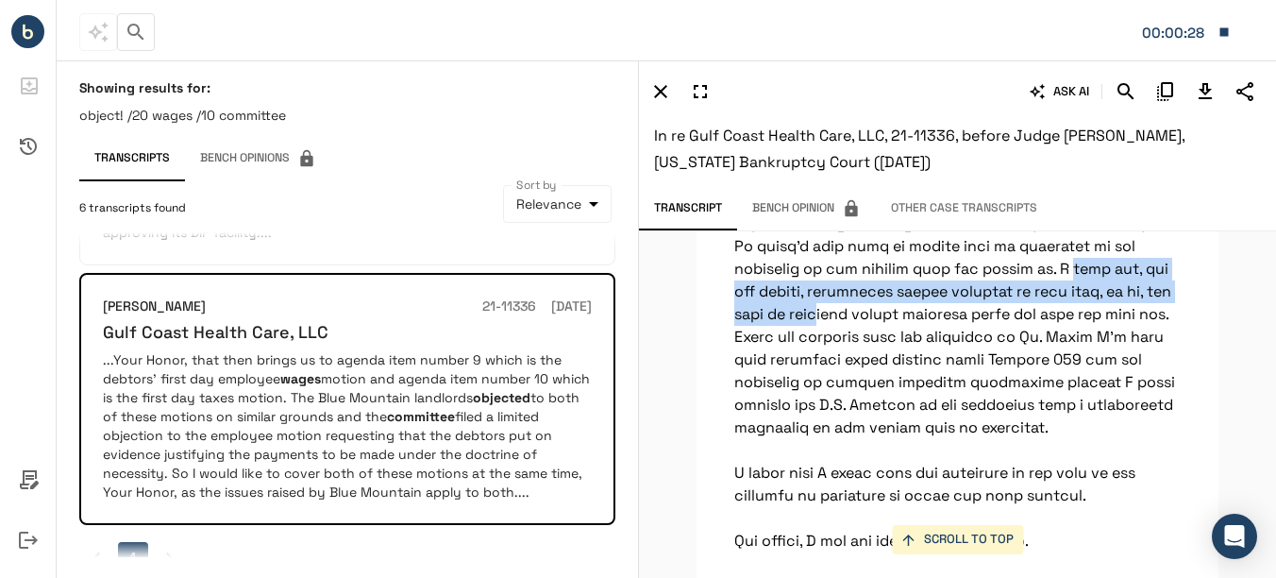
drag, startPoint x: 1062, startPoint y: 360, endPoint x: 842, endPoint y: 397, distance: 223.0
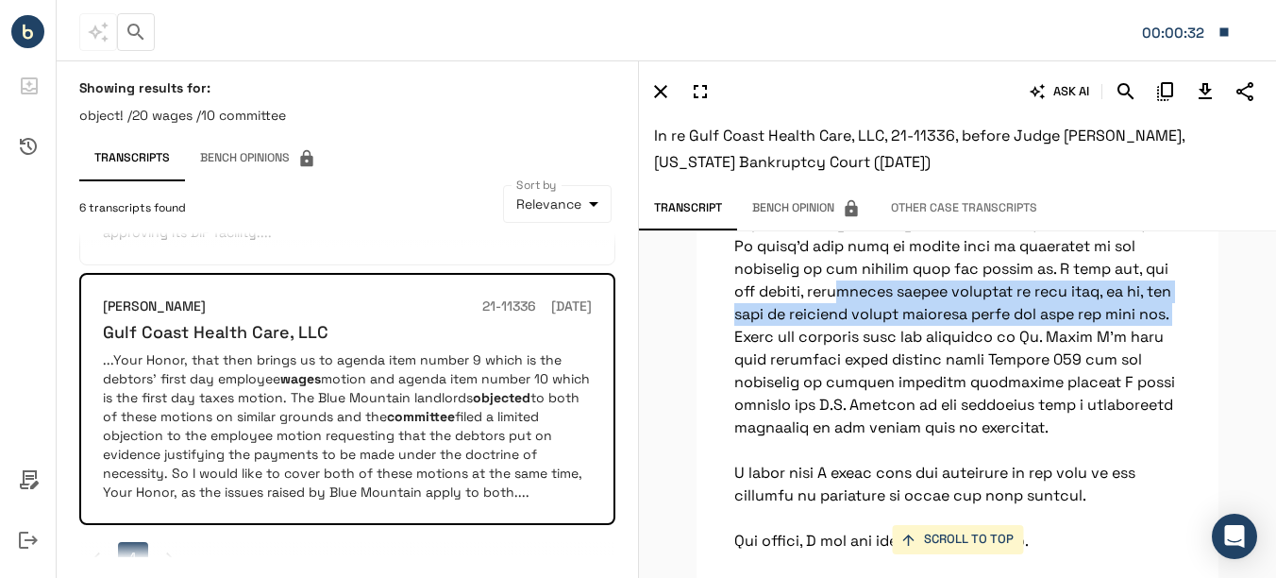
drag, startPoint x: 817, startPoint y: 383, endPoint x: 793, endPoint y: 428, distance: 50.3
copy p "mployment agency payments in this case, to me, are akin to critical vendor paym…"
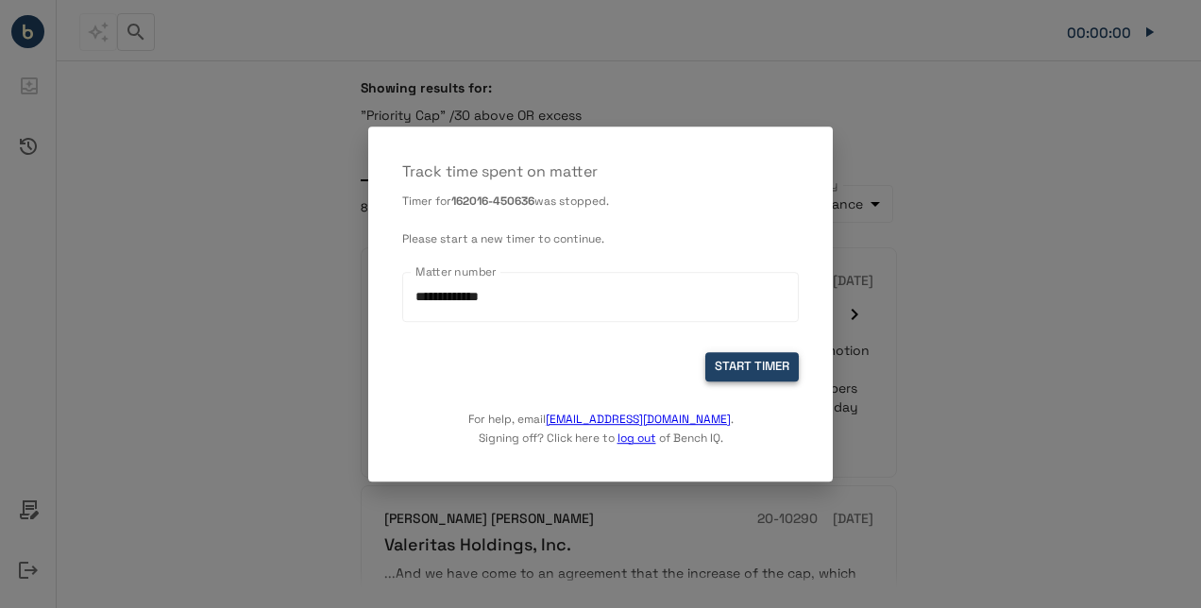
click at [725, 364] on button "START TIMER" at bounding box center [751, 366] width 93 height 29
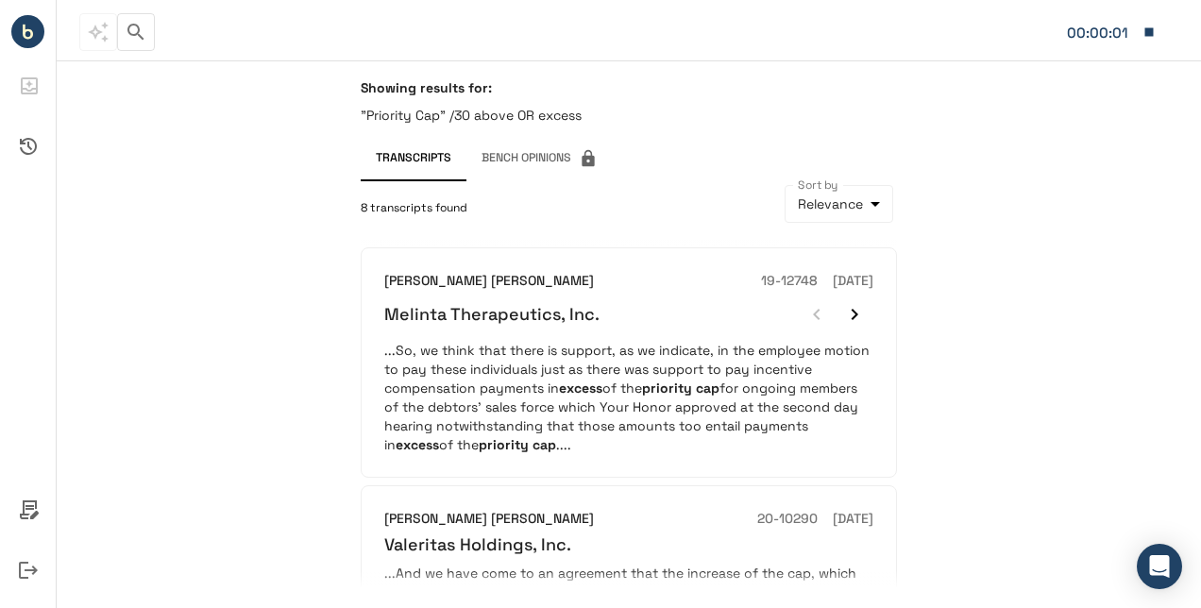
click at [1001, 408] on div "Showing results for: "Priority Cap" /30 above OR excess Transcripts Bench Opini…" at bounding box center [629, 334] width 1144 height 548
click at [1053, 207] on div "Showing results for: "Priority Cap" /30 above OR excess Transcripts Bench Opini…" at bounding box center [629, 334] width 1144 height 548
click at [269, 268] on div "Showing results for: "Priority Cap" /30 above OR excess Transcripts Bench Opini…" at bounding box center [629, 334] width 1144 height 548
click at [372, 215] on span "8 transcripts found" at bounding box center [414, 208] width 107 height 19
click at [424, 199] on span "8 transcripts found" at bounding box center [414, 208] width 107 height 19
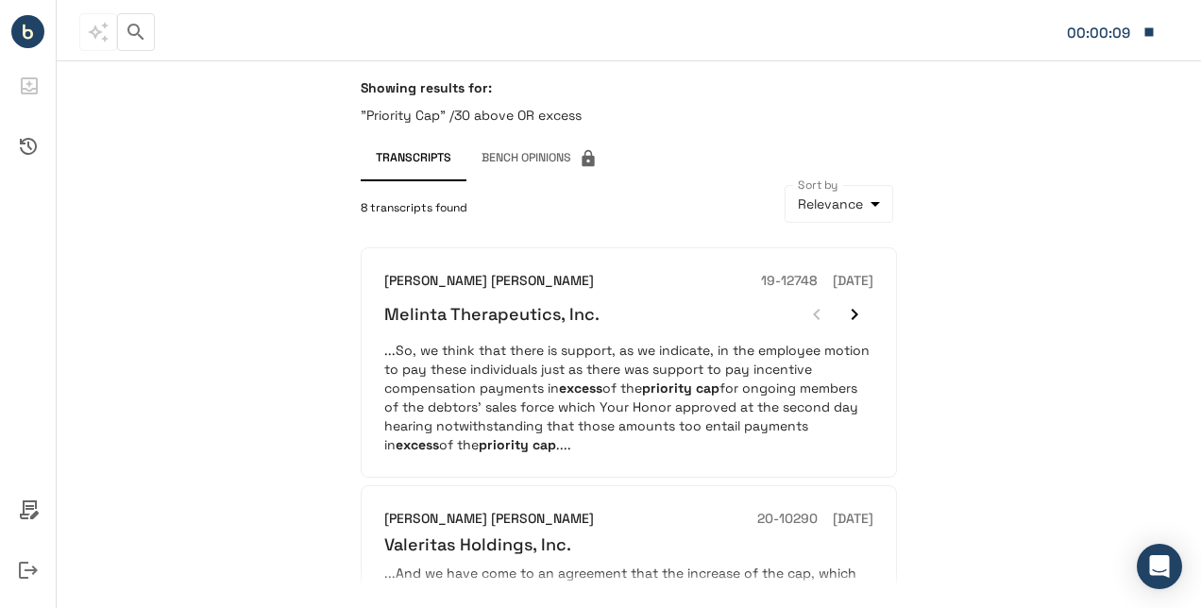
click at [420, 206] on span "8 transcripts found" at bounding box center [414, 208] width 107 height 19
click at [516, 118] on p ""Priority Cap" /30 above OR excess" at bounding box center [629, 115] width 536 height 19
copy div ""Priority Cap" /30 above OR excess Transcripts Bench Opinions"
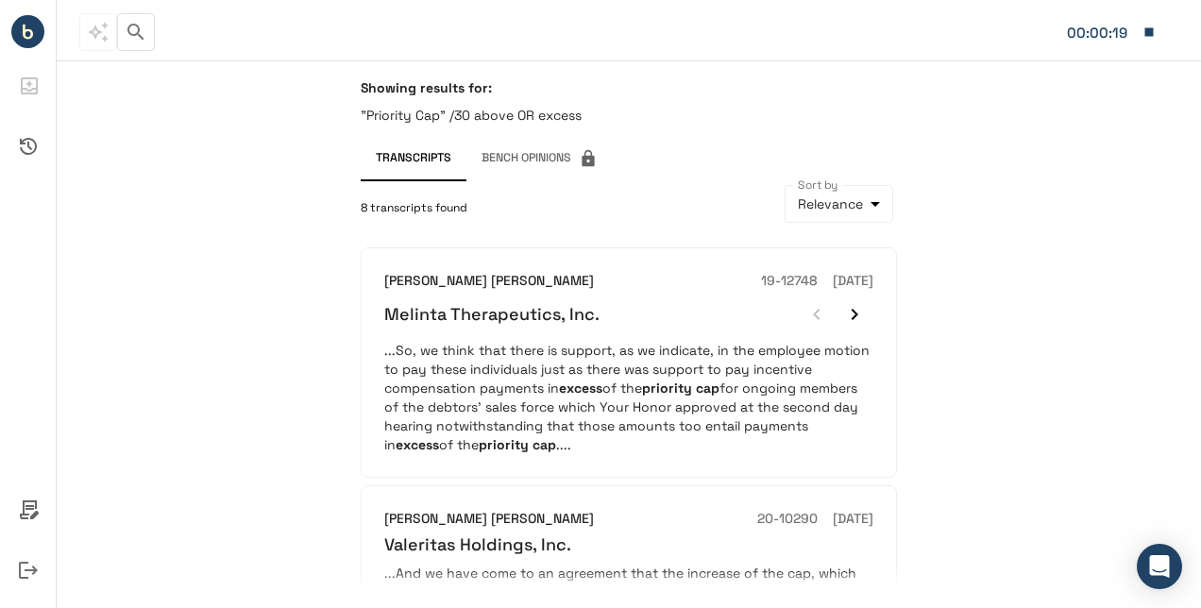
click at [223, 20] on div "00:00:19" at bounding box center [622, 32] width 1086 height 40
click at [145, 25] on icon "button" at bounding box center [136, 32] width 23 height 23
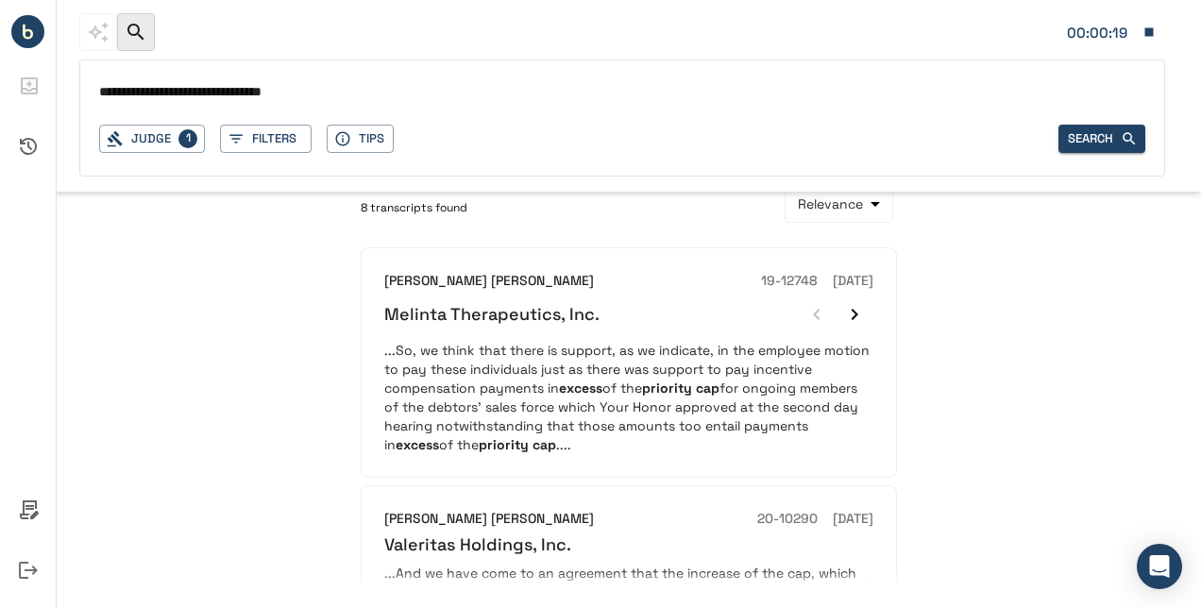
click at [266, 92] on input "**********" at bounding box center [622, 92] width 1046 height 27
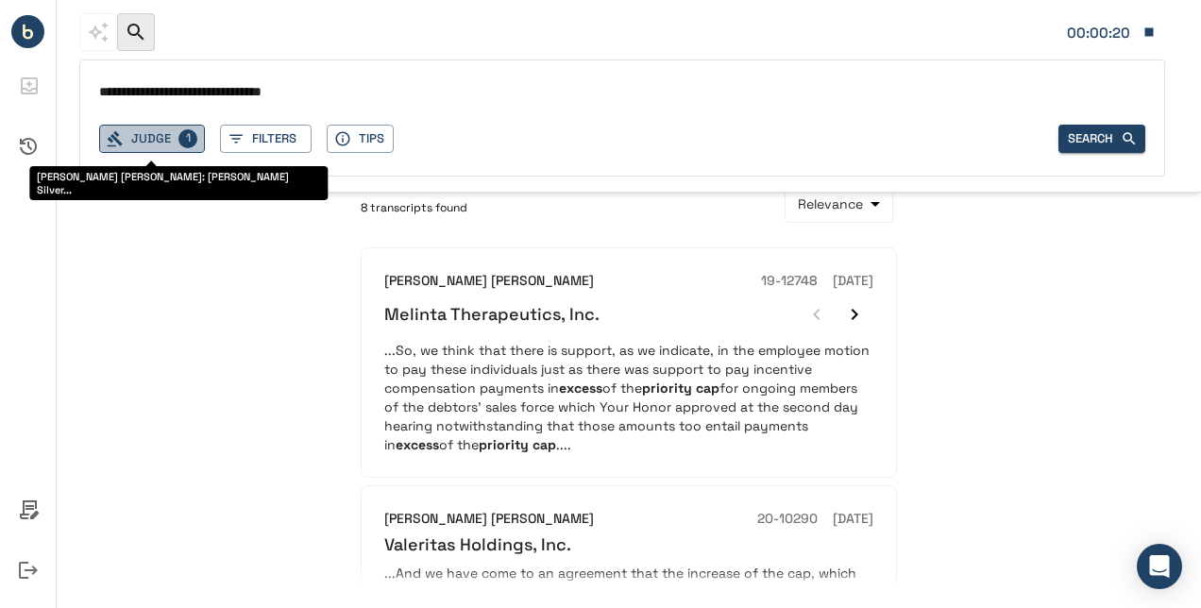
click at [182, 144] on p "1" at bounding box center [187, 138] width 19 height 19
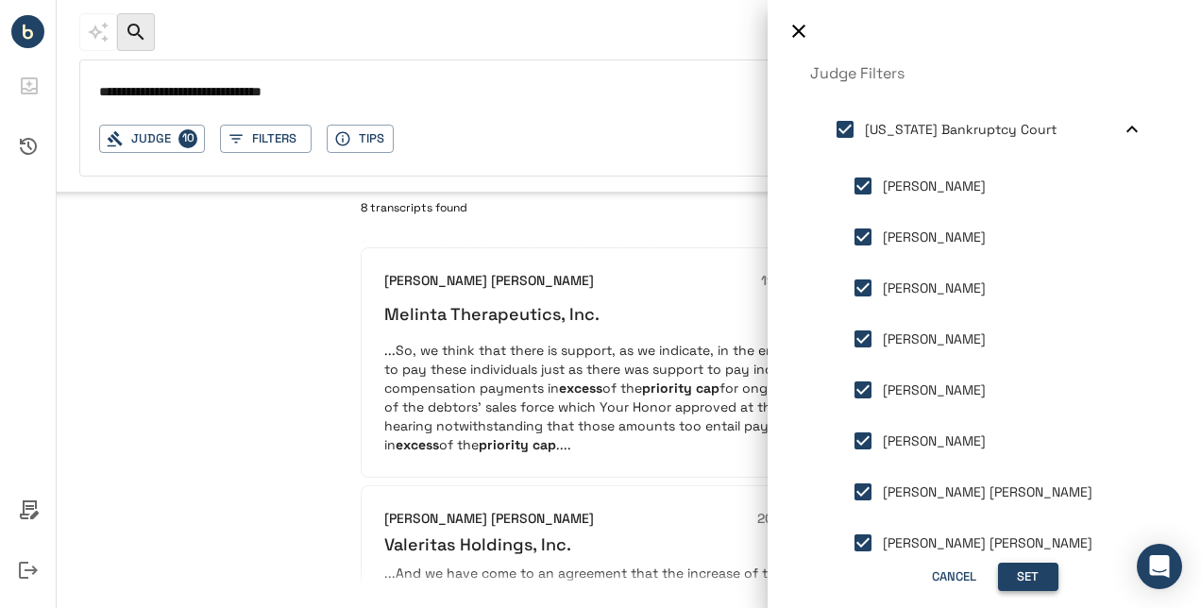
click at [1006, 576] on button "Set" at bounding box center [1028, 577] width 60 height 29
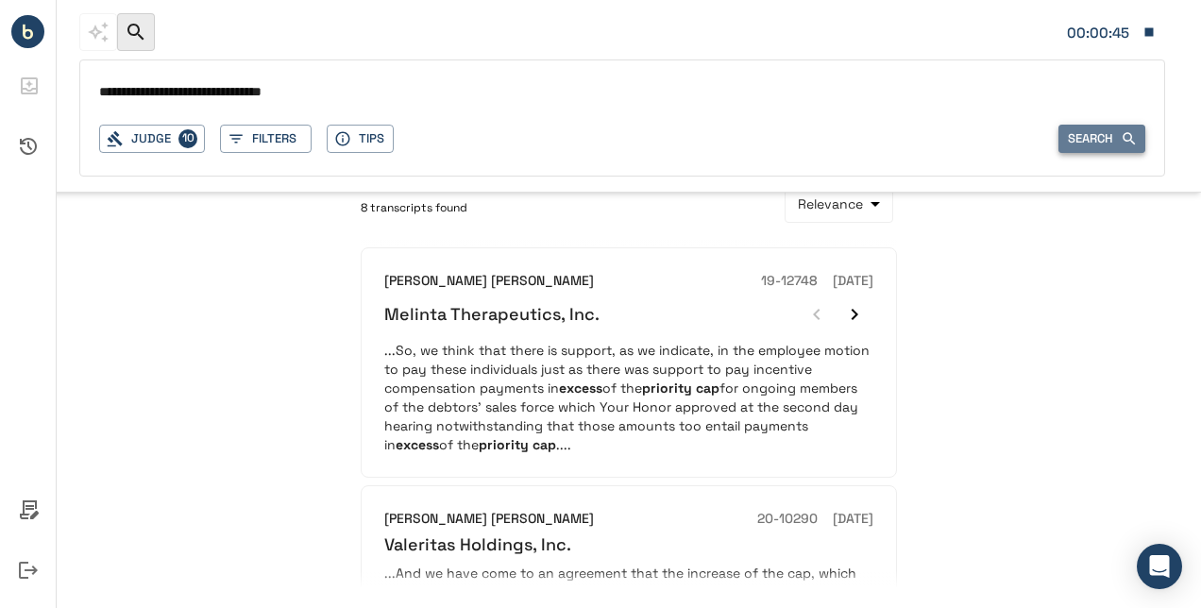
click at [1084, 130] on button "Search" at bounding box center [1101, 139] width 87 height 29
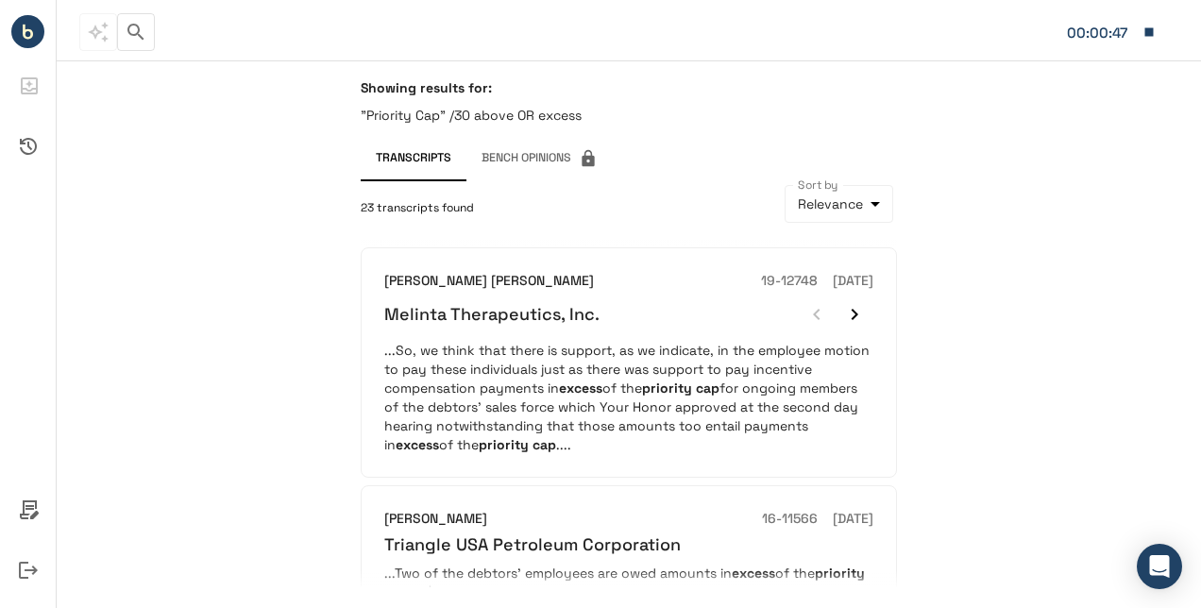
click at [1148, 202] on div "Showing results for: "Priority Cap" /30 above OR excess Transcripts Bench Opini…" at bounding box center [629, 334] width 1144 height 548
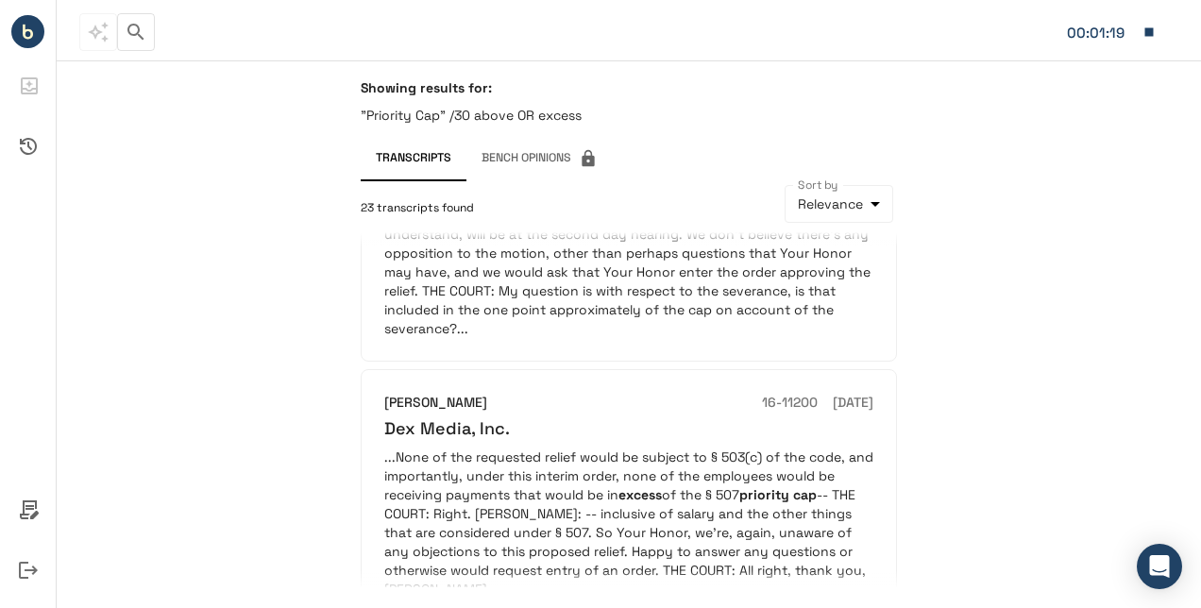
scroll to position [2285, 0]
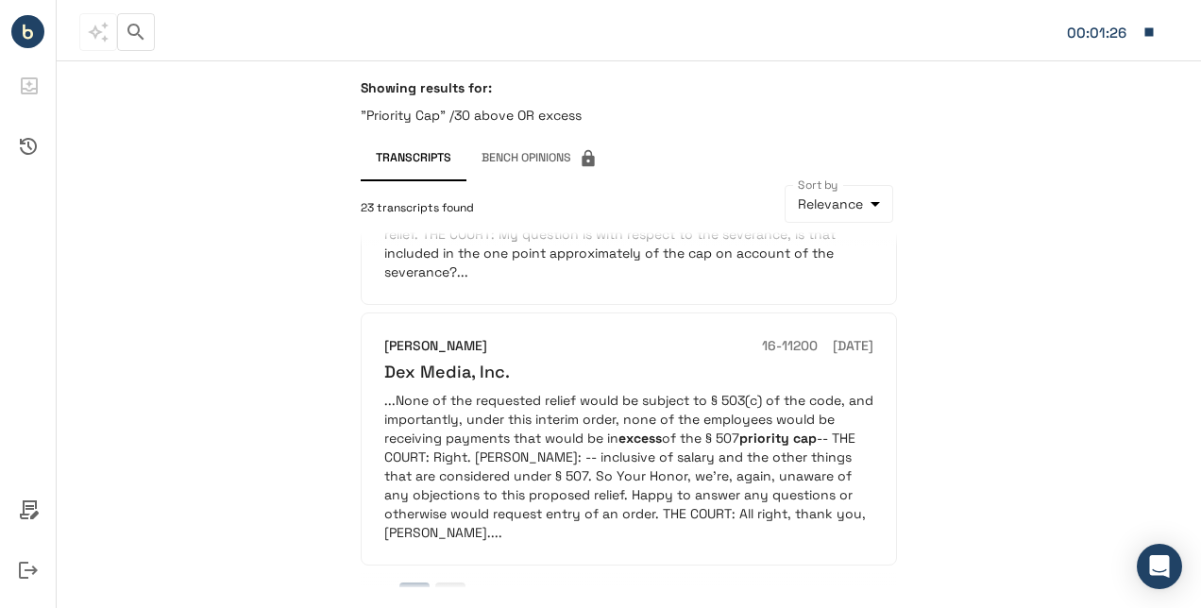
click at [444, 583] on button "2" at bounding box center [450, 598] width 30 height 30
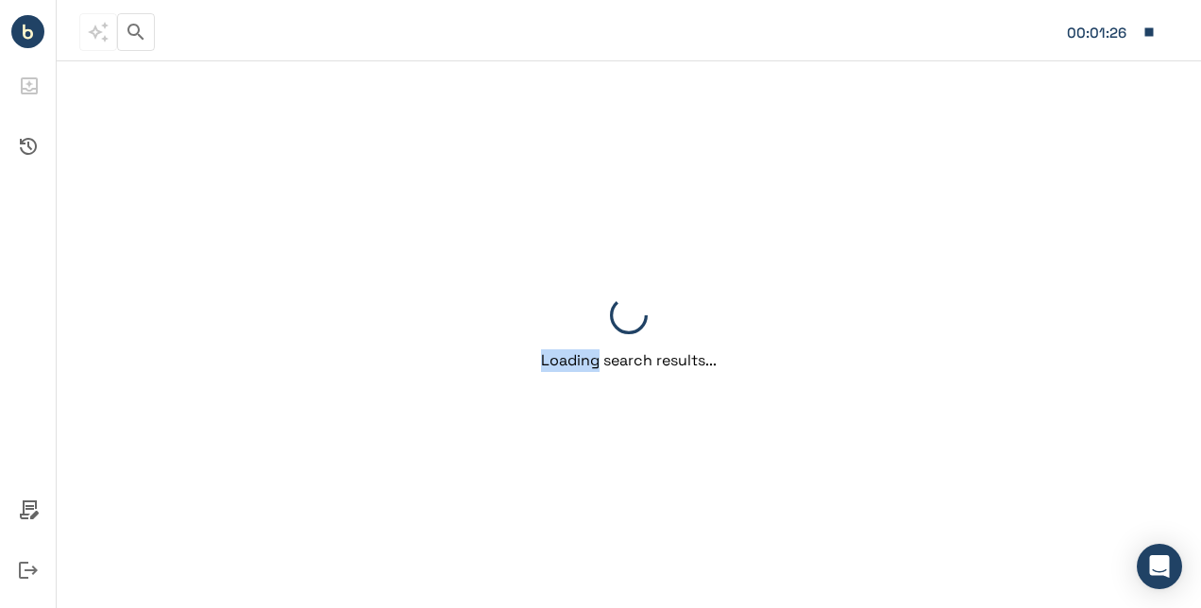
click at [444, 565] on div "Loading search results..." at bounding box center [629, 334] width 582 height 548
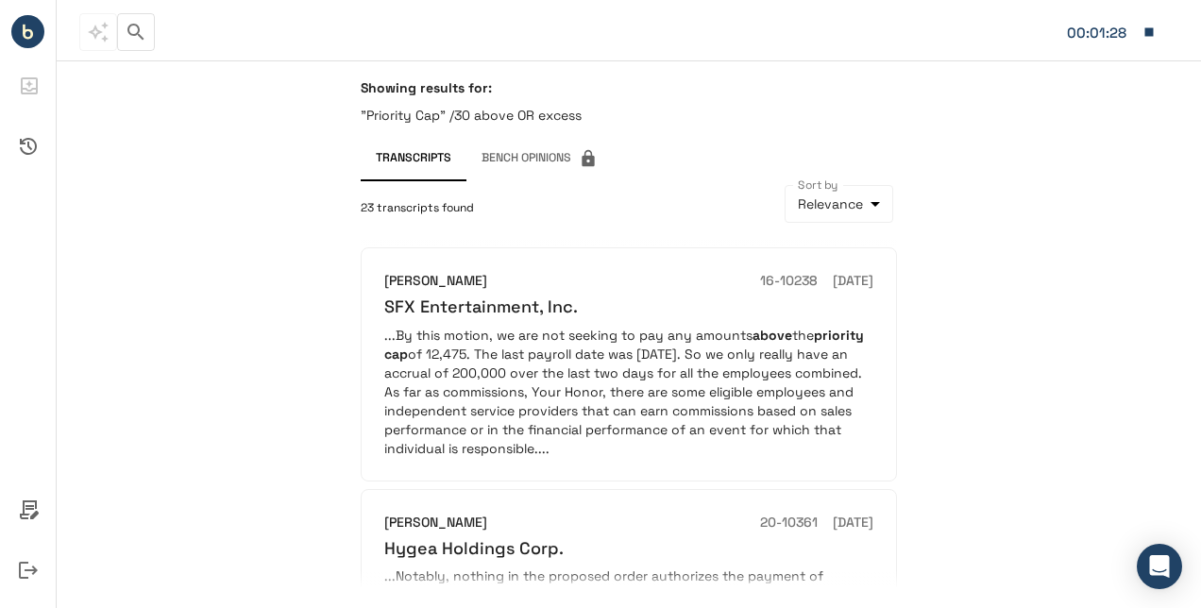
click at [204, 414] on div "Showing results for: "Priority Cap" /30 above OR excess Transcripts Bench Opini…" at bounding box center [629, 334] width 1144 height 548
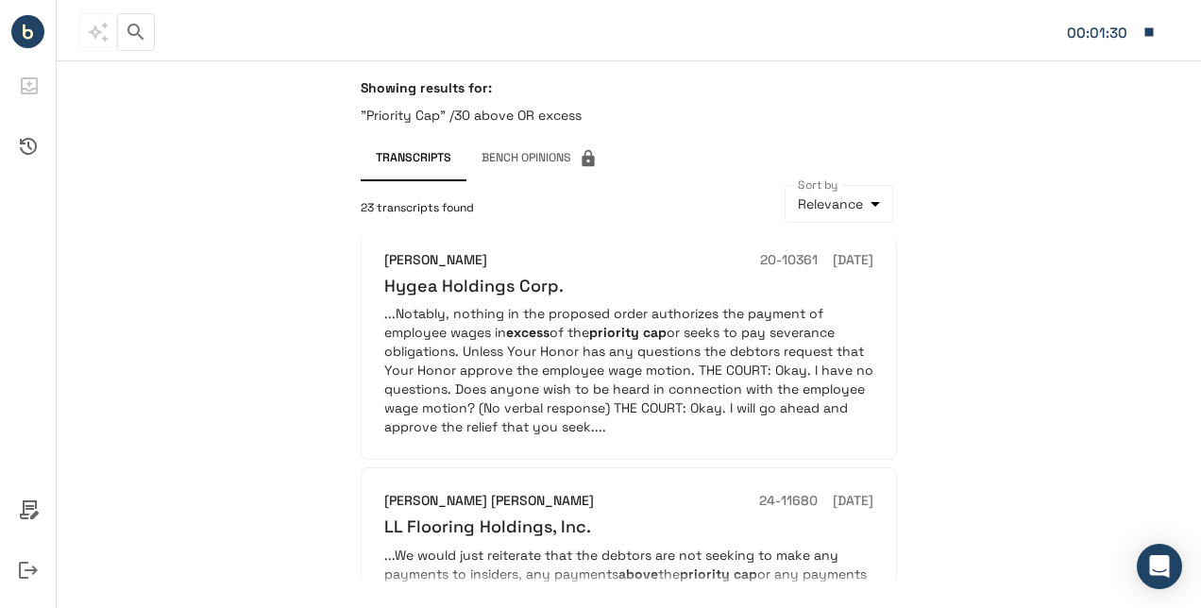
scroll to position [273, 0]
